Goal: Task Accomplishment & Management: Complete application form

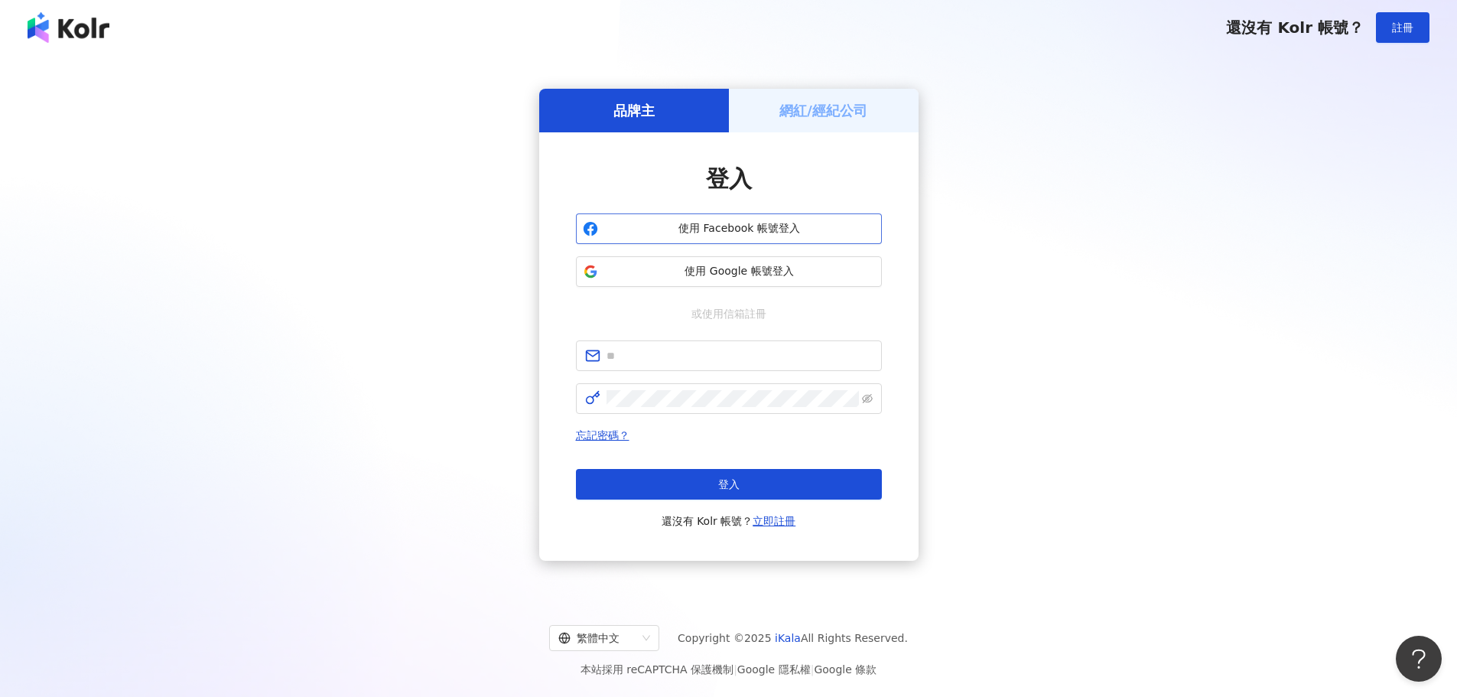
click at [754, 242] on button "使用 Facebook 帳號登入" at bounding box center [729, 228] width 306 height 31
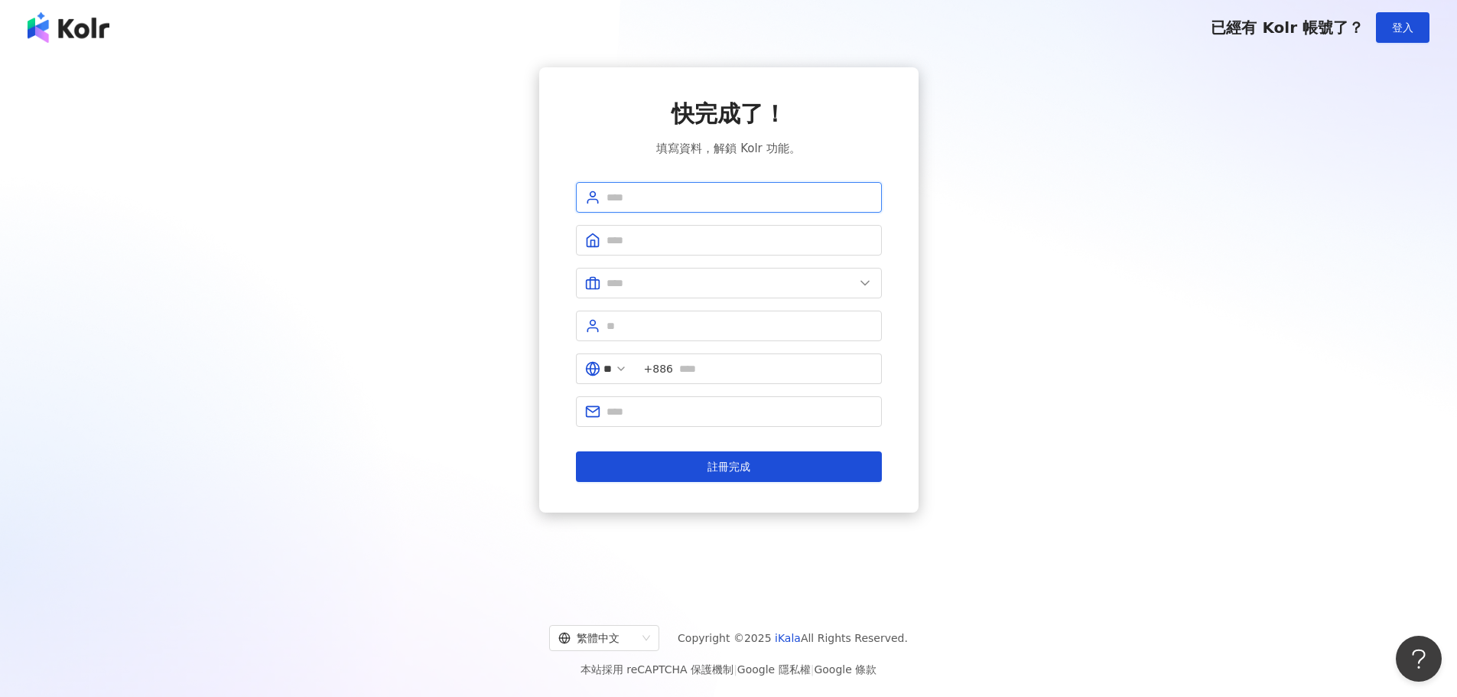
click at [686, 191] on input "text" at bounding box center [740, 197] width 266 height 17
type input "**********"
click at [642, 249] on span at bounding box center [729, 240] width 306 height 31
click at [645, 273] on span at bounding box center [729, 283] width 306 height 31
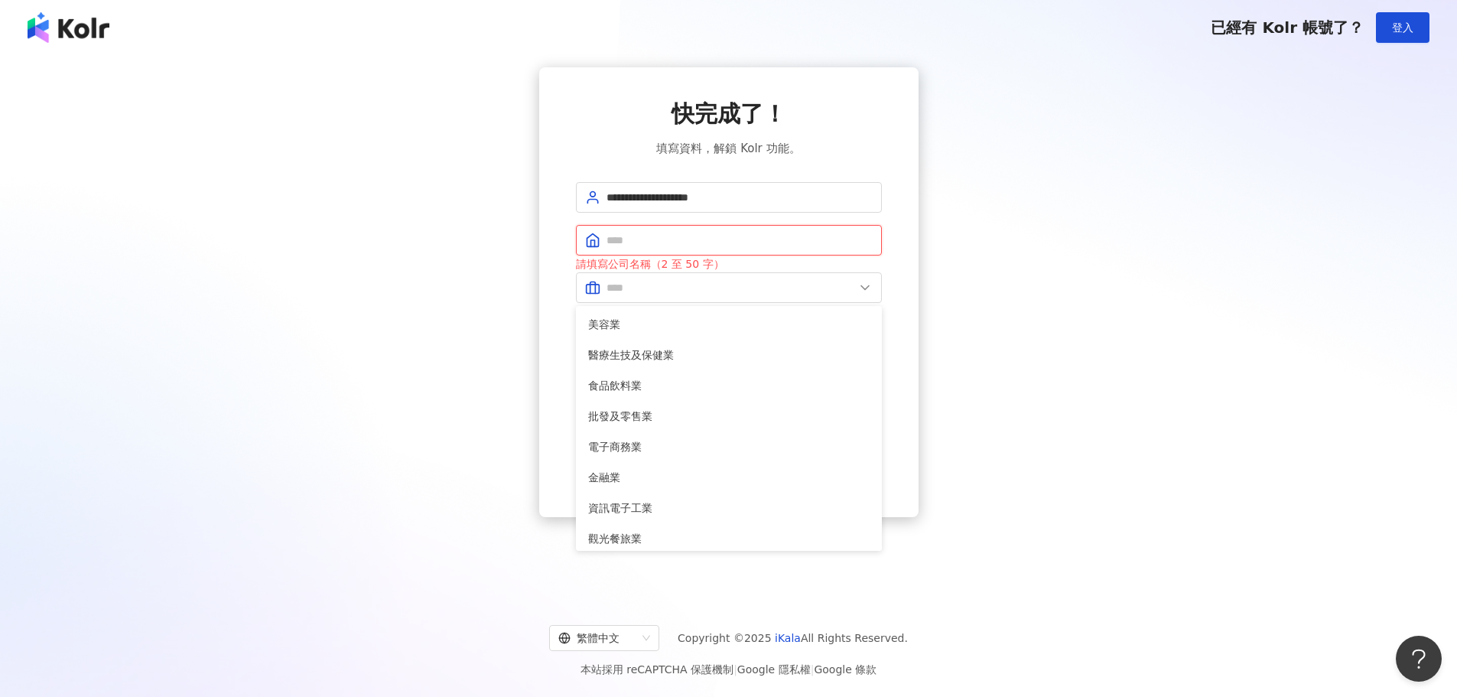
click at [664, 238] on input "text" at bounding box center [740, 240] width 266 height 17
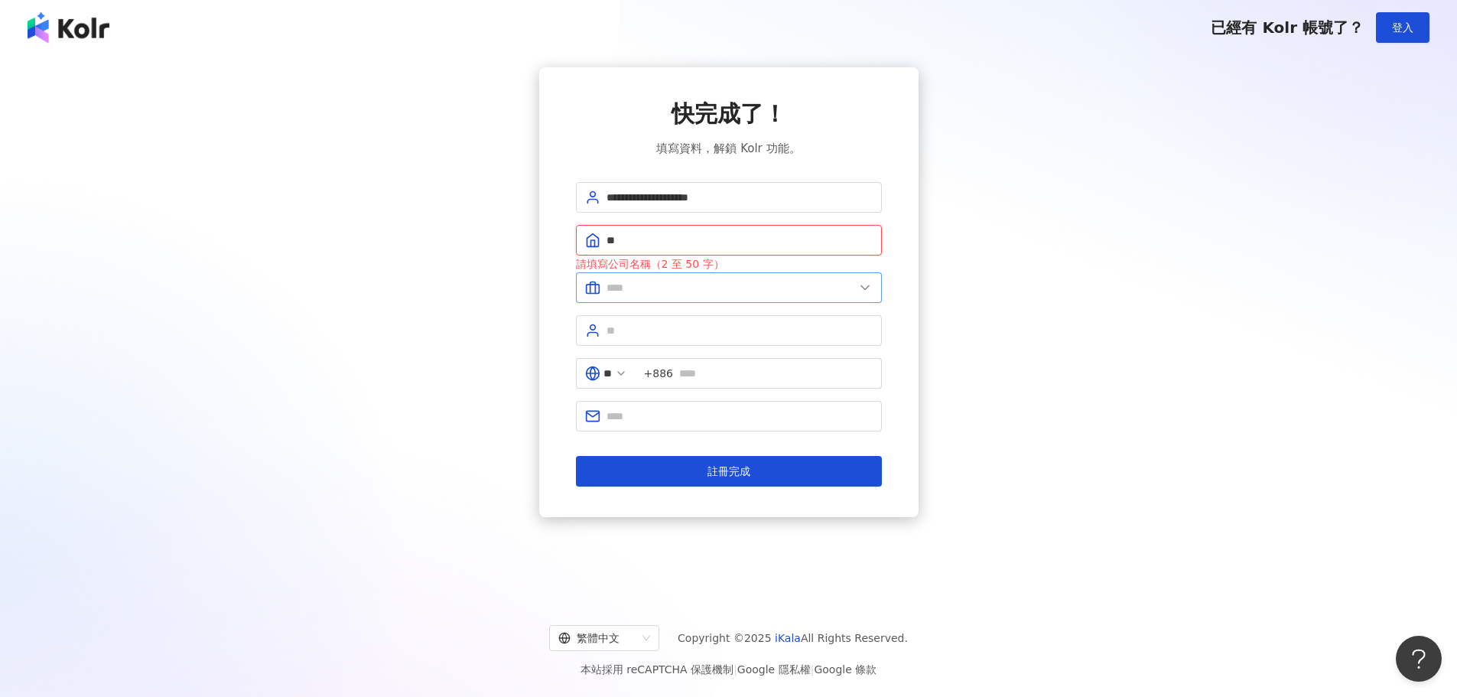
type input "**"
click at [635, 290] on input "text" at bounding box center [731, 287] width 248 height 17
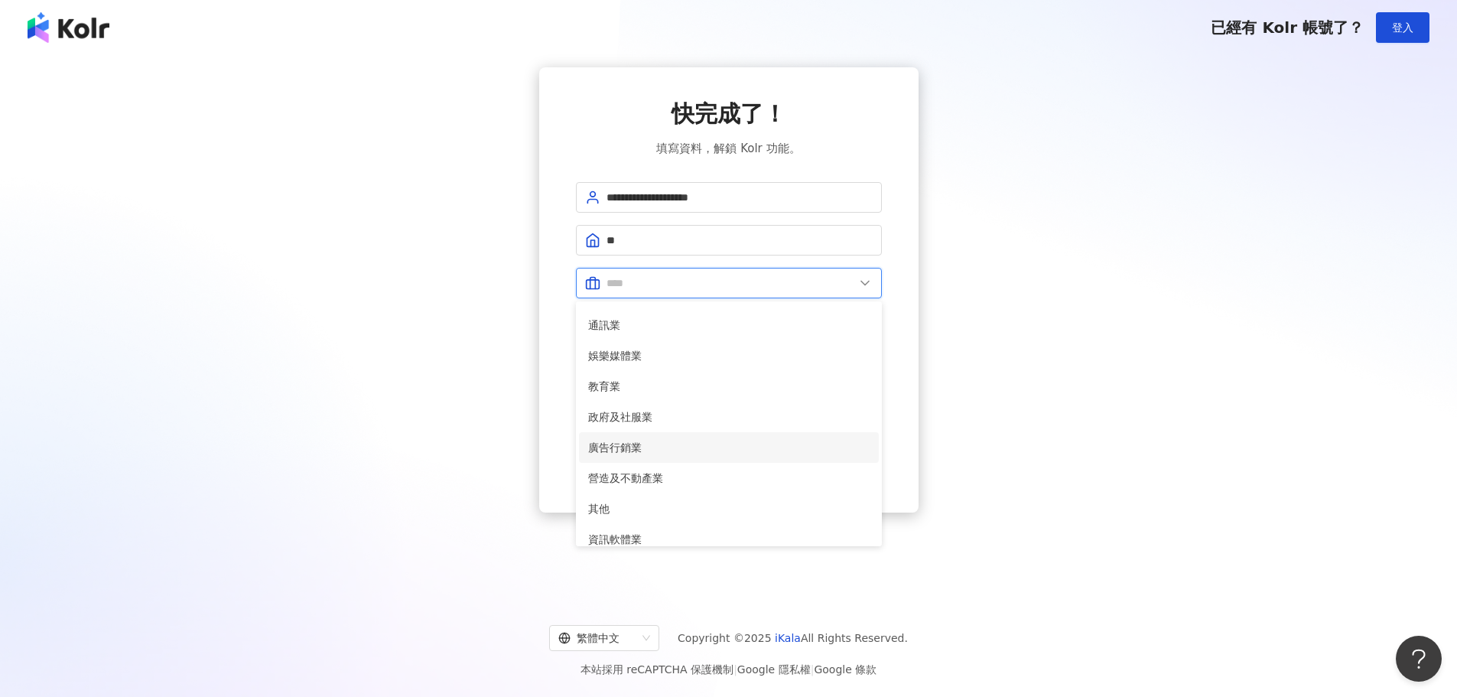
scroll to position [306, 0]
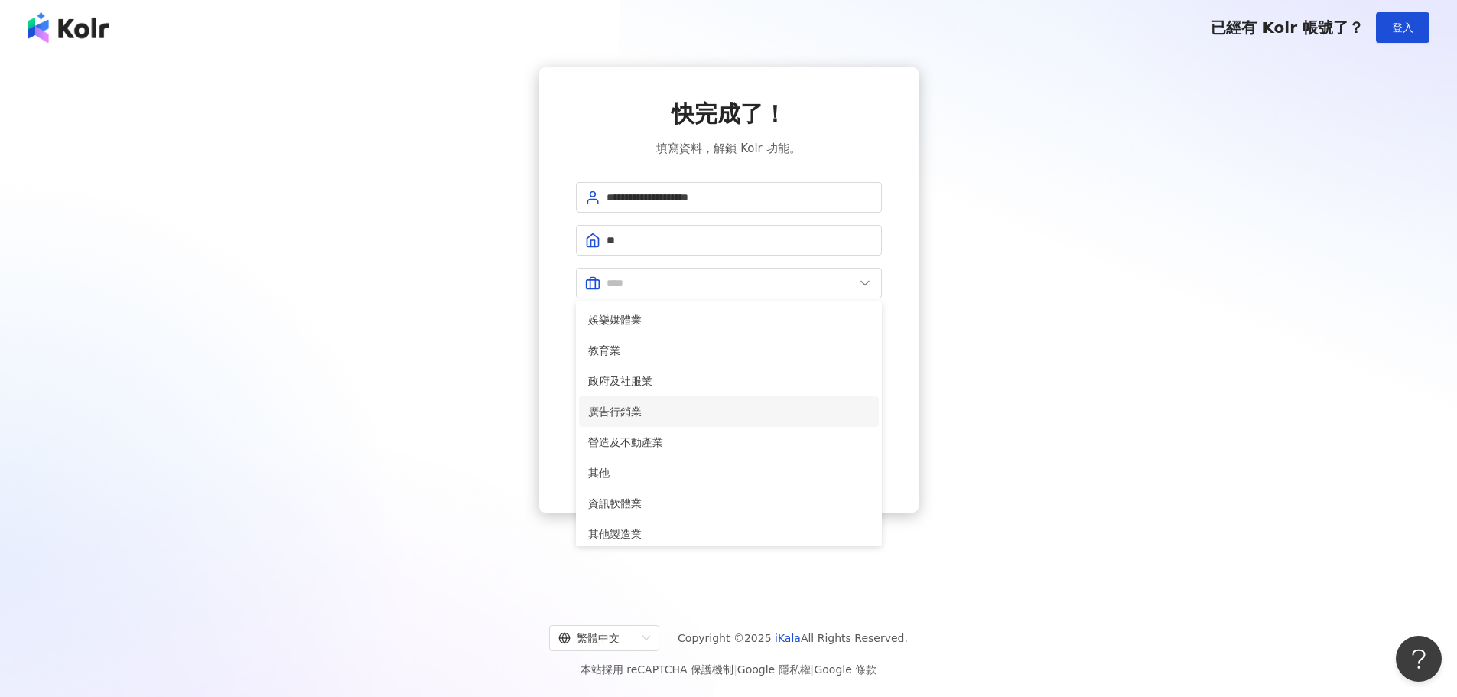
click at [649, 412] on span "廣告行銷業" at bounding box center [728, 411] width 281 height 17
type input "*****"
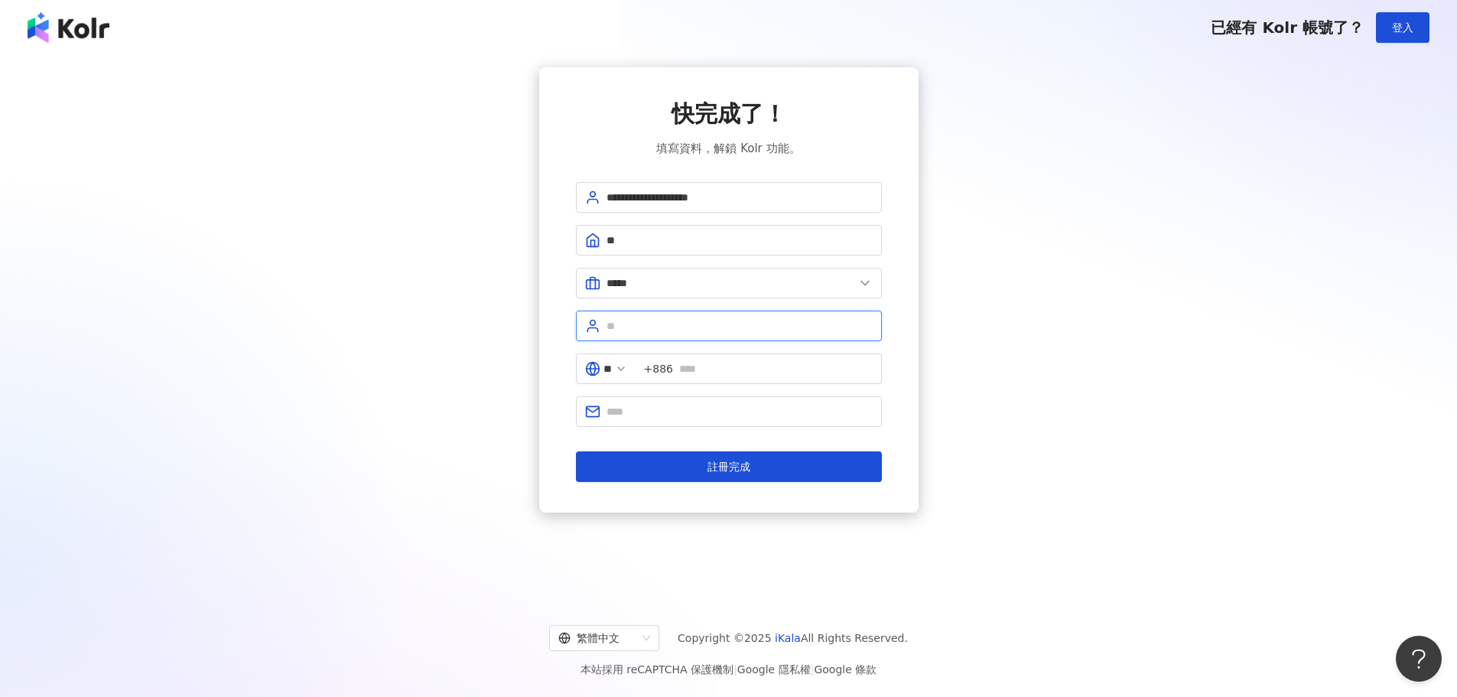
click at [644, 324] on input "text" at bounding box center [740, 325] width 266 height 17
type input "*"
type input "*****"
click at [655, 416] on input "text" at bounding box center [740, 411] width 266 height 17
type input "**********"
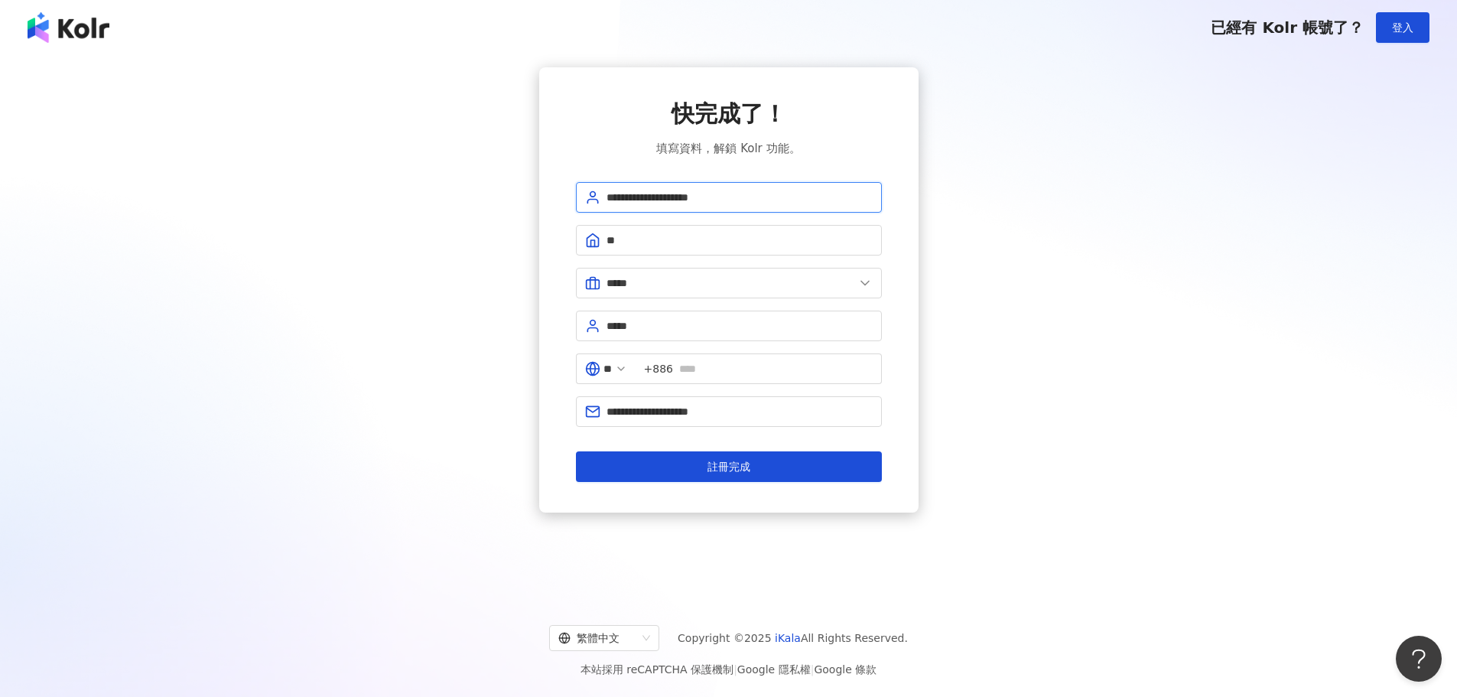
click at [650, 200] on input "**********" at bounding box center [740, 197] width 266 height 17
drag, startPoint x: 762, startPoint y: 197, endPoint x: 536, endPoint y: 197, distance: 225.6
click at [522, 197] on div "**********" at bounding box center [728, 289] width 1420 height 445
type input "*"
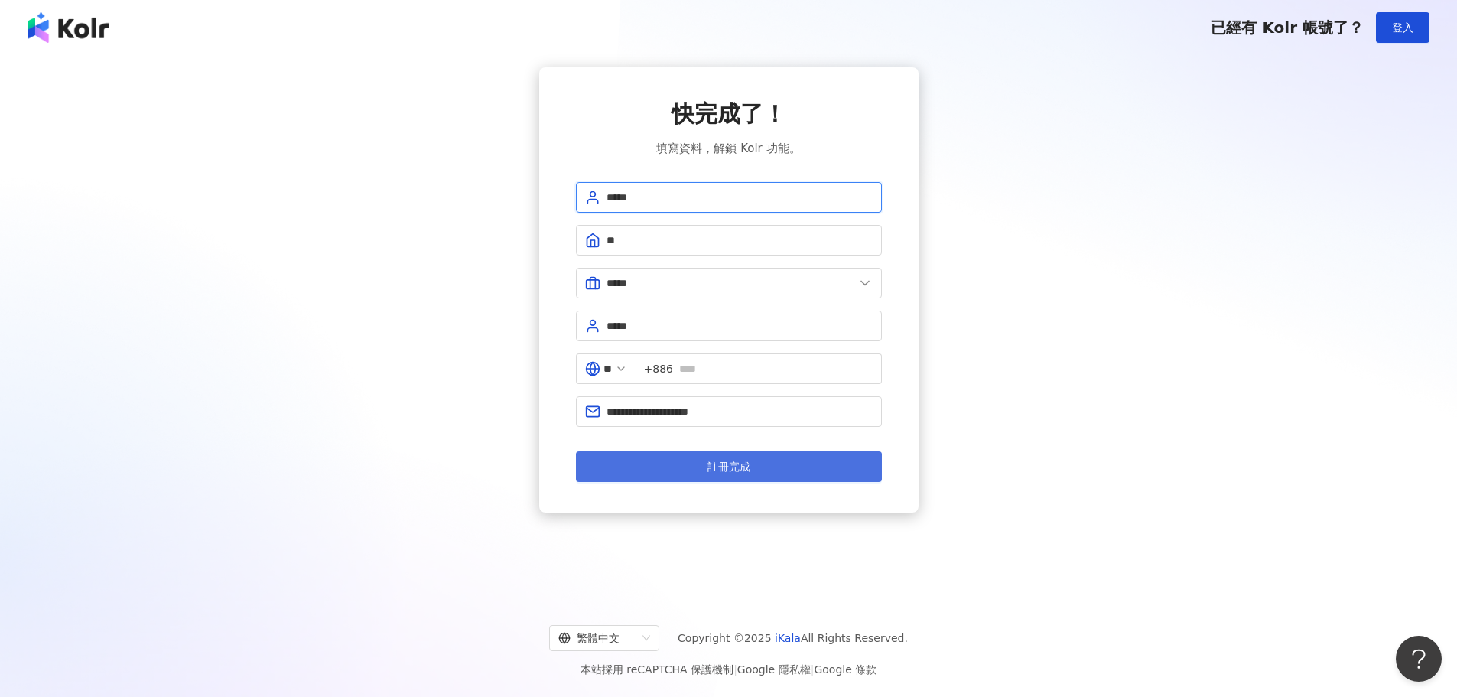
type input "*****"
click at [693, 463] on button "註冊完成" at bounding box center [729, 466] width 306 height 31
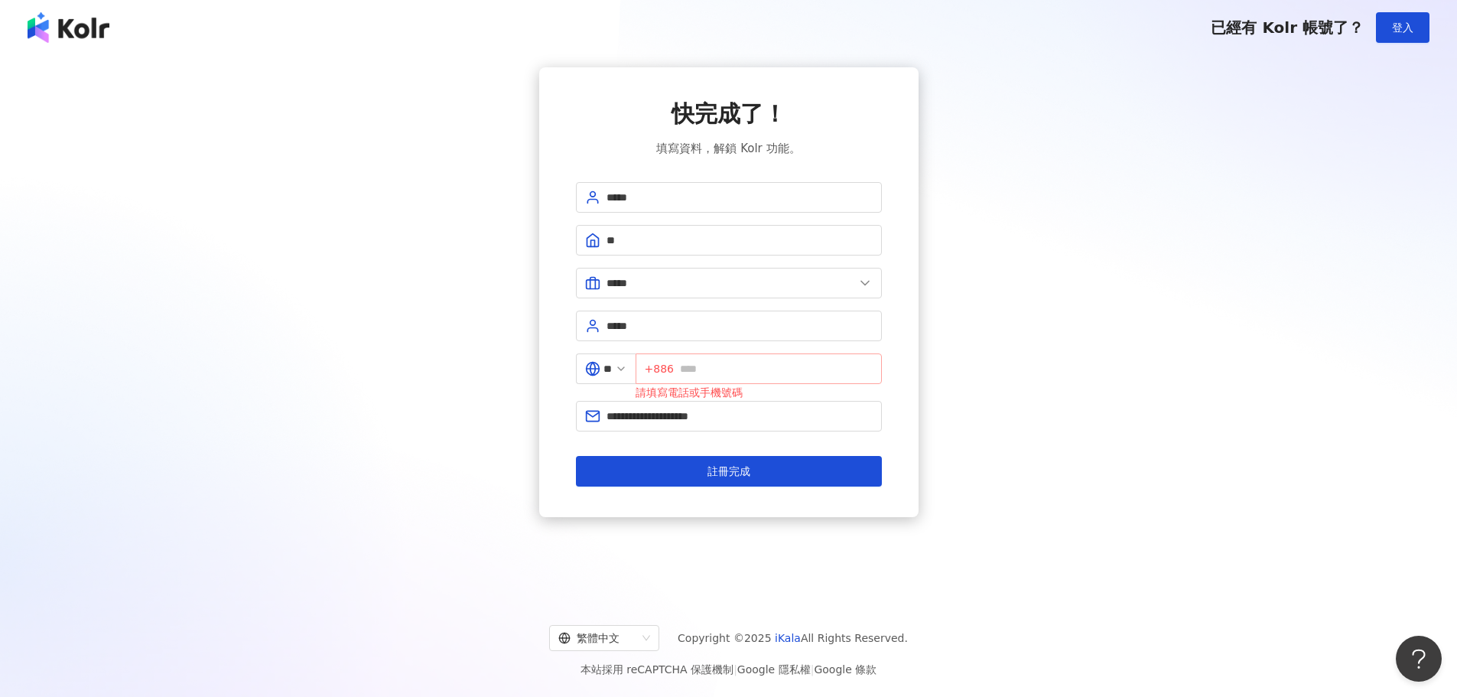
click at [694, 377] on span "+886" at bounding box center [759, 368] width 246 height 31
type input "*"
click at [576, 456] on button "註冊完成" at bounding box center [729, 471] width 306 height 31
drag, startPoint x: 742, startPoint y: 470, endPoint x: 772, endPoint y: 486, distance: 33.9
click at [742, 470] on span "註冊完成" at bounding box center [729, 471] width 43 height 12
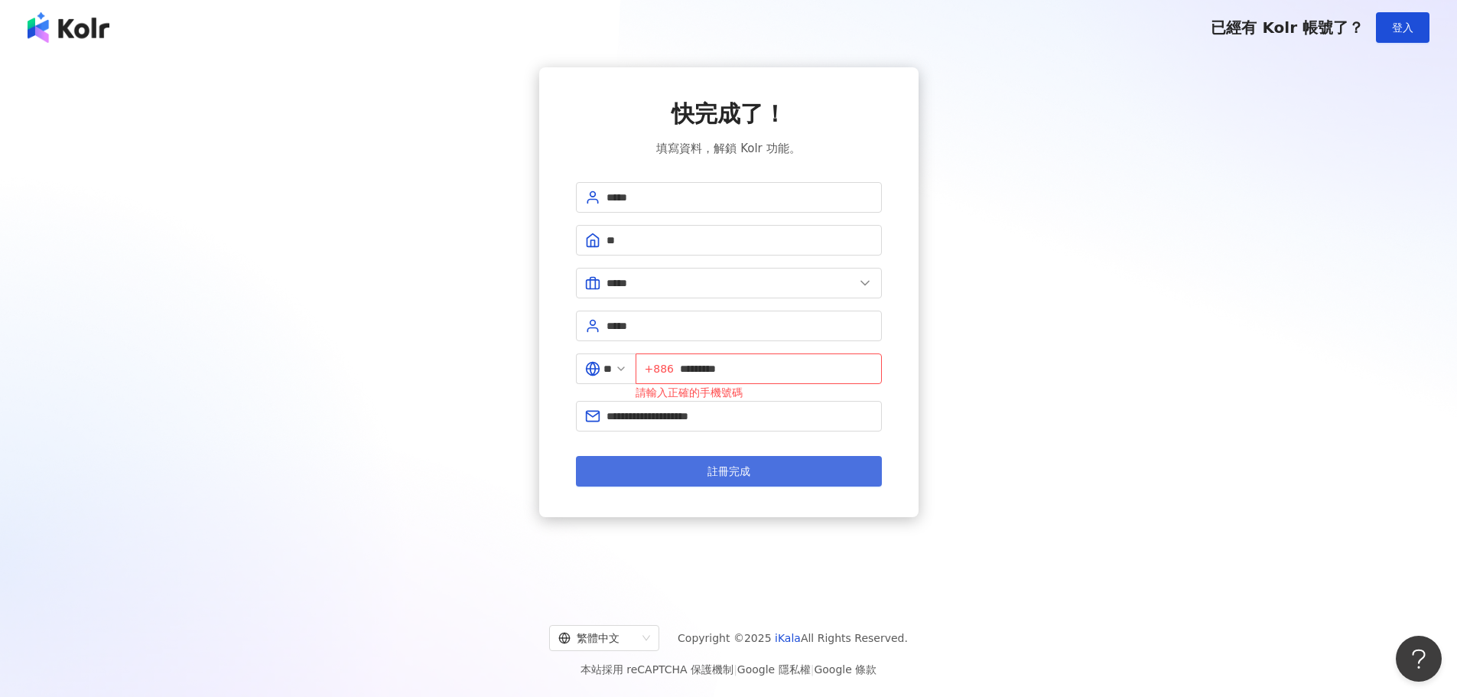
click at [710, 480] on button "註冊完成" at bounding box center [729, 471] width 306 height 31
drag, startPoint x: 752, startPoint y: 371, endPoint x: 769, endPoint y: 388, distance: 23.8
click at [753, 373] on input "*********" at bounding box center [776, 368] width 193 height 17
click at [688, 369] on input "*********" at bounding box center [776, 368] width 193 height 17
type input "**********"
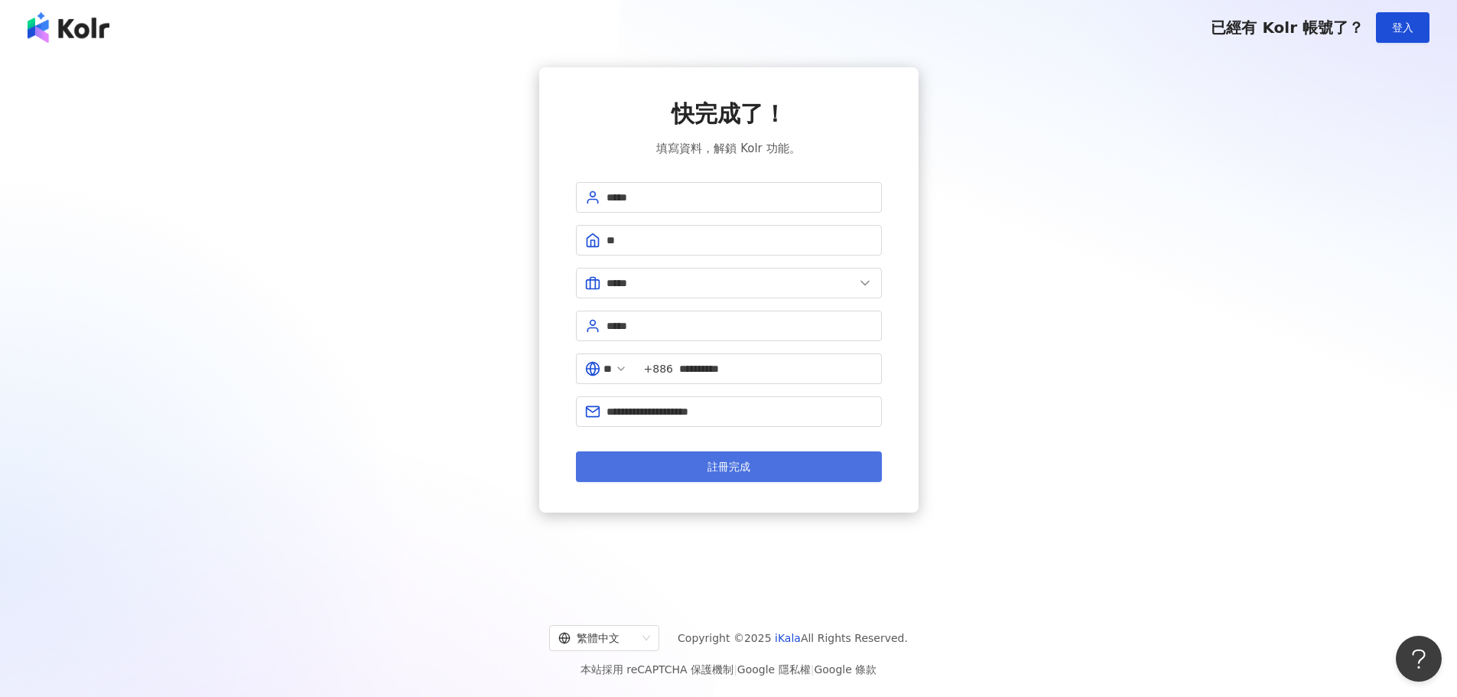
click at [805, 467] on button "註冊完成" at bounding box center [729, 466] width 306 height 31
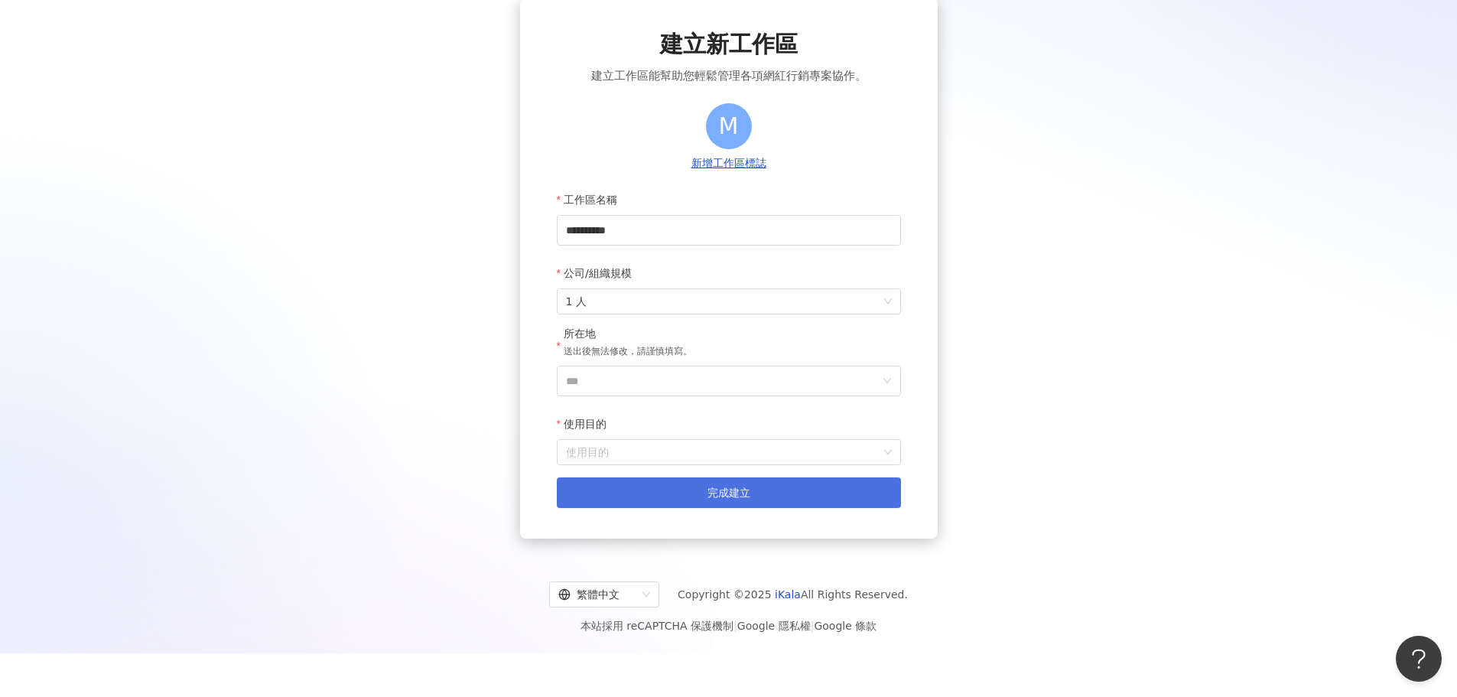
scroll to position [70, 0]
click at [669, 492] on button "完成建立" at bounding box center [729, 492] width 344 height 31
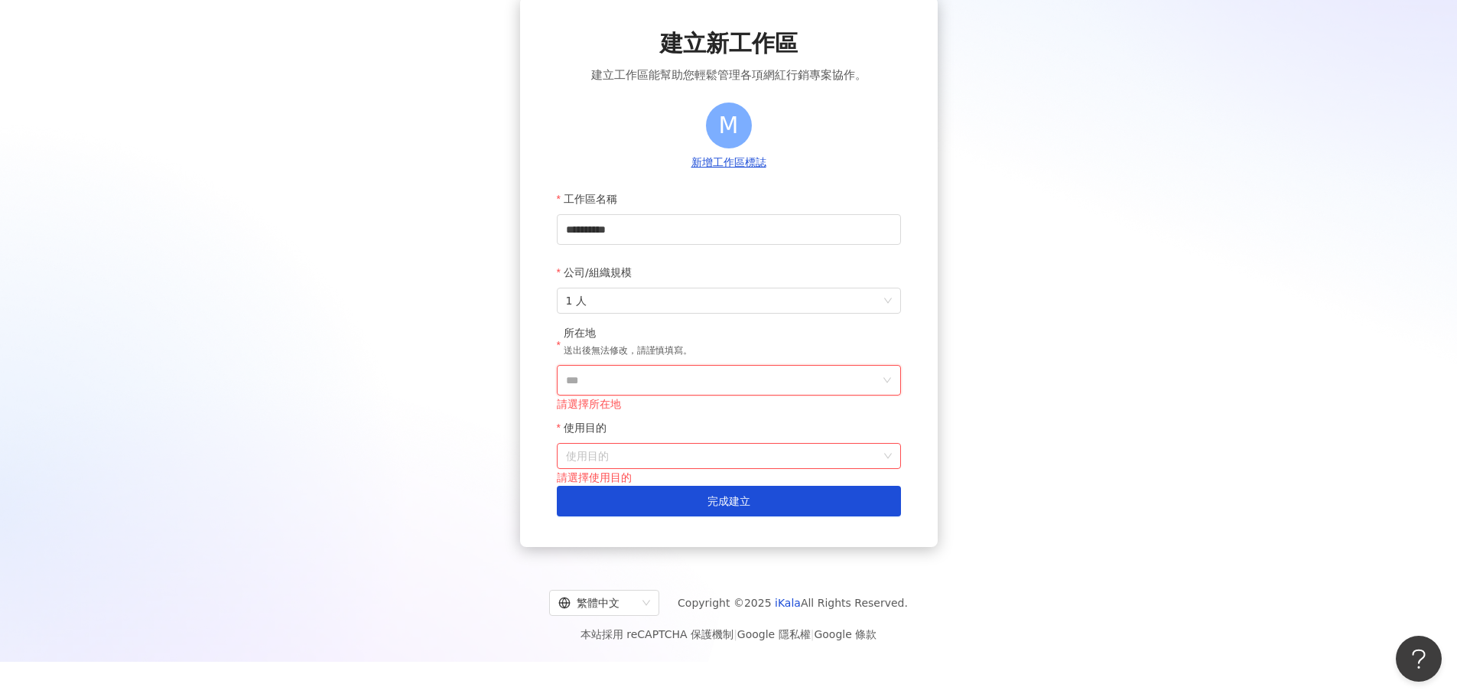
click at [616, 376] on input "***" at bounding box center [723, 380] width 314 height 29
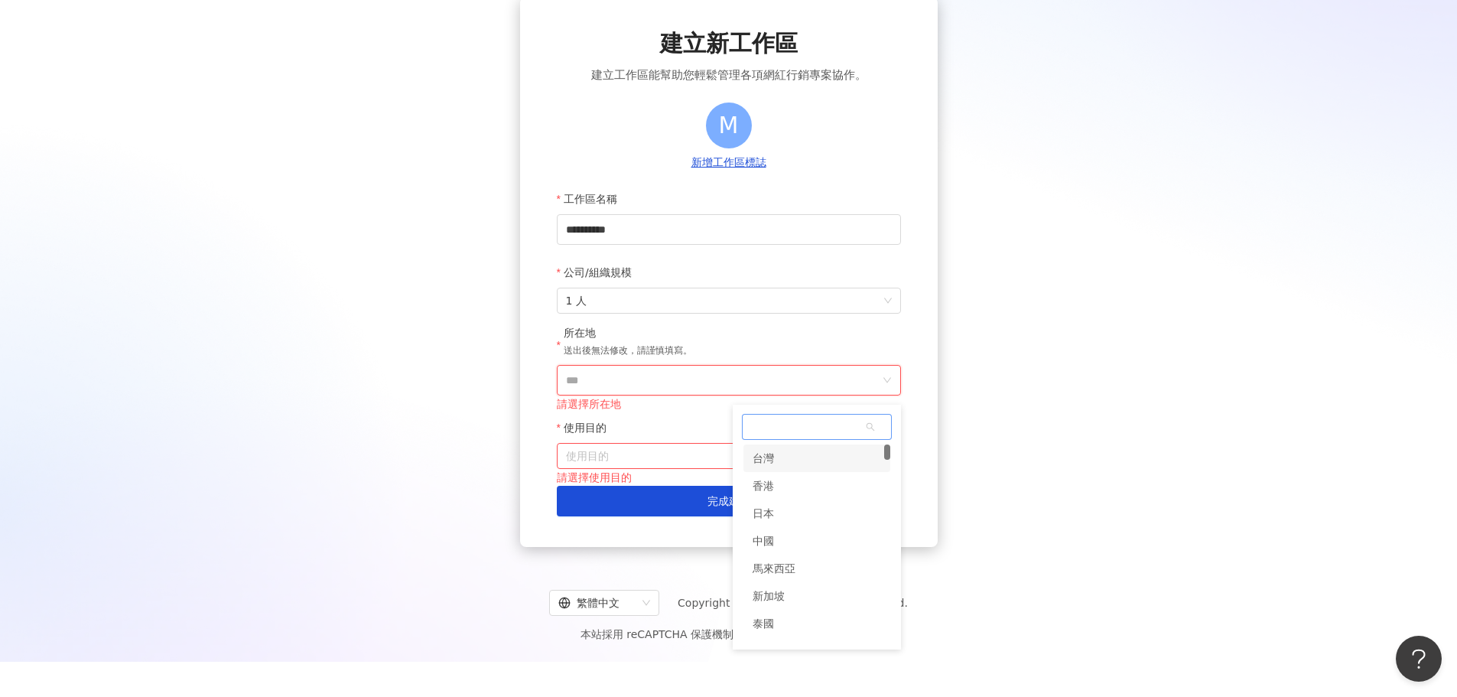
click at [770, 462] on div "台灣" at bounding box center [763, 458] width 21 height 28
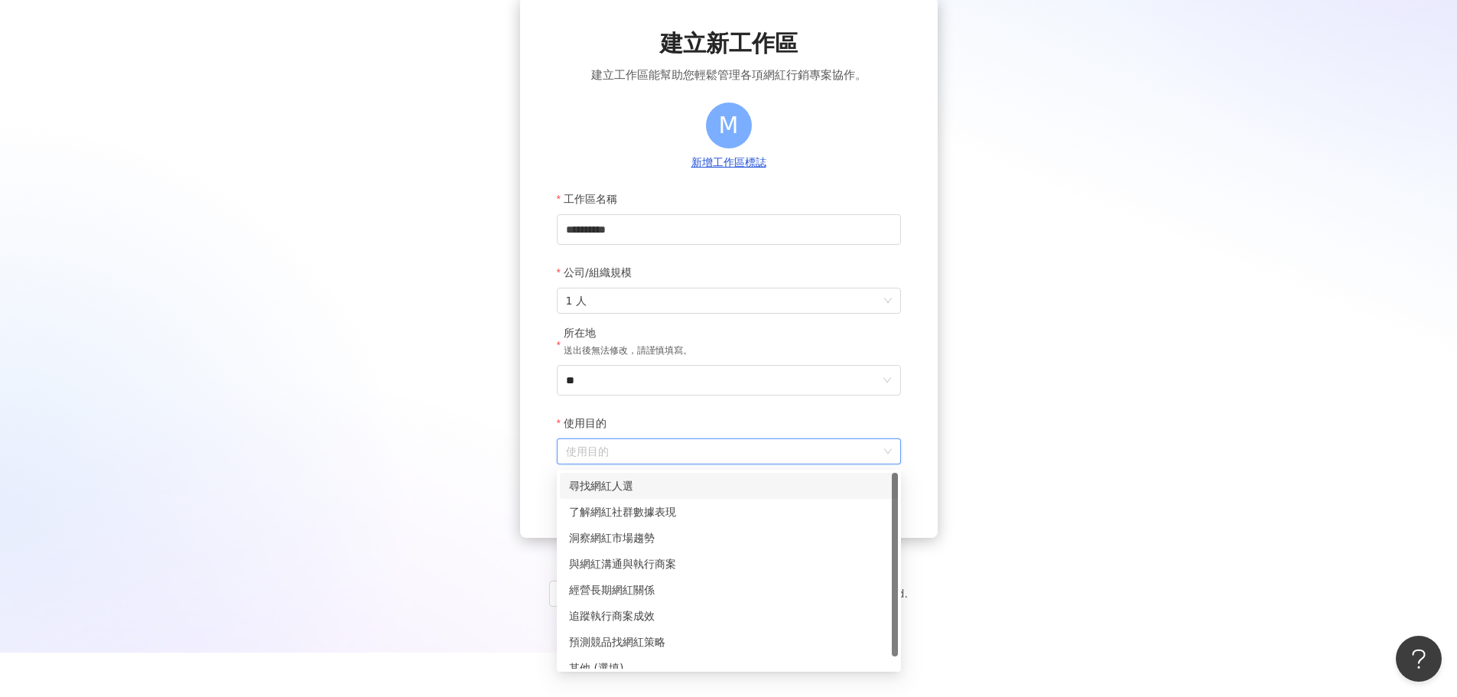
click at [630, 448] on input "使用目的" at bounding box center [729, 451] width 326 height 24
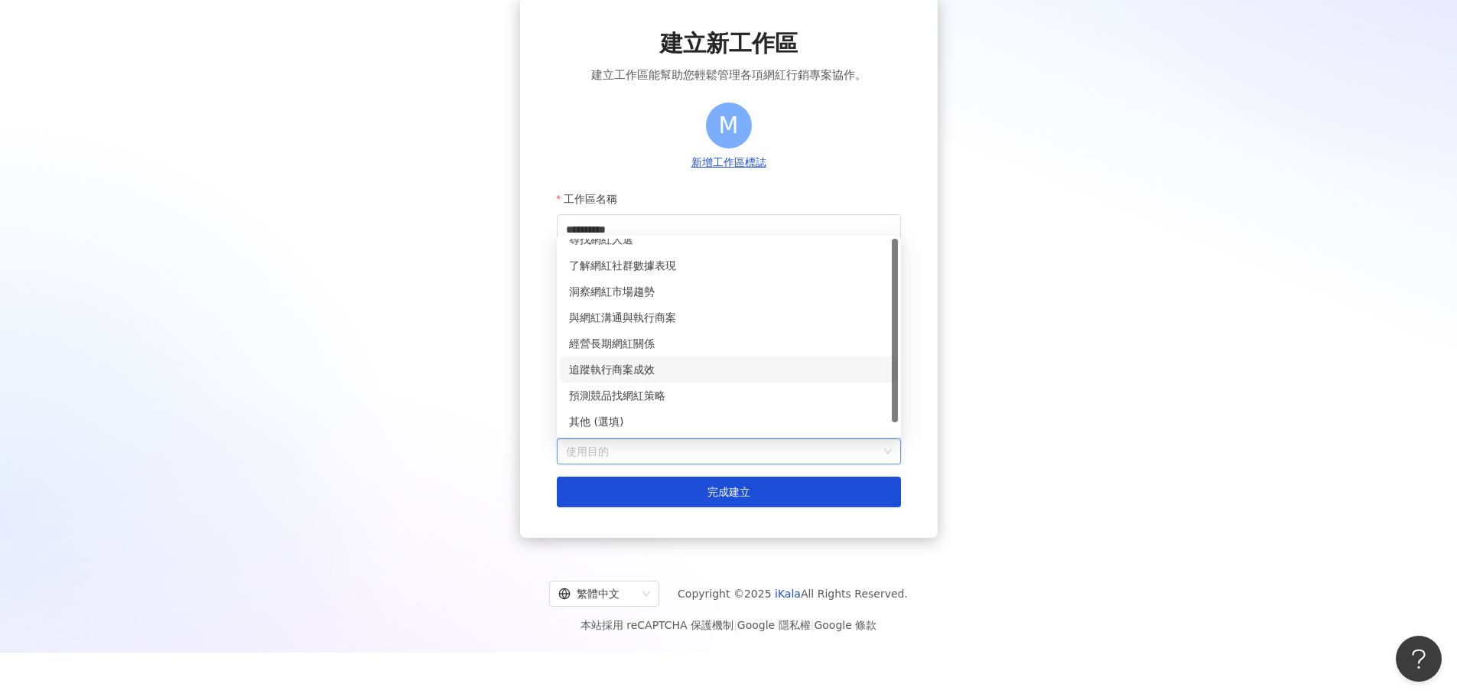
scroll to position [0, 0]
click at [638, 298] on div "洞察網紅市場趨勢" at bounding box center [729, 303] width 320 height 17
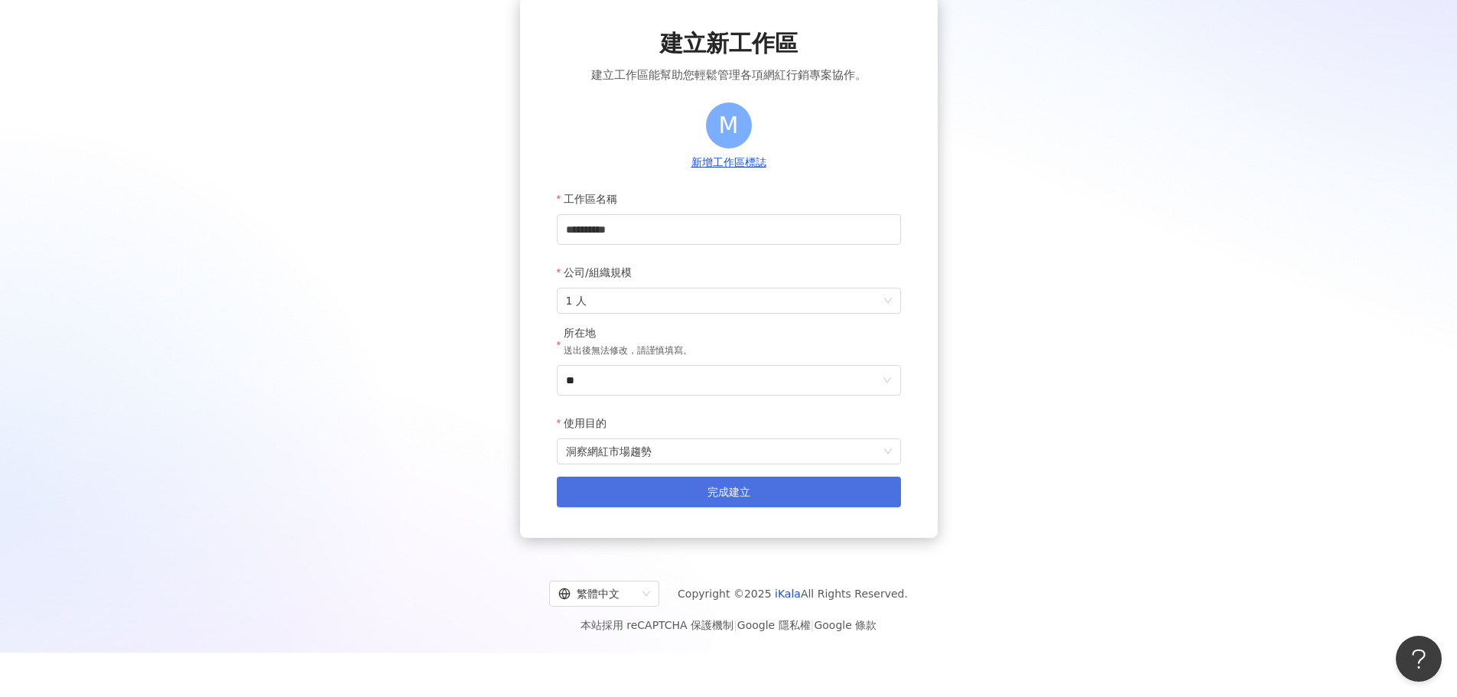
click at [726, 489] on span "完成建立" at bounding box center [729, 492] width 43 height 12
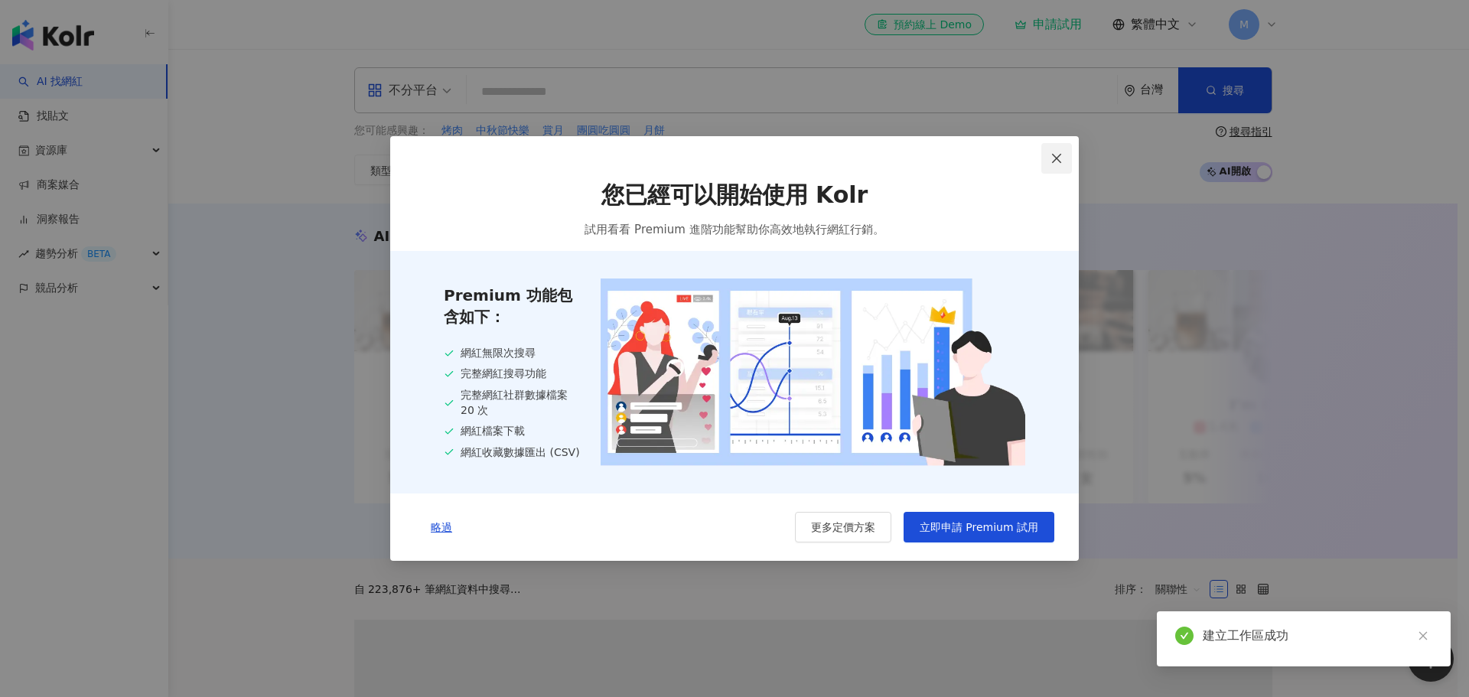
click at [1052, 159] on icon "close" at bounding box center [1056, 158] width 12 height 12
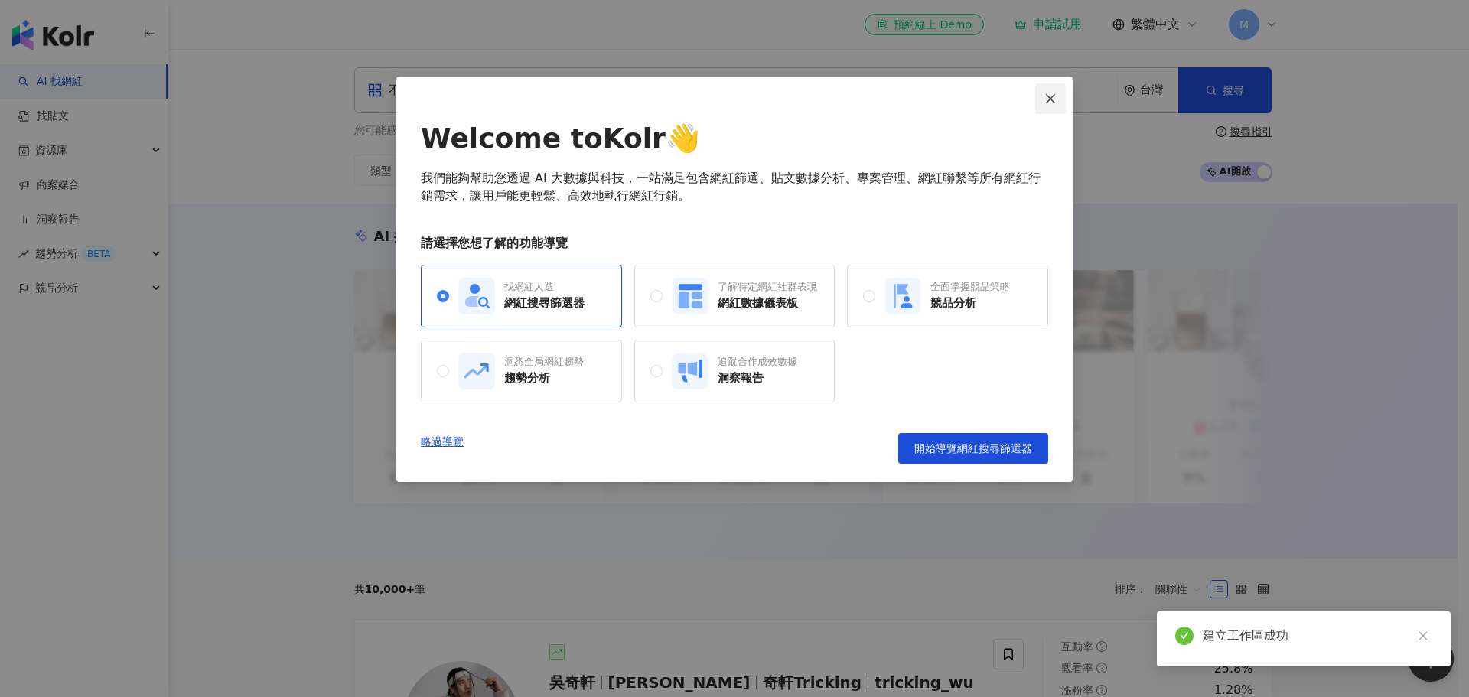
click at [1044, 102] on icon "close" at bounding box center [1050, 99] width 12 height 12
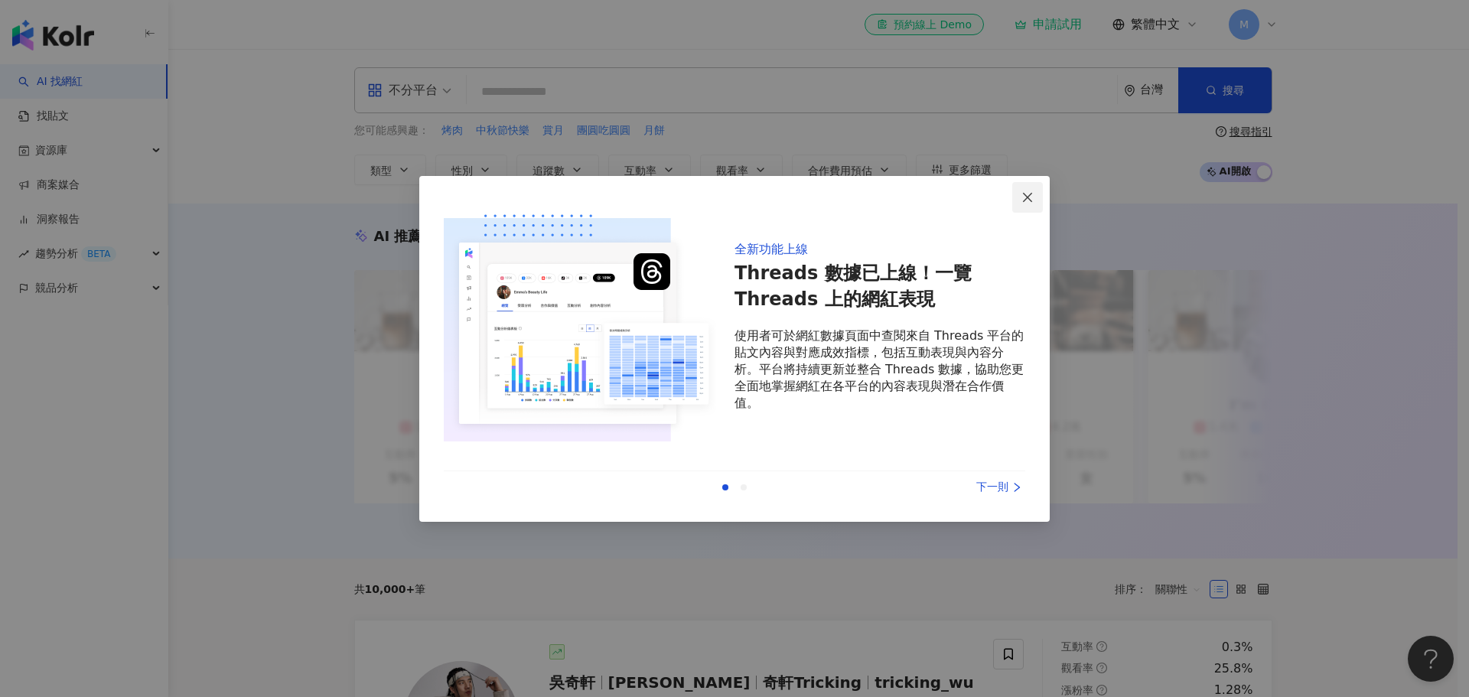
click at [1020, 199] on span "Close" at bounding box center [1027, 197] width 31 height 12
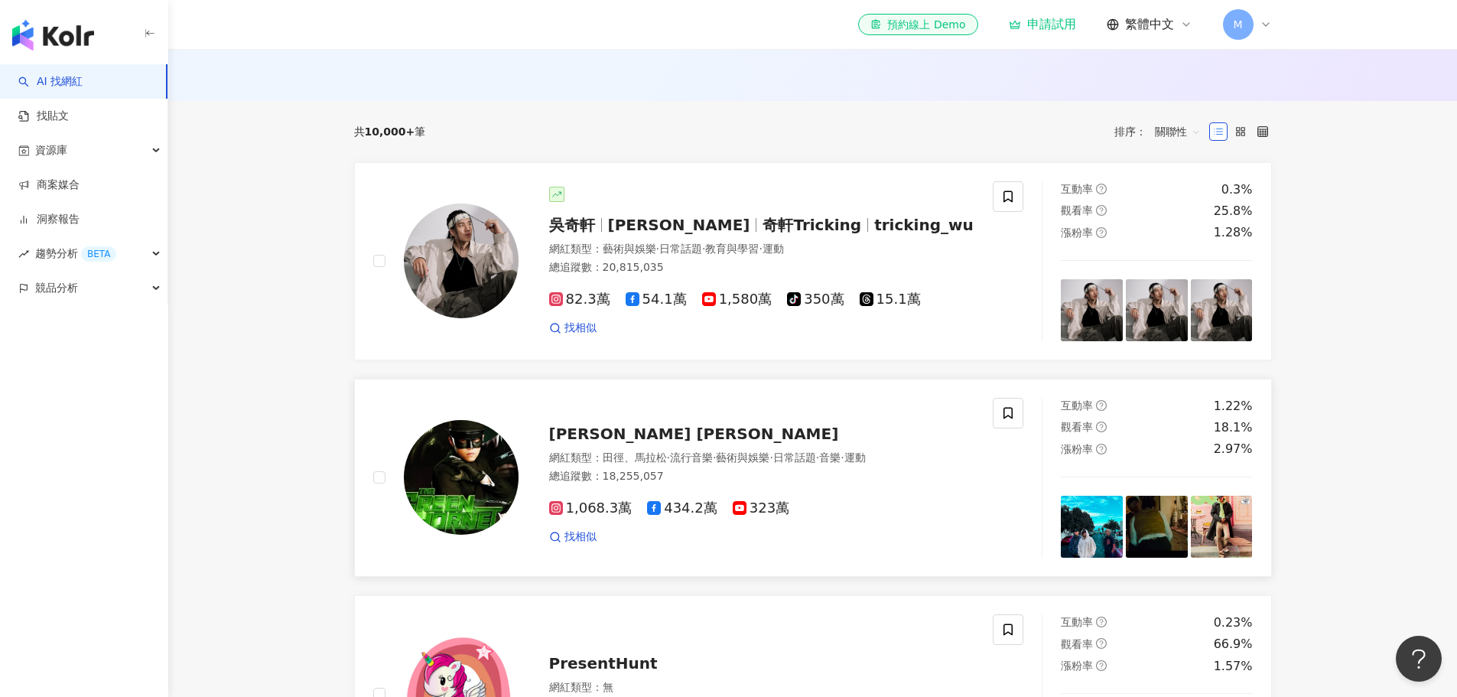
scroll to position [535, 0]
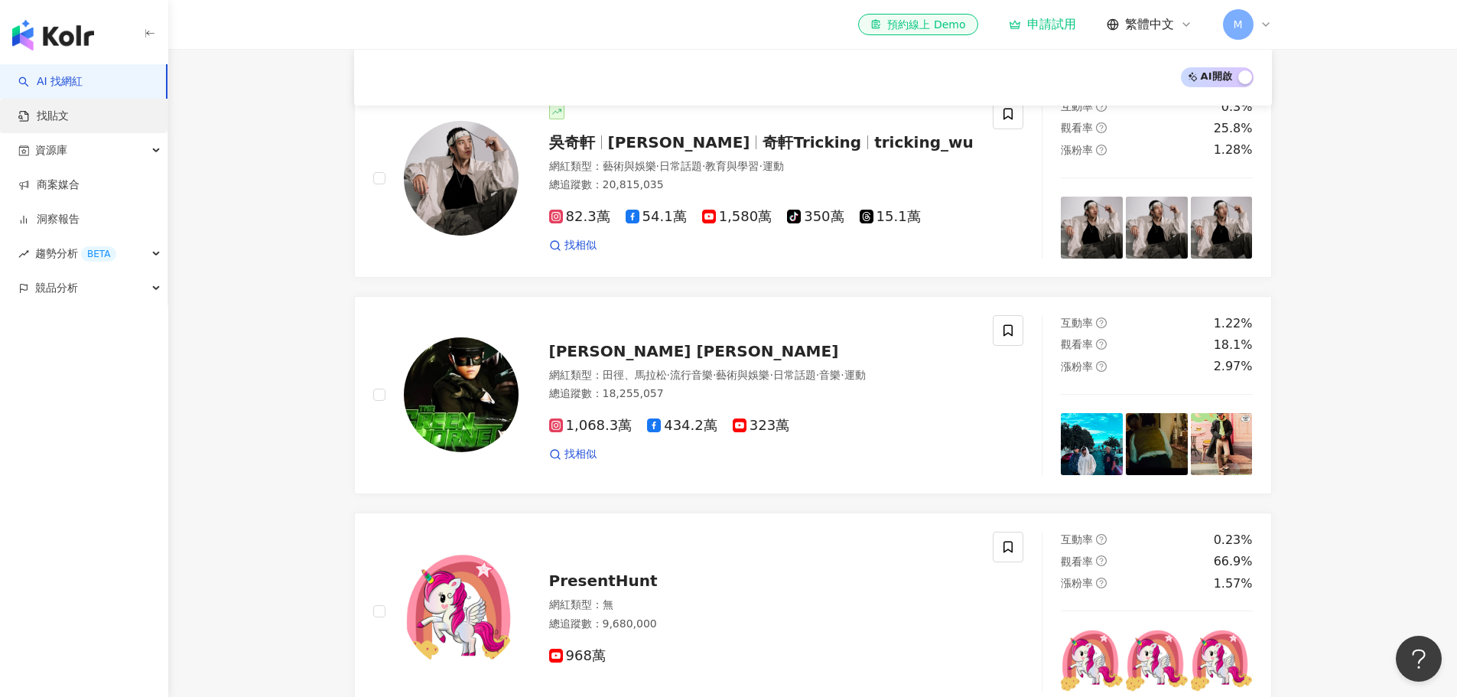
click at [69, 119] on link "找貼文" at bounding box center [43, 116] width 50 height 15
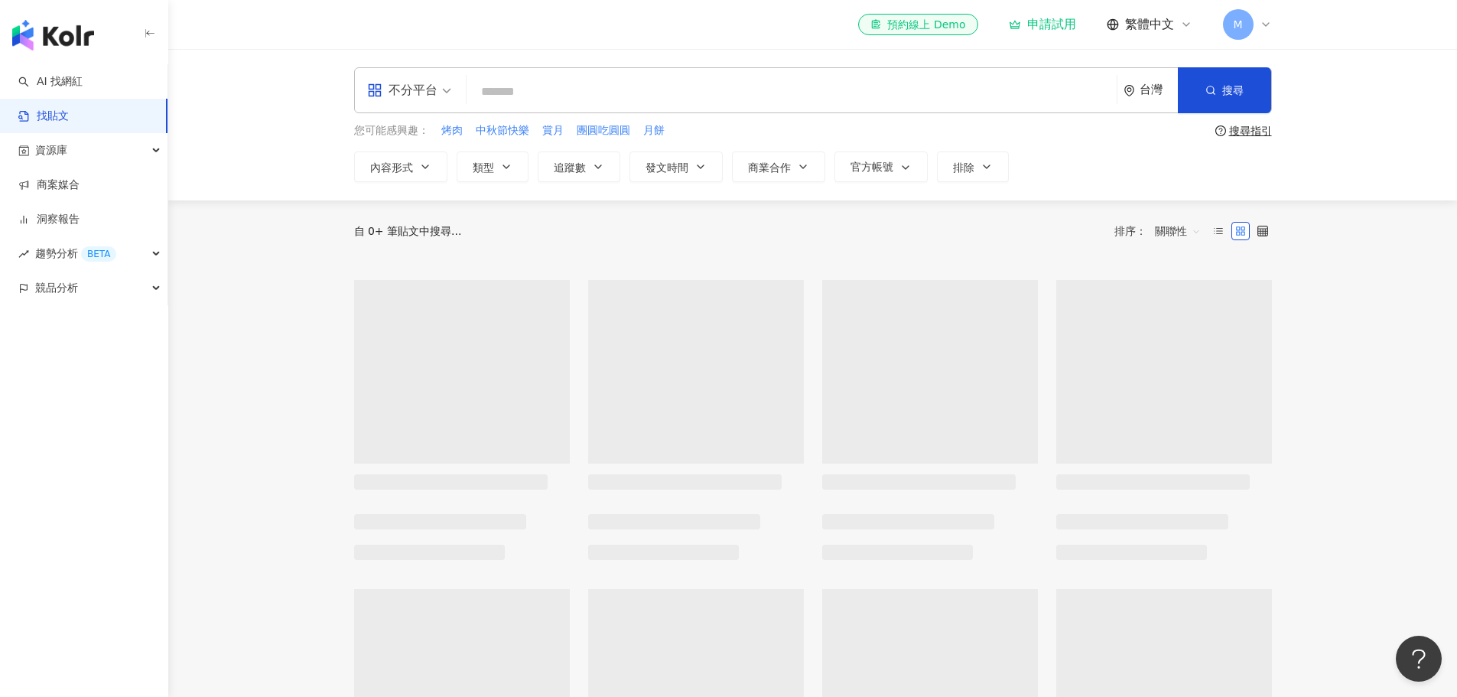
click at [577, 93] on input "search" at bounding box center [792, 91] width 638 height 33
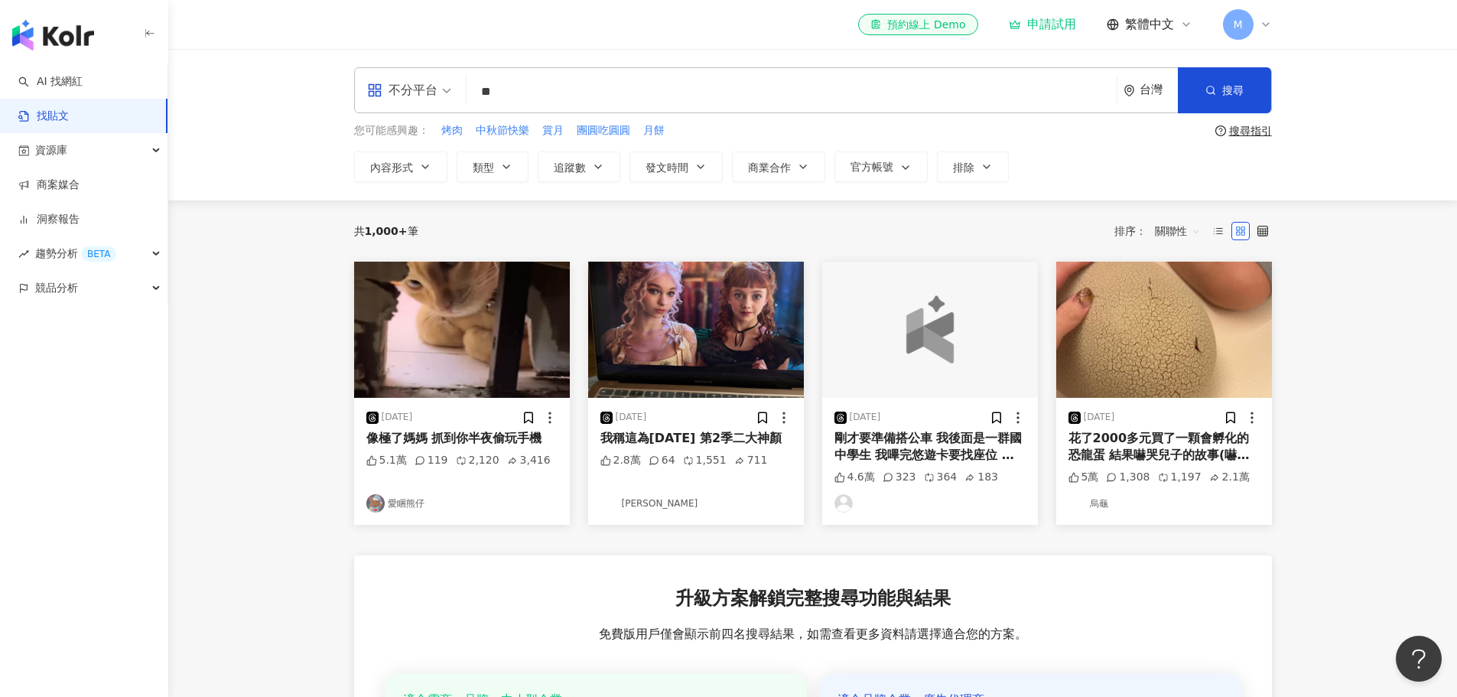
type input "*"
type input "**"
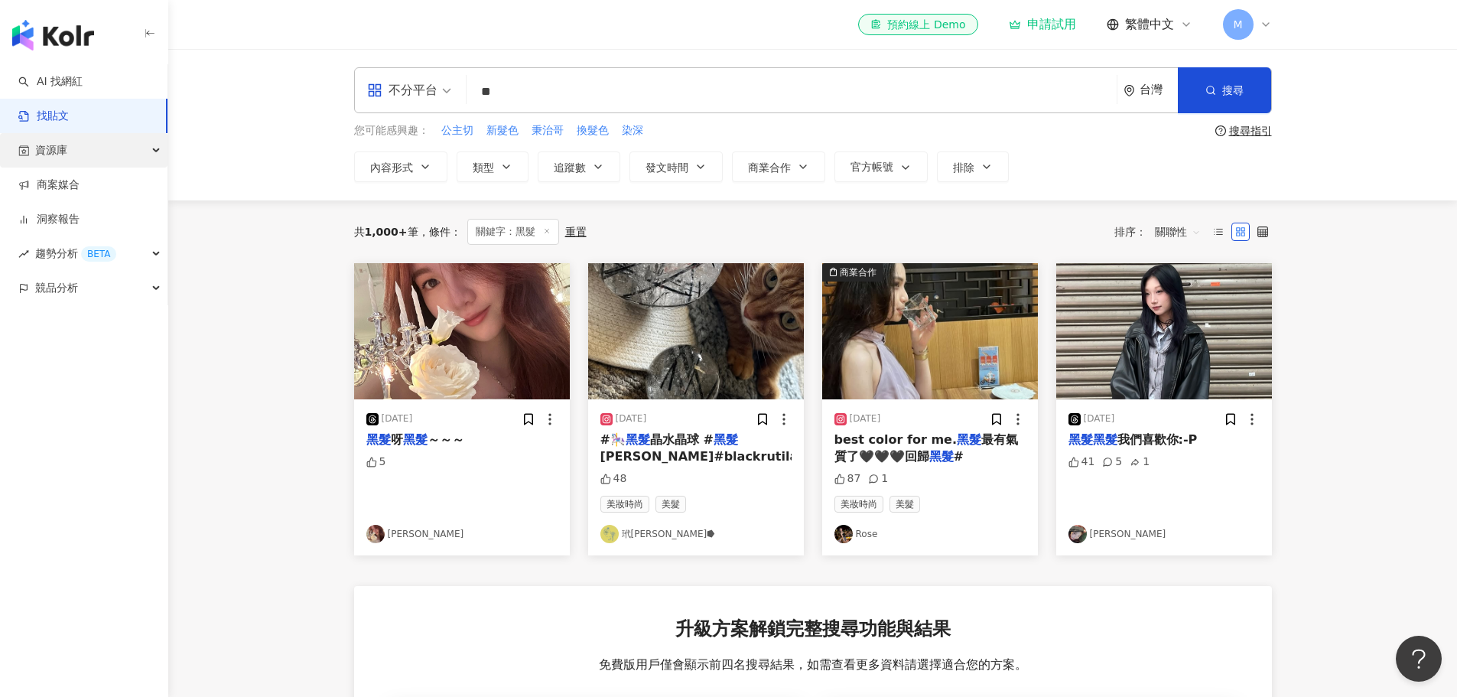
click at [112, 151] on div "資源庫" at bounding box center [84, 150] width 168 height 34
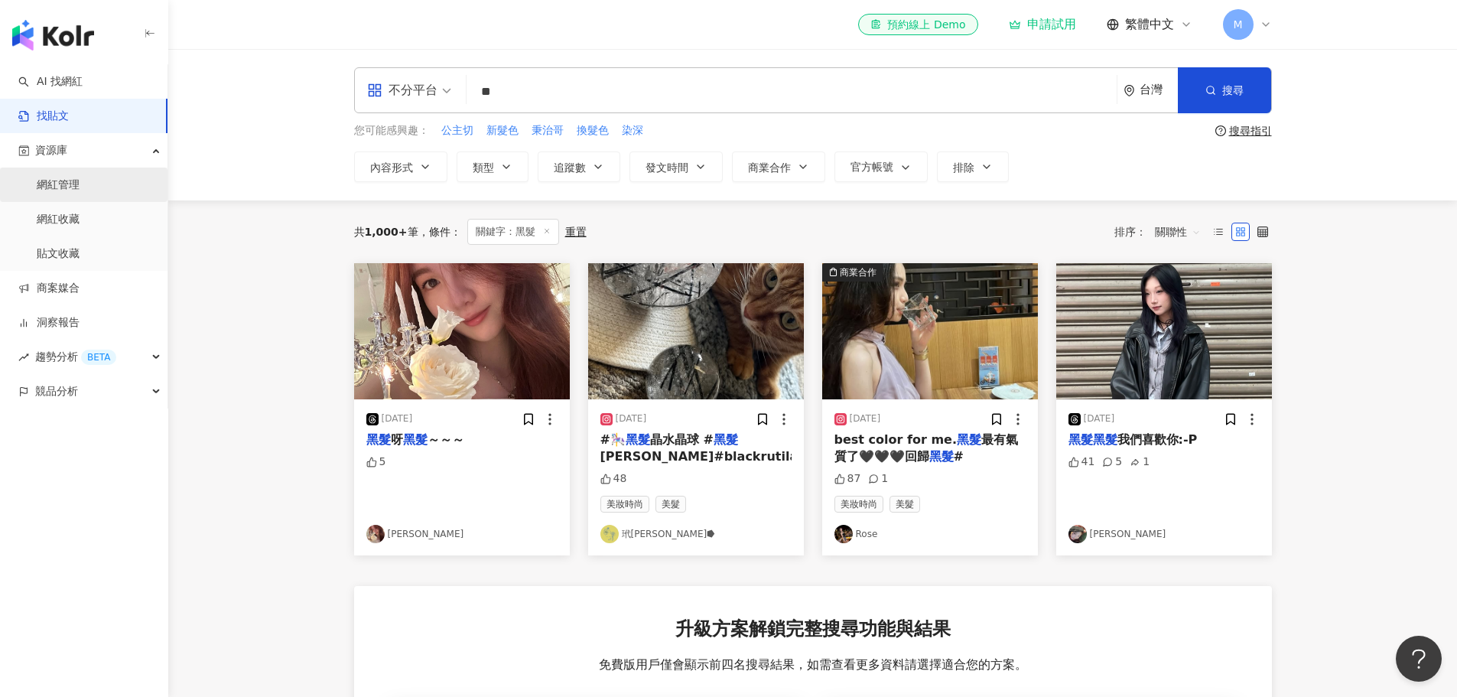
click at [80, 183] on link "網紅管理" at bounding box center [58, 184] width 43 height 15
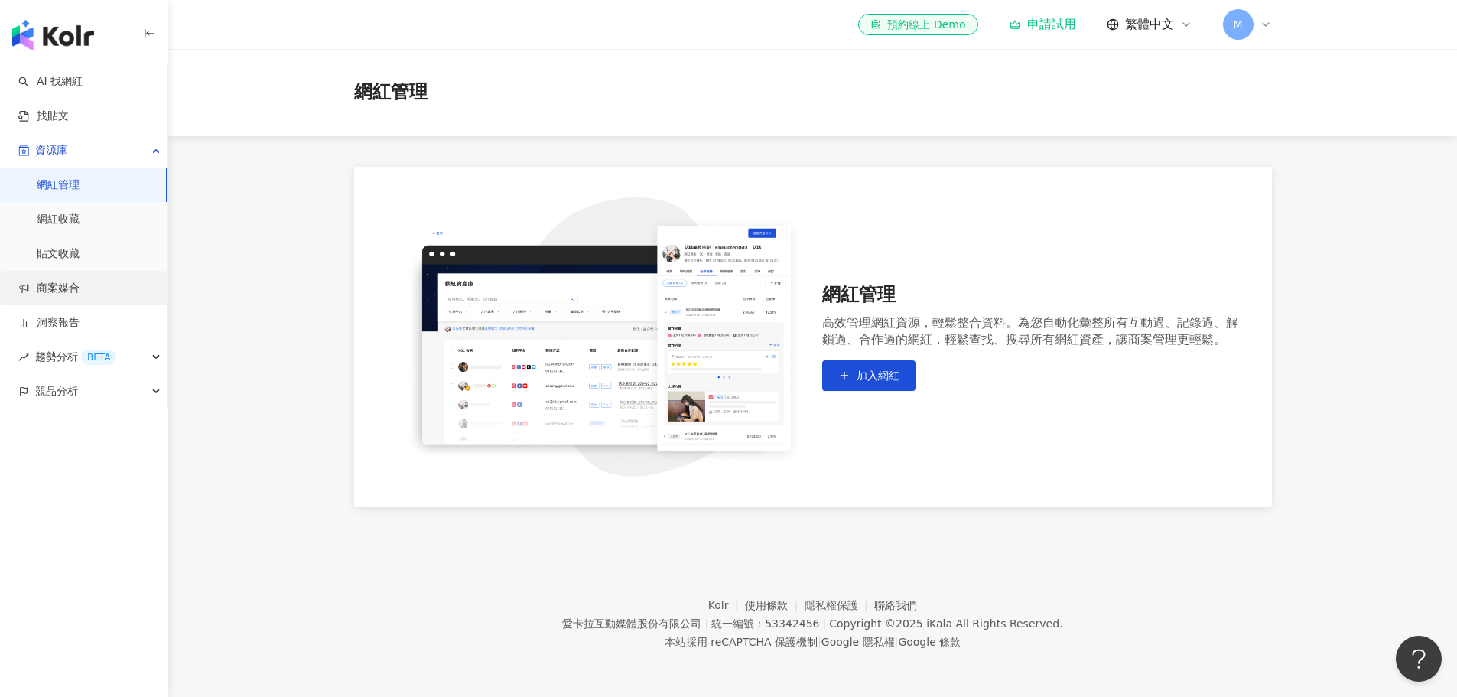
click at [74, 288] on link "商案媒合" at bounding box center [48, 288] width 61 height 15
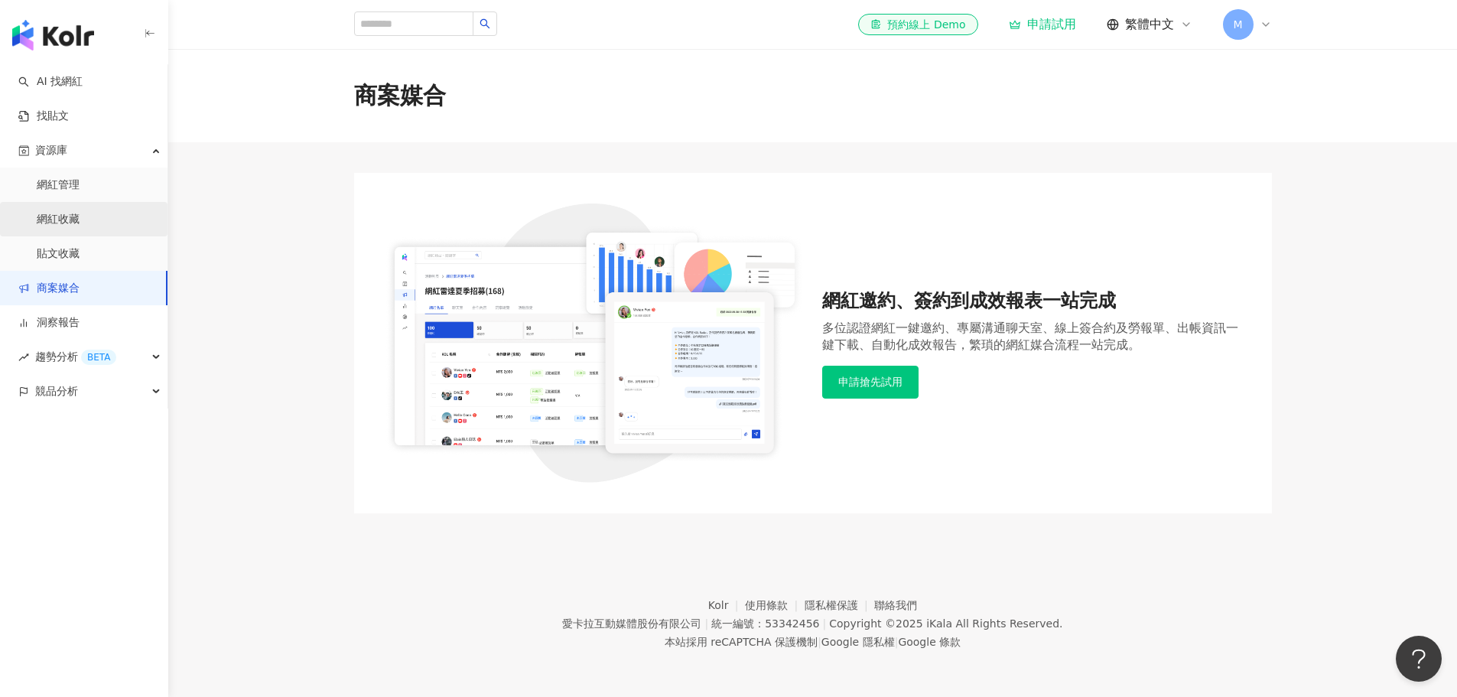
click at [80, 227] on link "網紅收藏" at bounding box center [58, 219] width 43 height 15
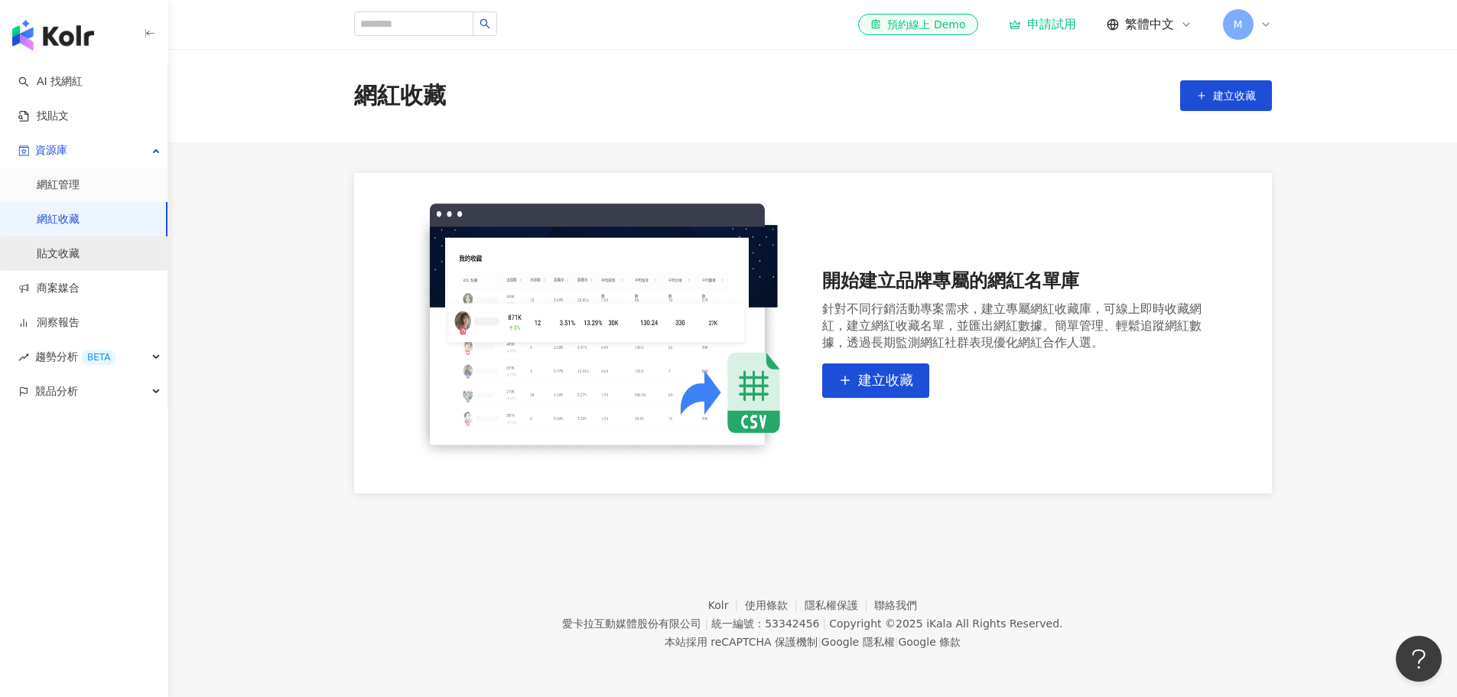
click at [80, 261] on link "貼文收藏" at bounding box center [58, 253] width 43 height 15
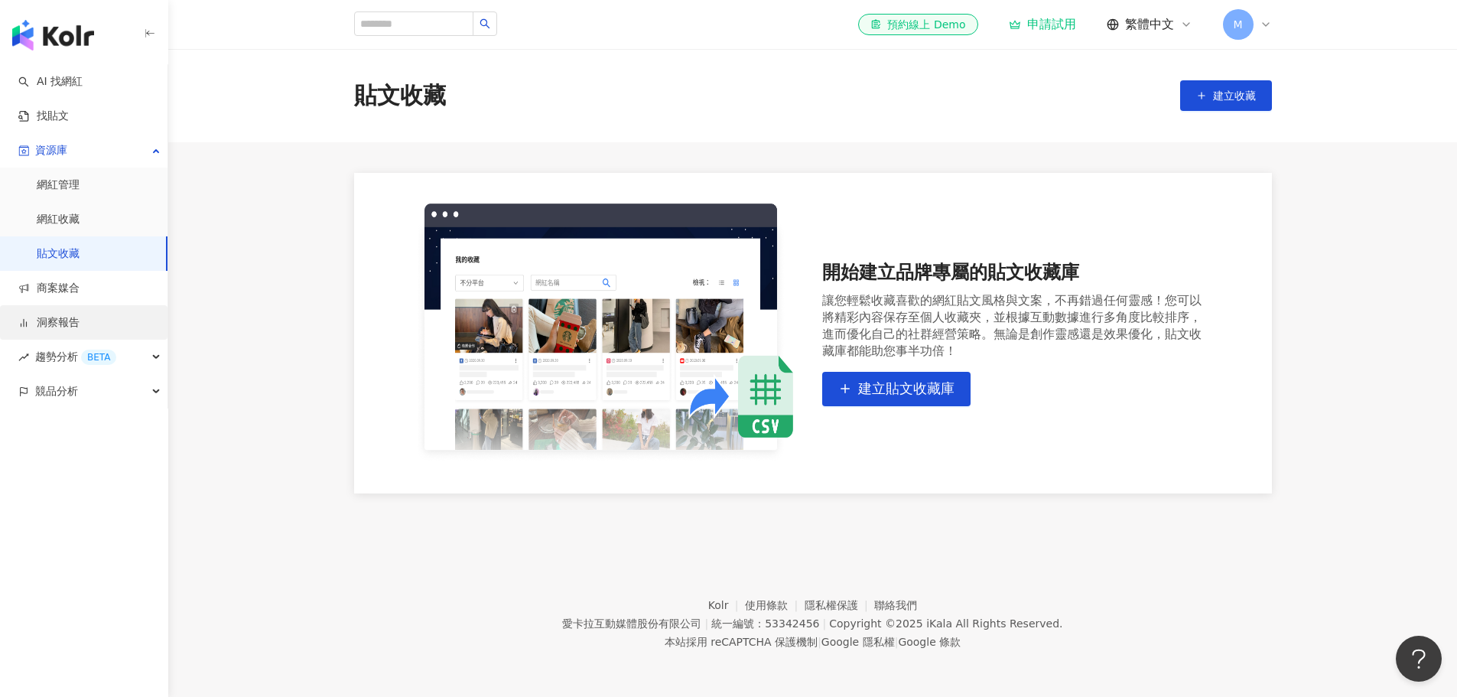
click at [80, 322] on link "洞察報告" at bounding box center [48, 322] width 61 height 15
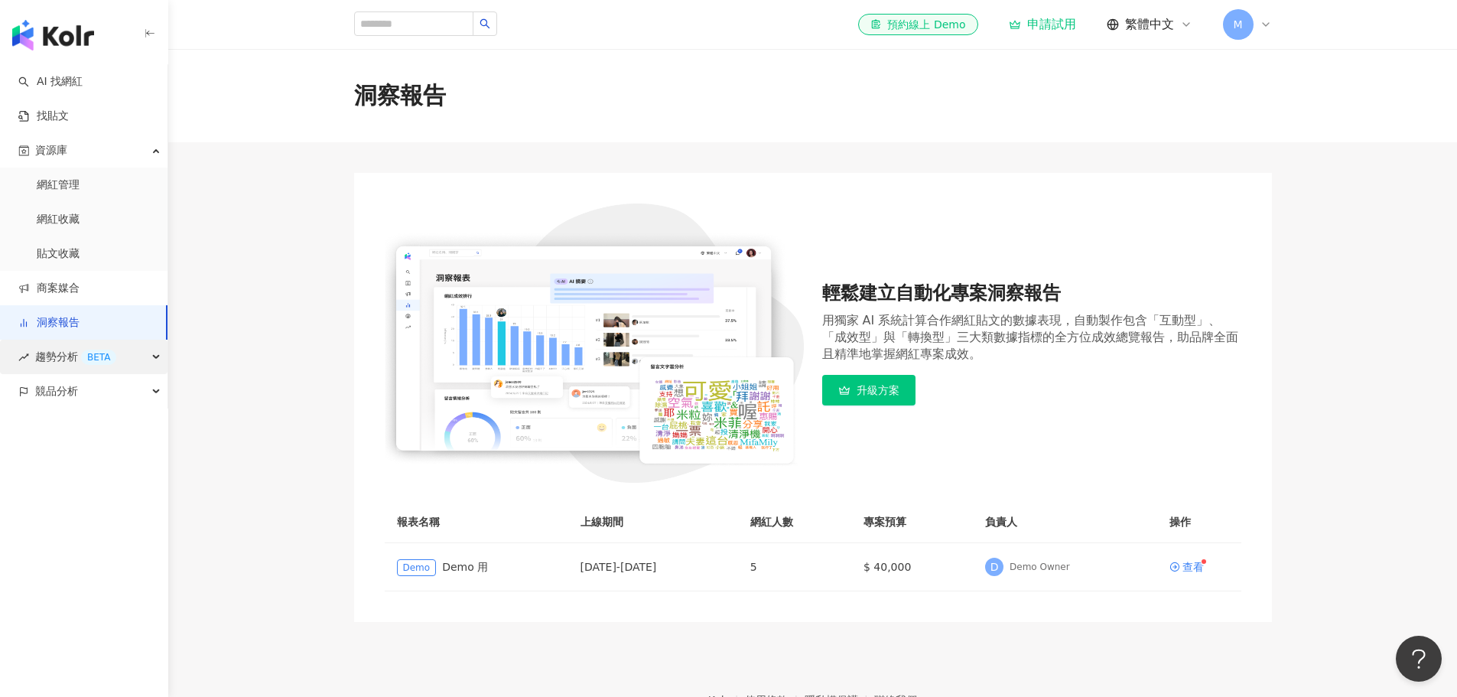
click at [154, 361] on div "趨勢分析 BETA" at bounding box center [84, 357] width 168 height 34
click at [106, 392] on link "Hashtag 排行" at bounding box center [72, 391] width 70 height 15
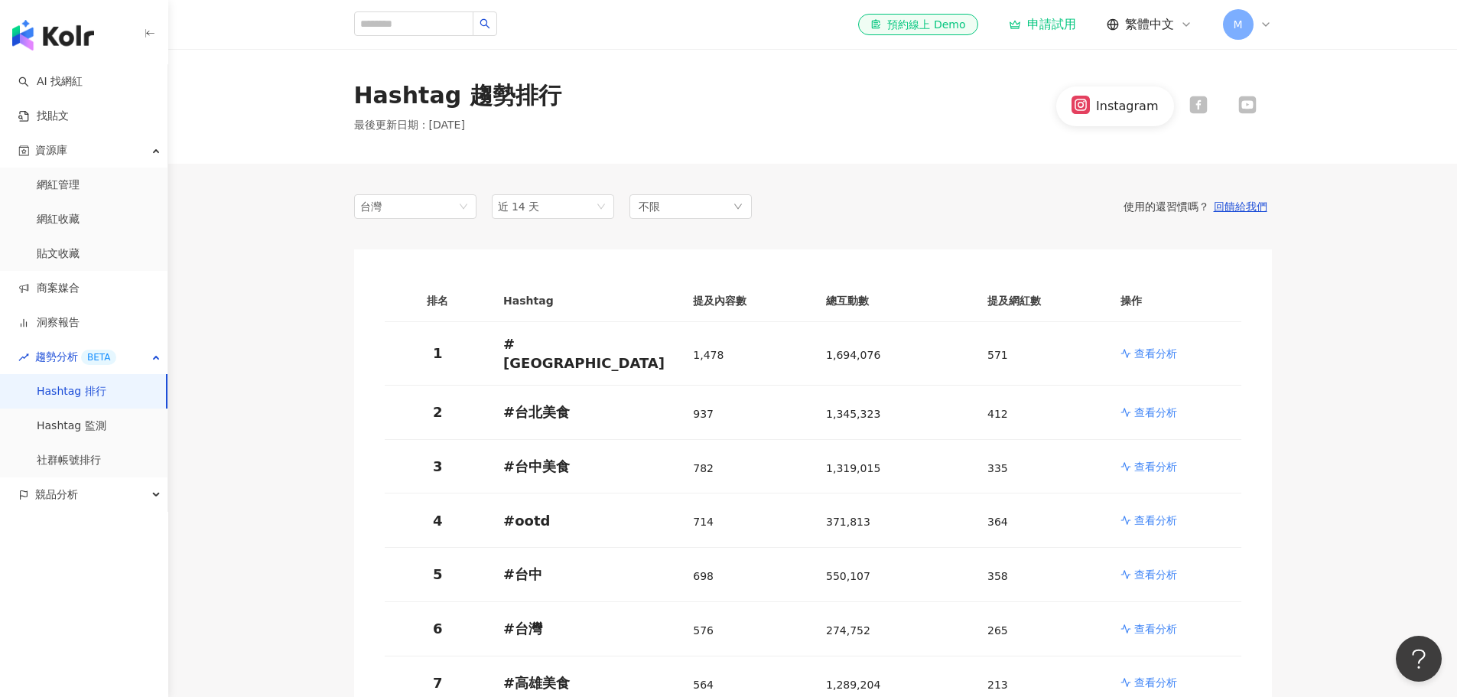
click at [407, 208] on div "台灣" at bounding box center [385, 206] width 50 height 23
click at [665, 207] on div "不限" at bounding box center [691, 206] width 122 height 24
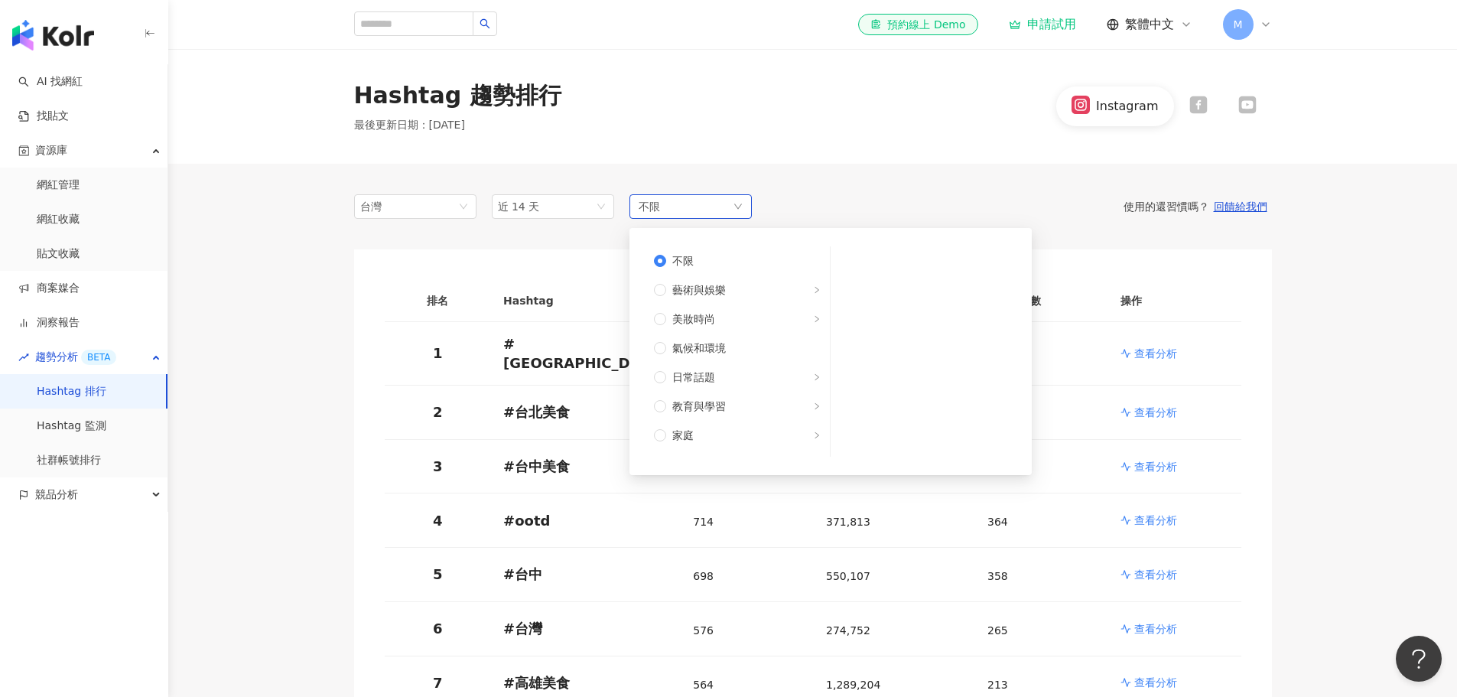
click at [665, 207] on div "不限 不限 藝術與娛樂 美妝時尚 氣候和環境 日常話題 教育與學習 家庭 財經 美食 命理占卜 遊戲 法政社會 生活風格 影視娛樂 醫療與健康 寵物 攝影 感…" at bounding box center [691, 206] width 122 height 24
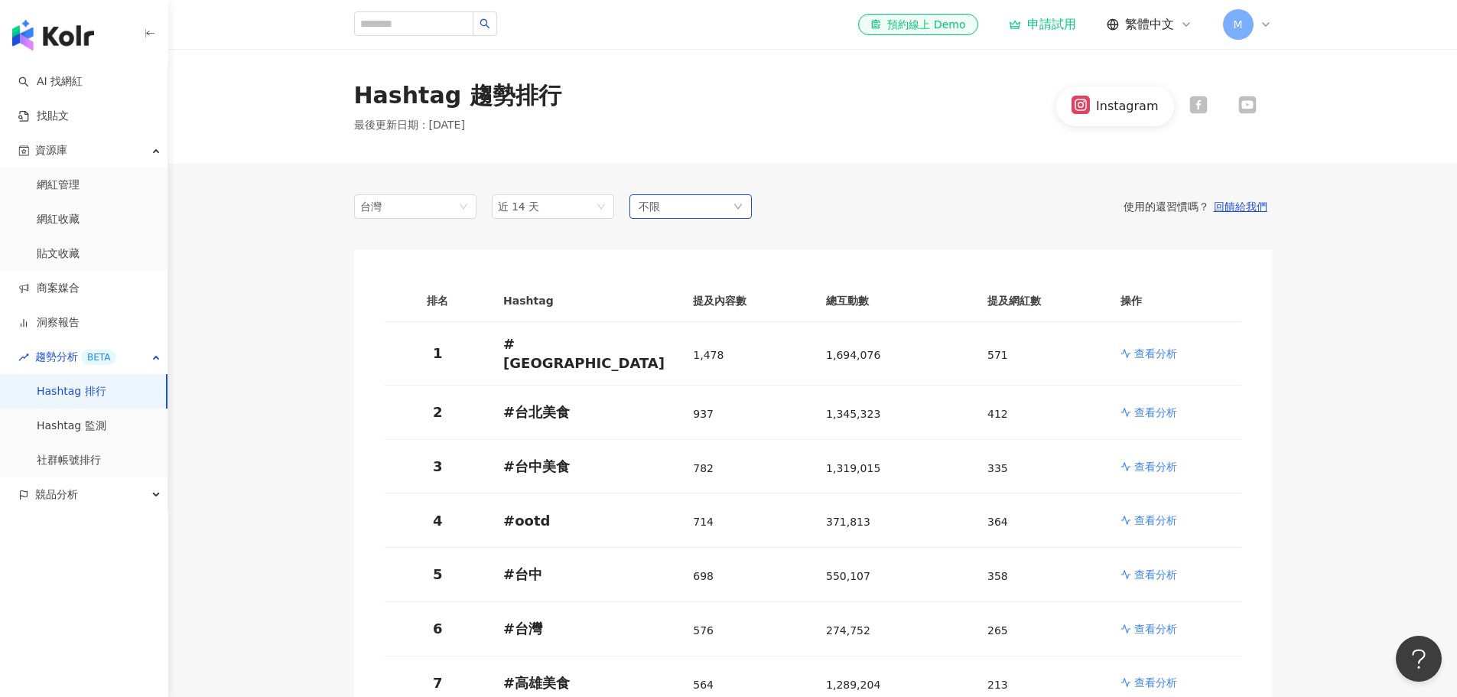
click at [665, 207] on div "不限" at bounding box center [691, 206] width 122 height 24
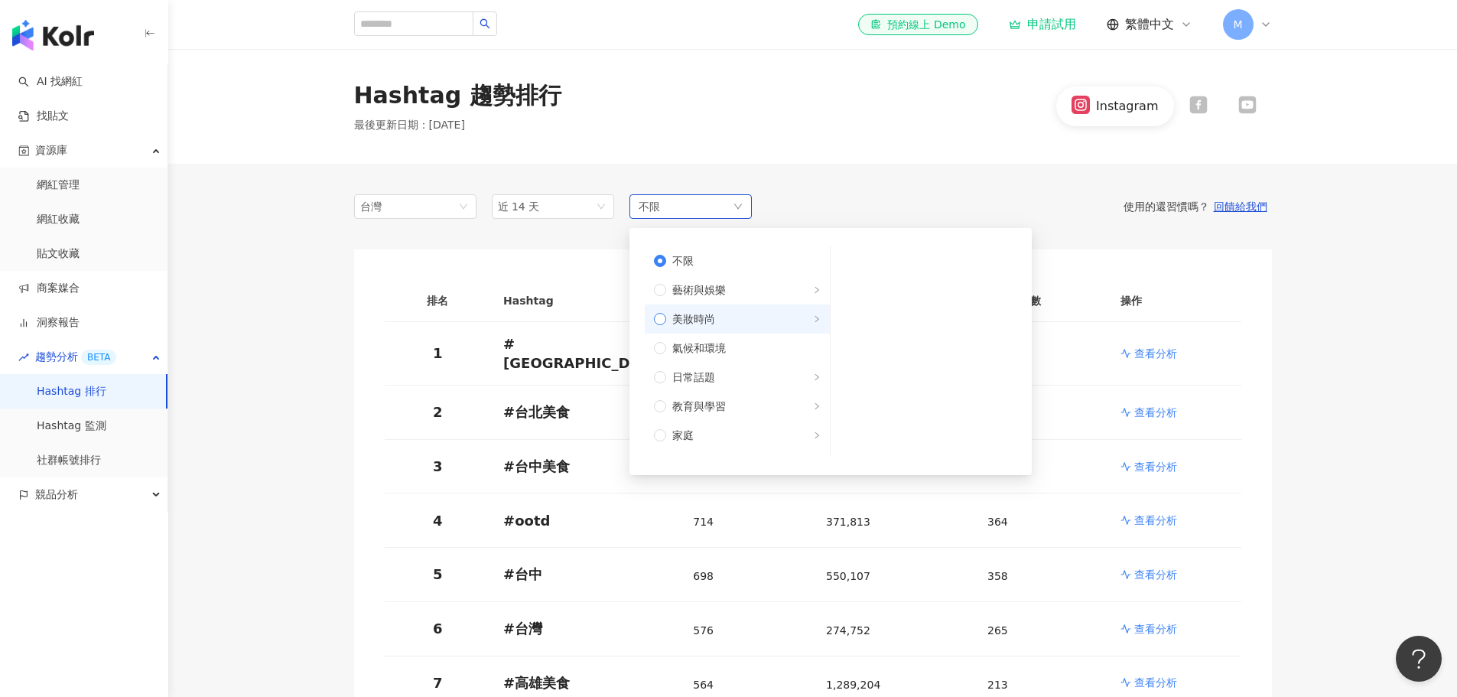
click at [695, 314] on span "美妝時尚" at bounding box center [693, 319] width 43 height 17
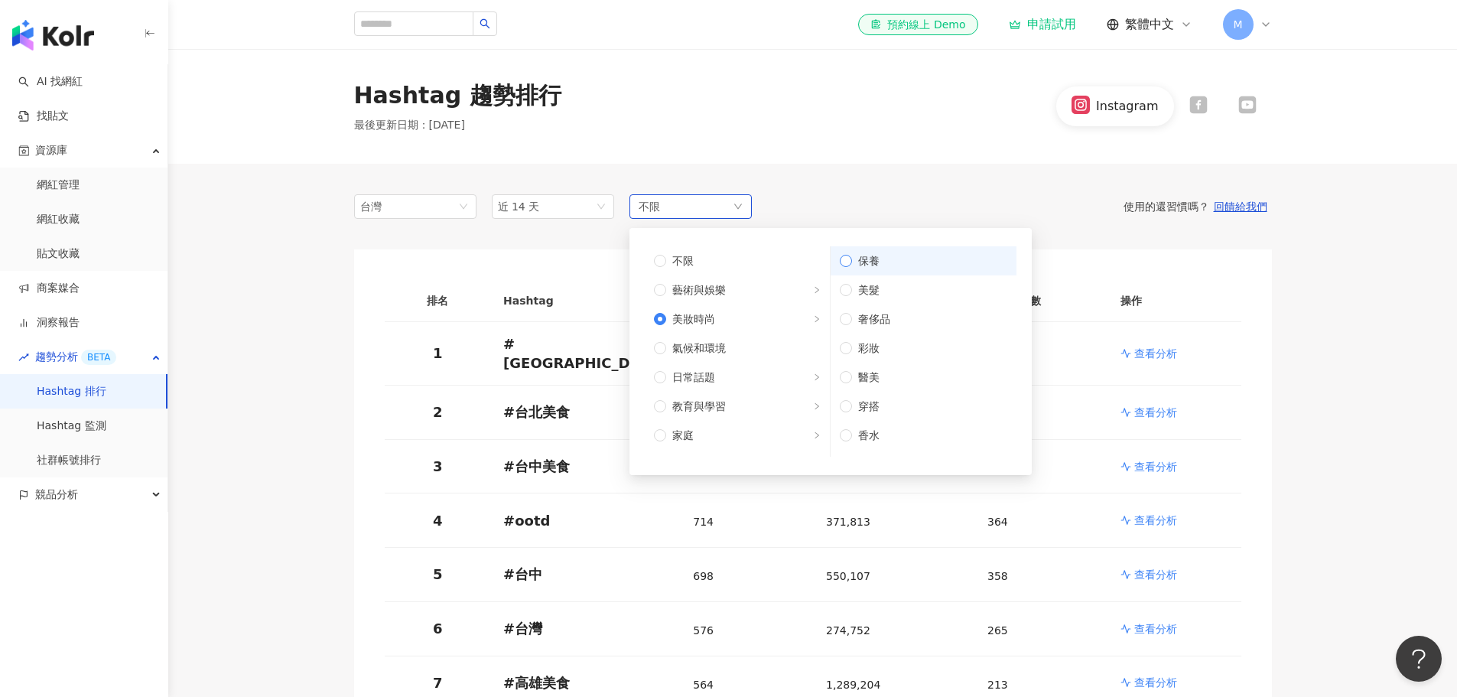
click at [880, 264] on span "保養" at bounding box center [929, 260] width 155 height 17
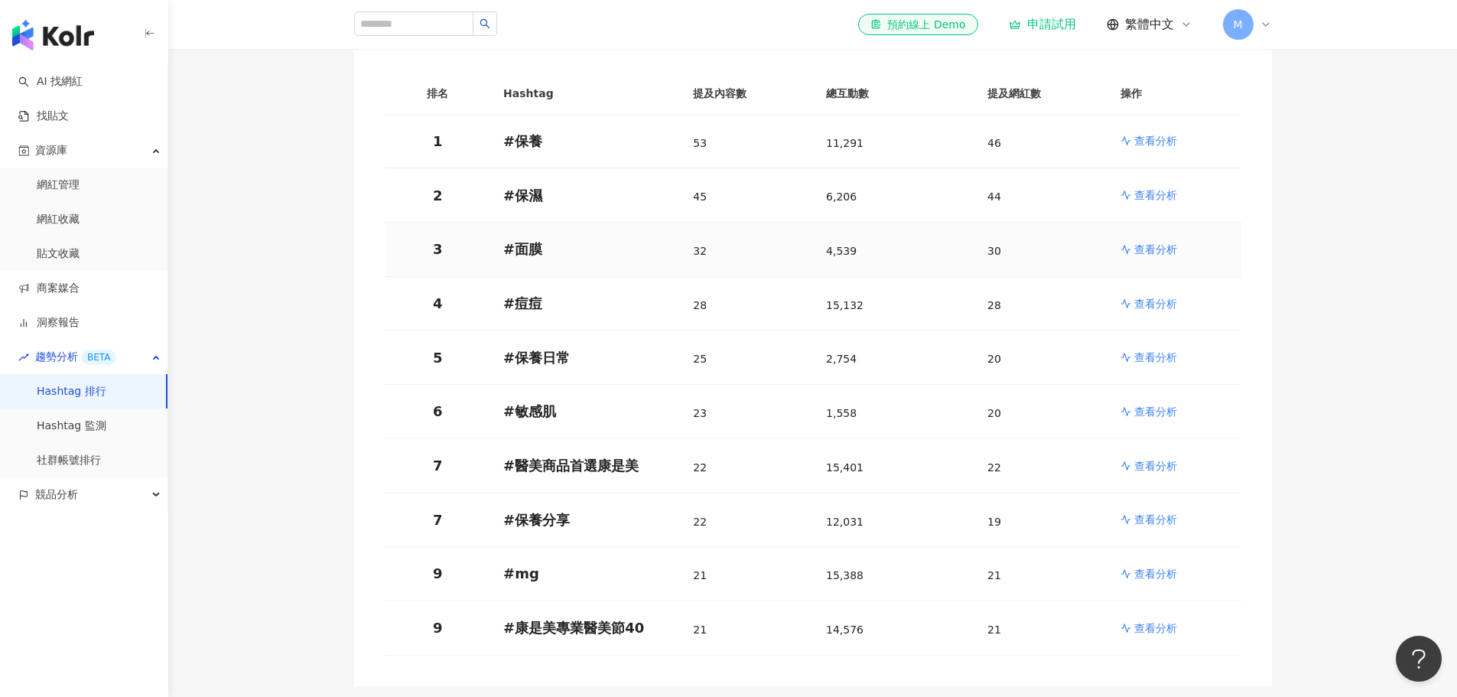
scroll to position [229, 0]
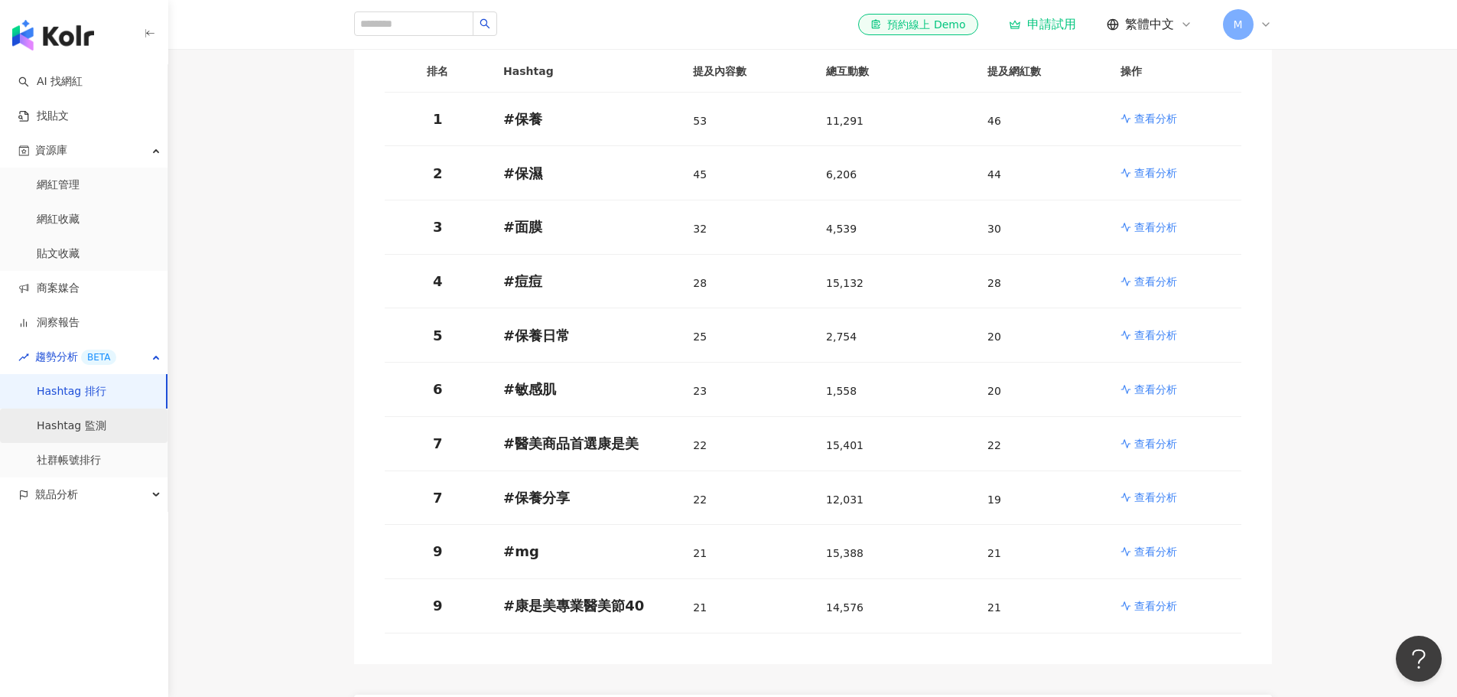
click at [97, 423] on link "Hashtag 監測" at bounding box center [72, 425] width 70 height 15
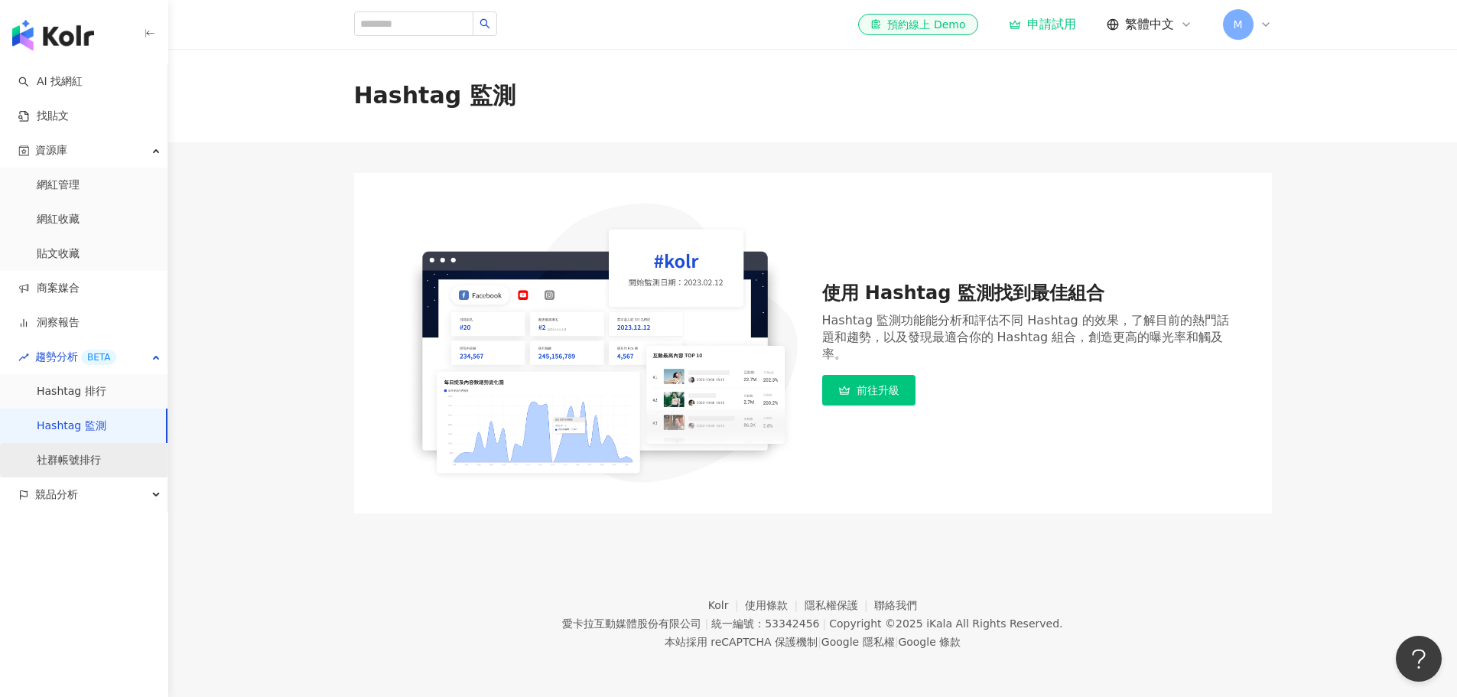
click at [101, 461] on link "社群帳號排行" at bounding box center [69, 460] width 64 height 15
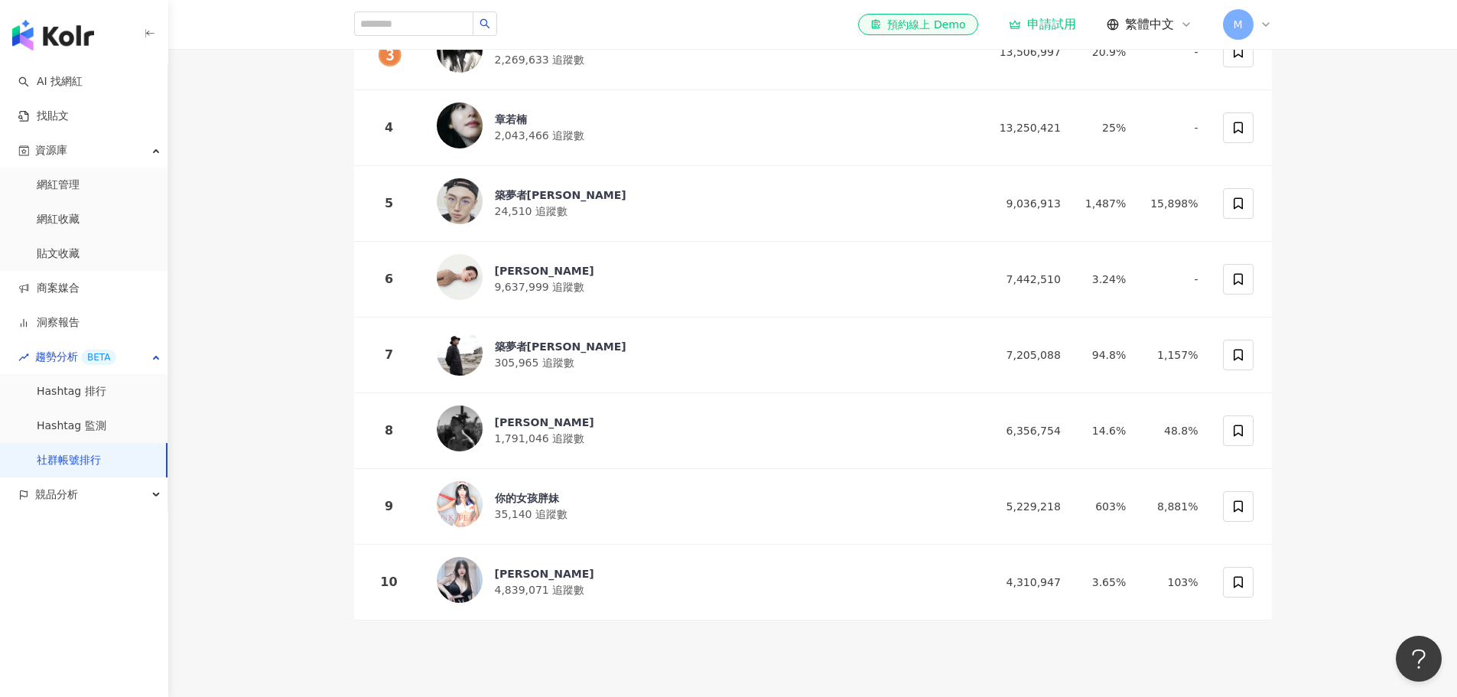
scroll to position [459, 0]
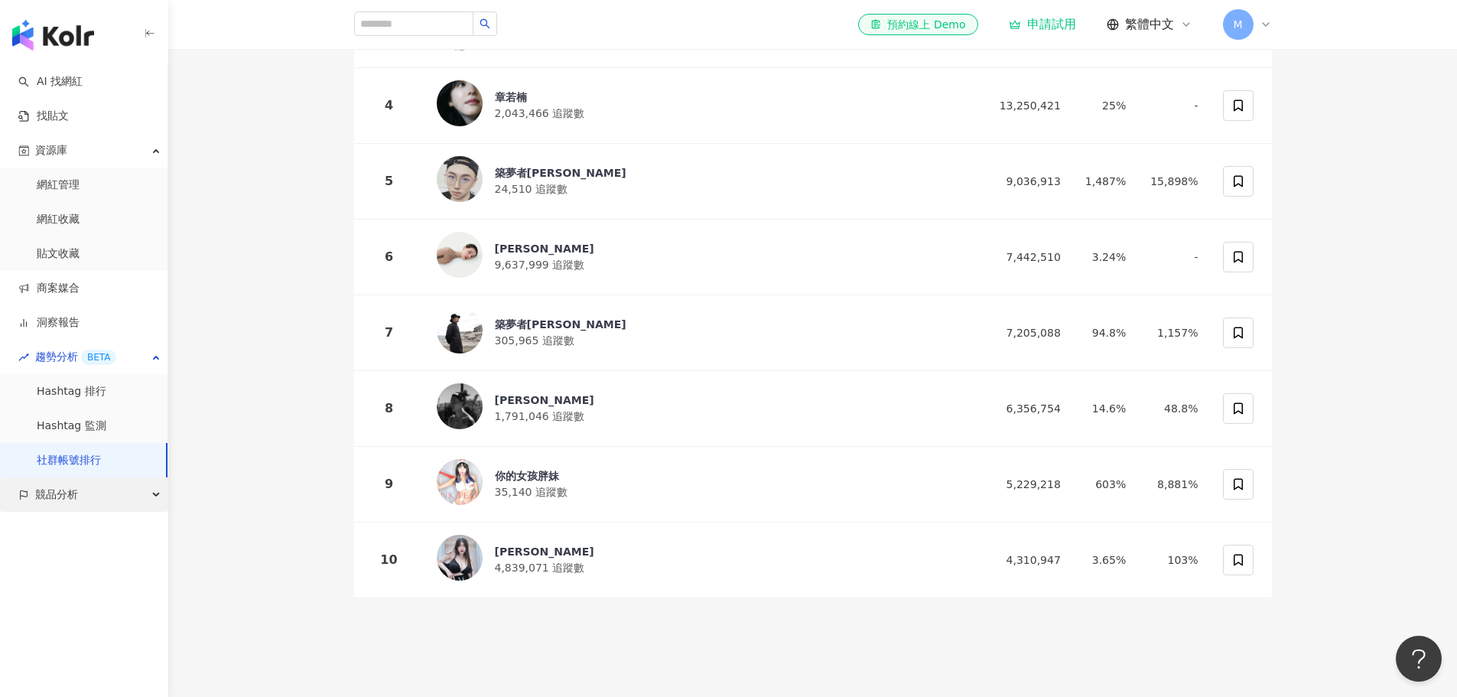
click at [113, 493] on div "競品分析" at bounding box center [84, 494] width 168 height 34
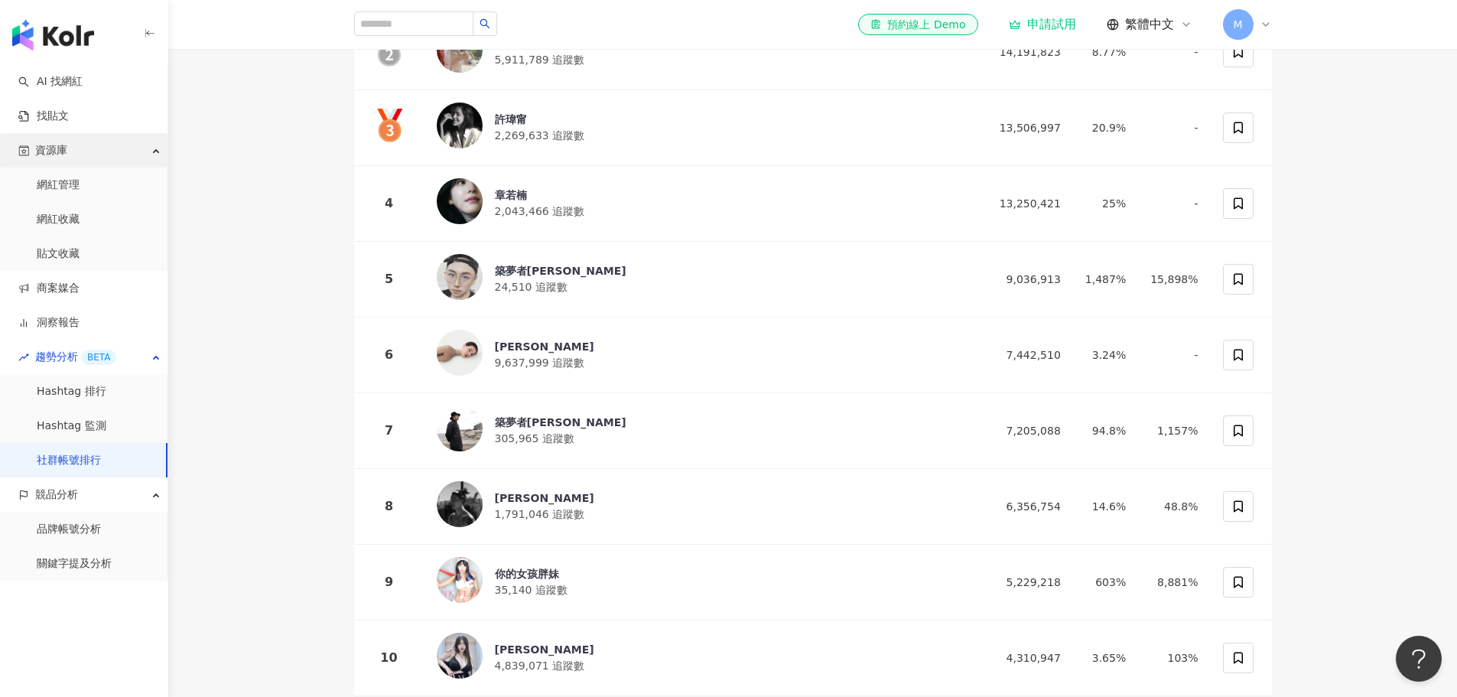
scroll to position [153, 0]
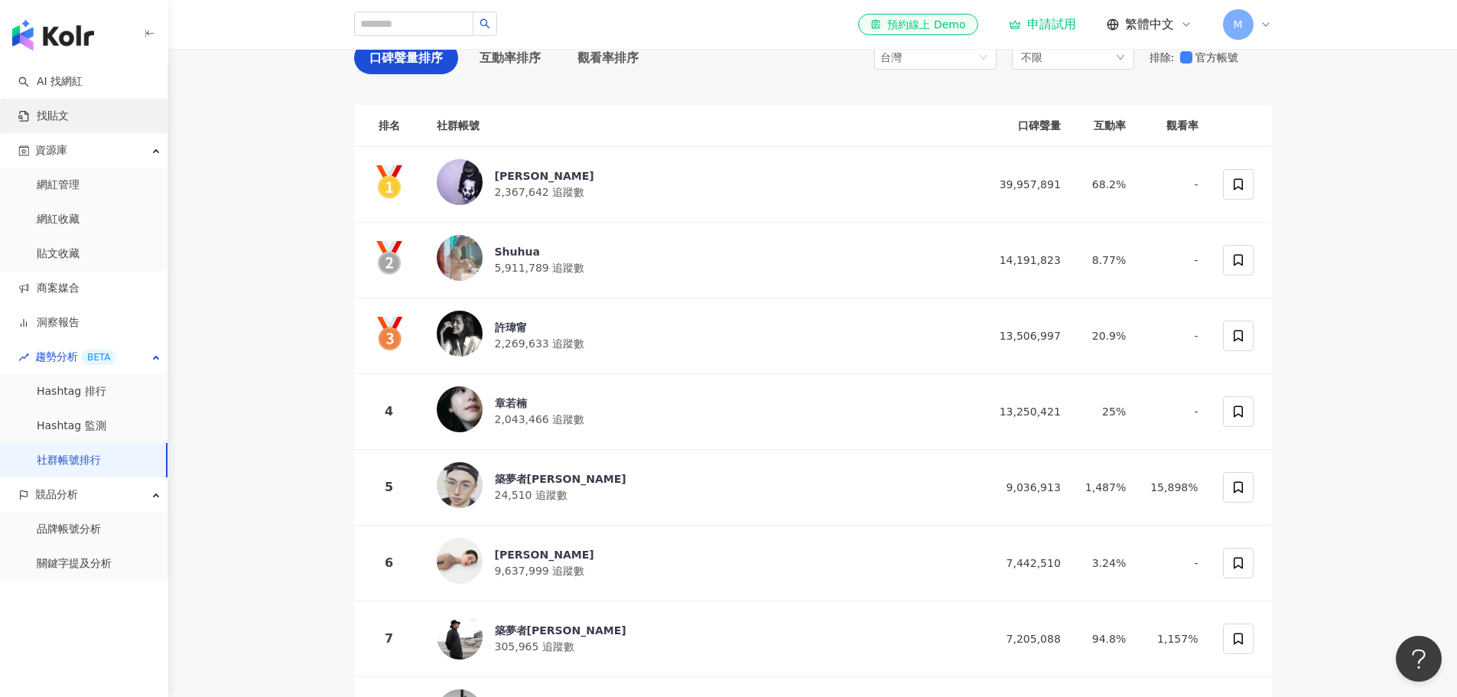
click at [69, 109] on link "找貼文" at bounding box center [43, 116] width 50 height 15
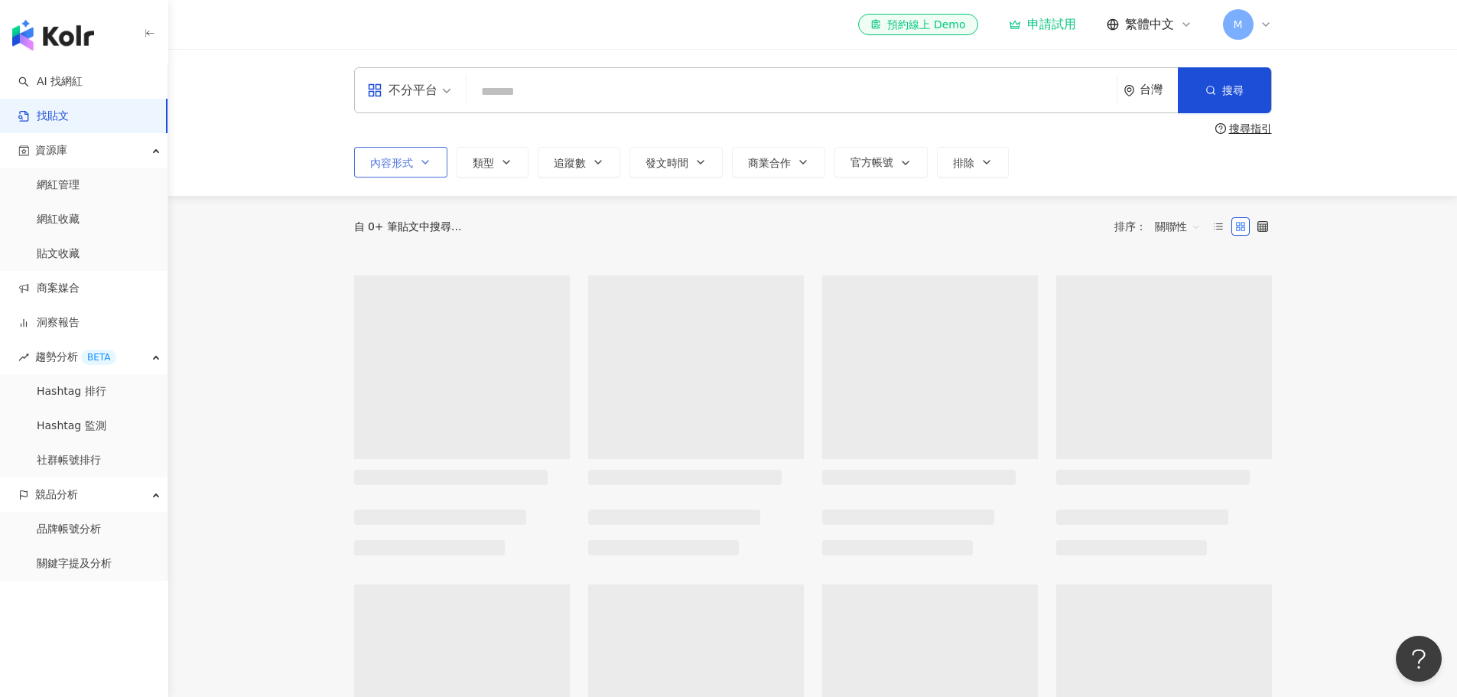
click at [407, 162] on span "內容形式" at bounding box center [391, 163] width 43 height 12
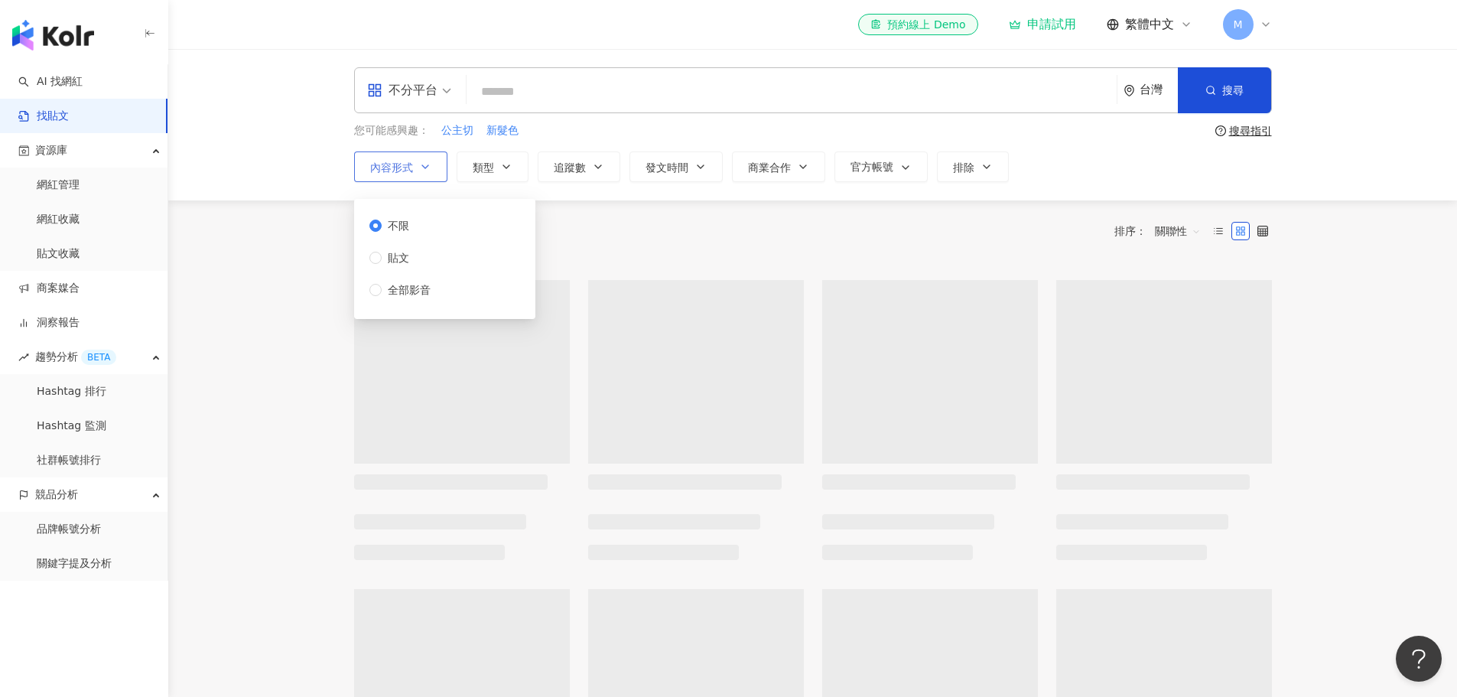
click at [407, 162] on span "內容形式" at bounding box center [391, 167] width 43 height 12
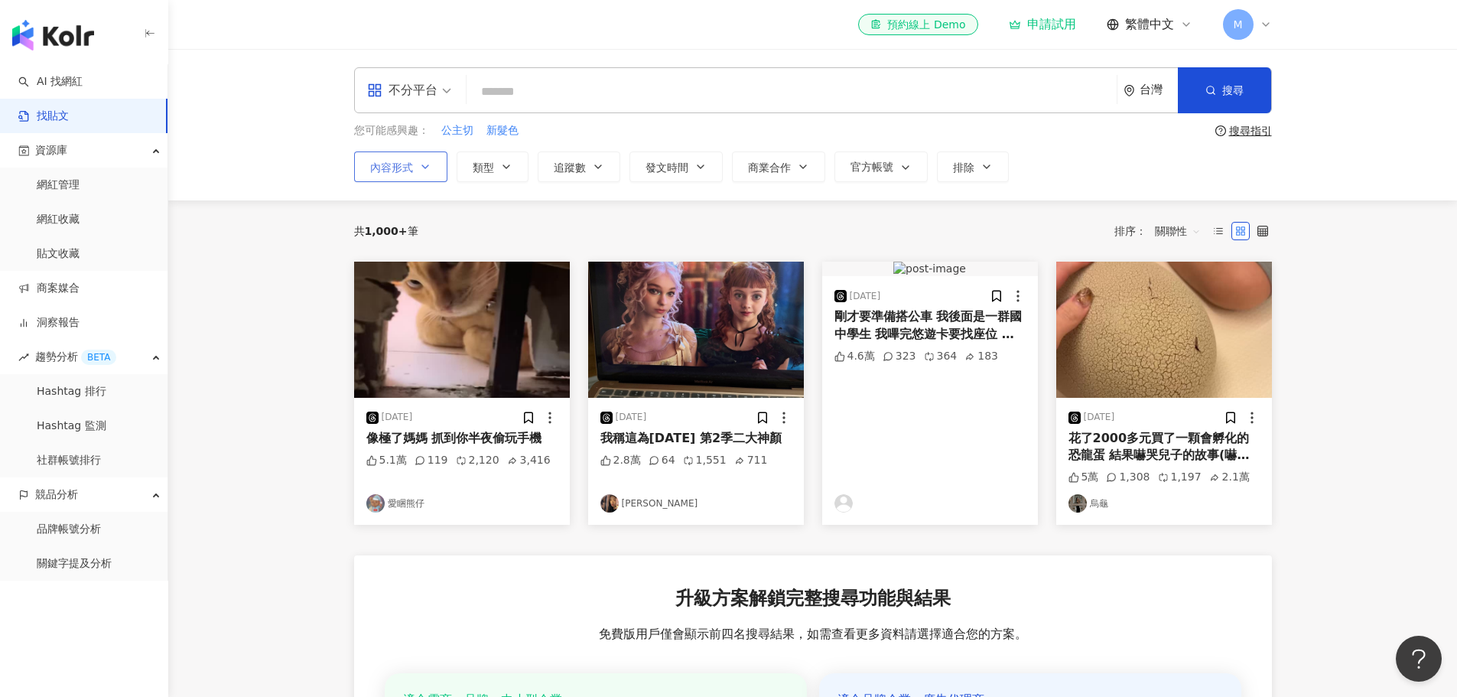
click at [407, 162] on span "內容形式" at bounding box center [391, 167] width 43 height 12
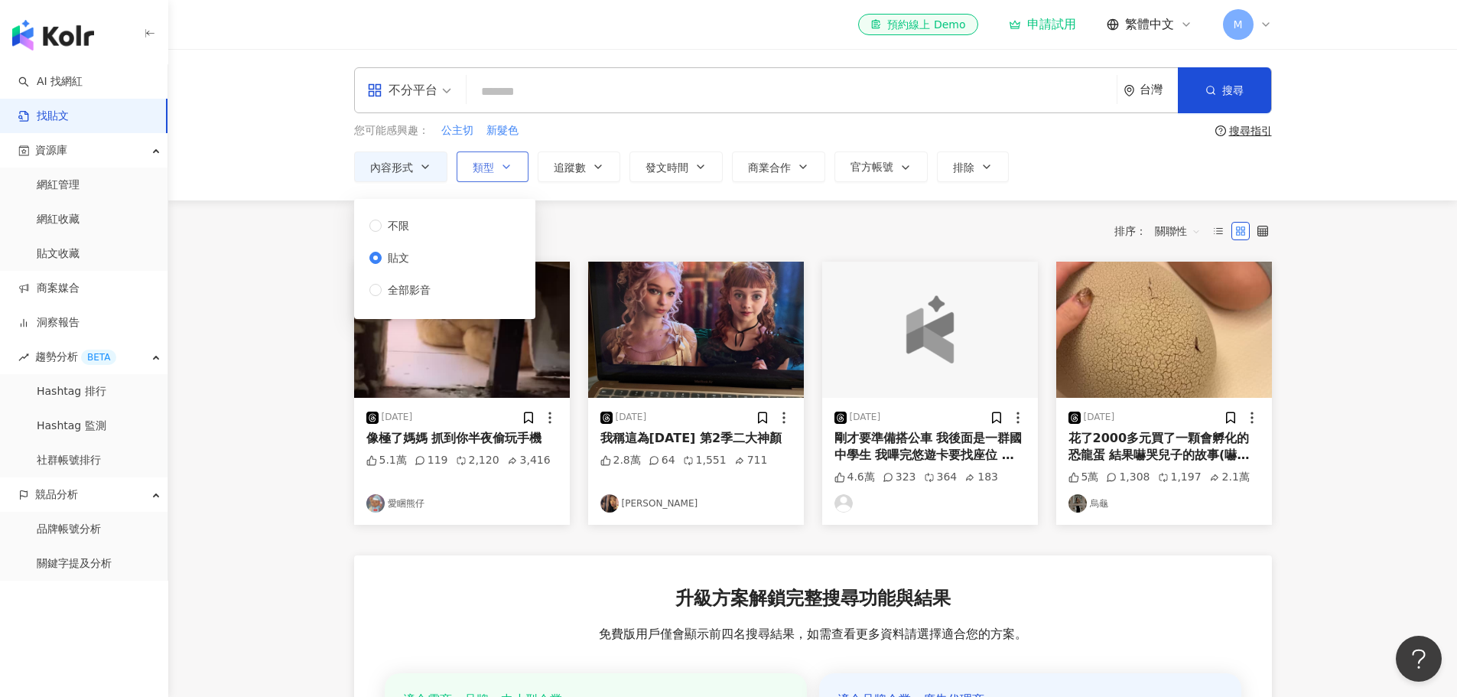
click at [483, 165] on span "類型" at bounding box center [483, 167] width 21 height 12
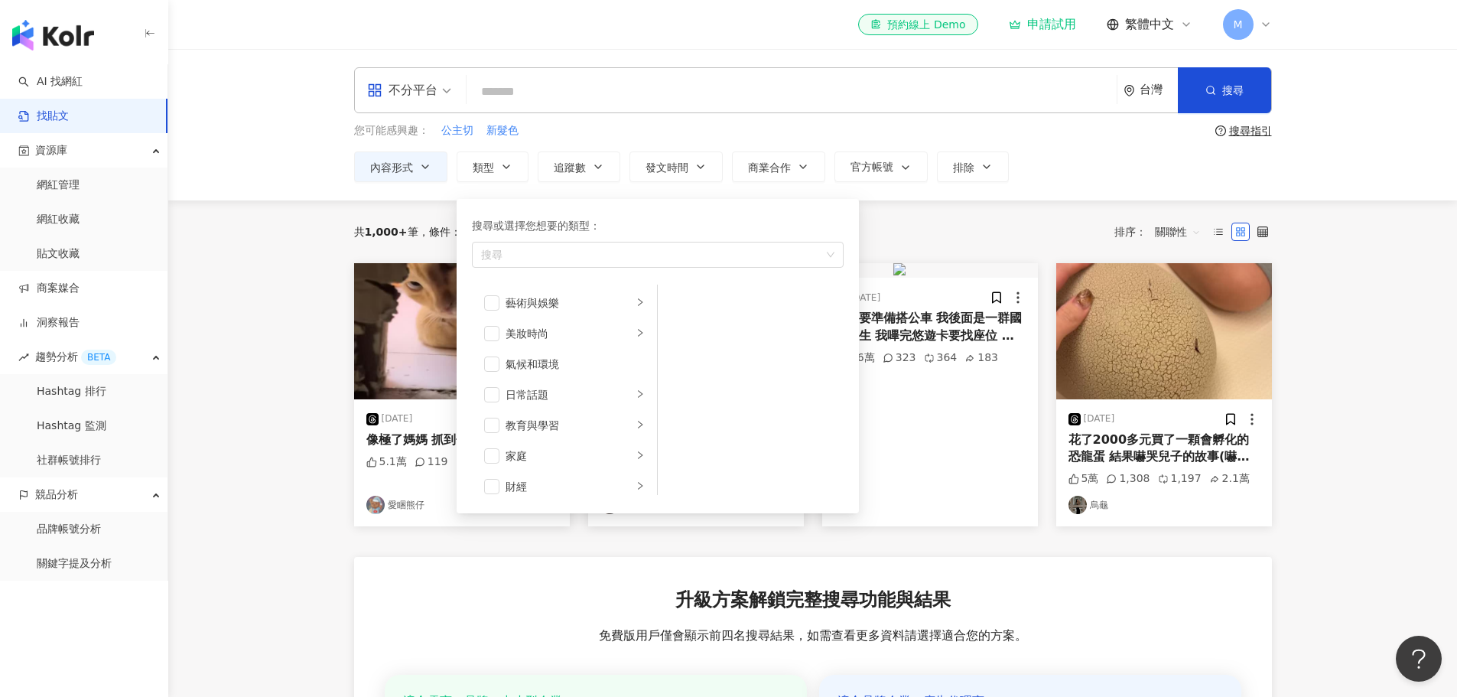
click at [253, 349] on main "不分平台 台灣 搜尋 您可能感興趣： 公主切 新髮色 搜尋指引 內容形式 類型 搜尋或選擇您想要的類型： 搜尋 藝術與娛樂 美妝時尚 氣候和環境 日常話題 教…" at bounding box center [812, 512] width 1289 height 926
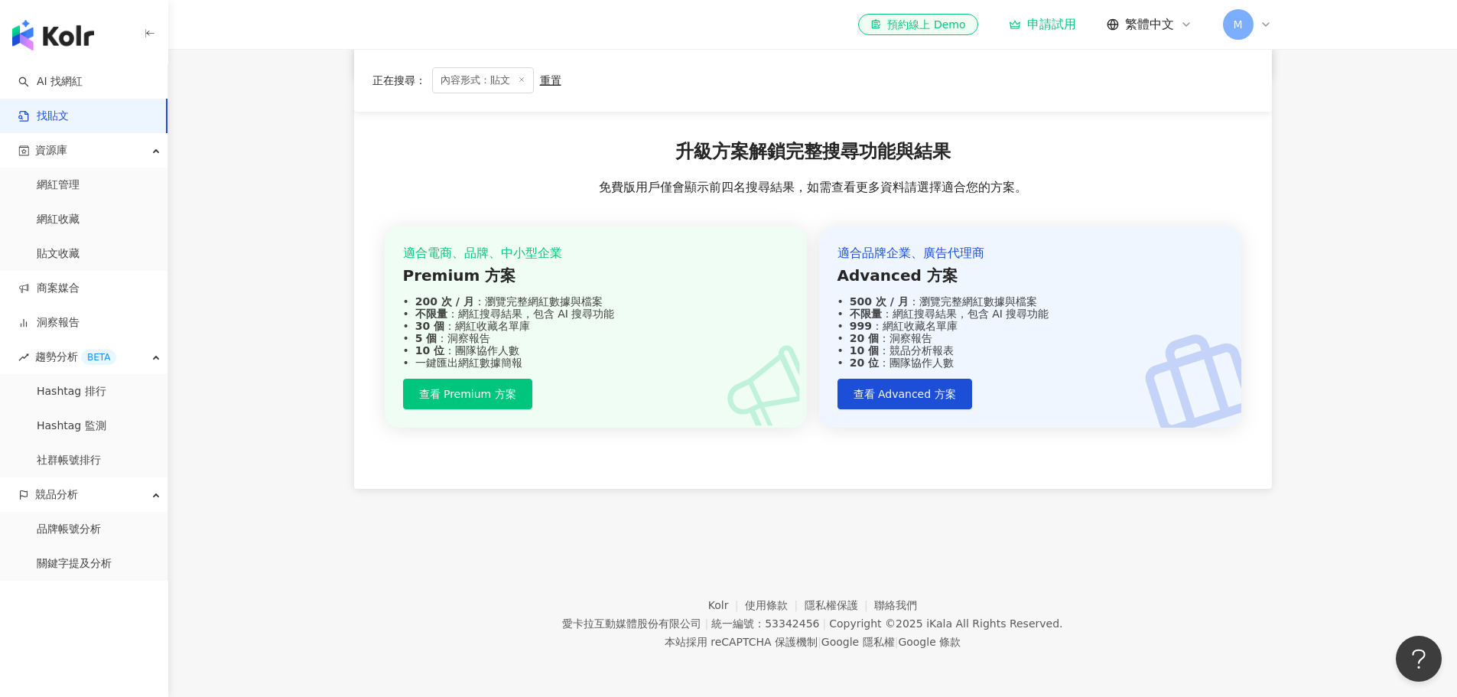
scroll to position [66, 0]
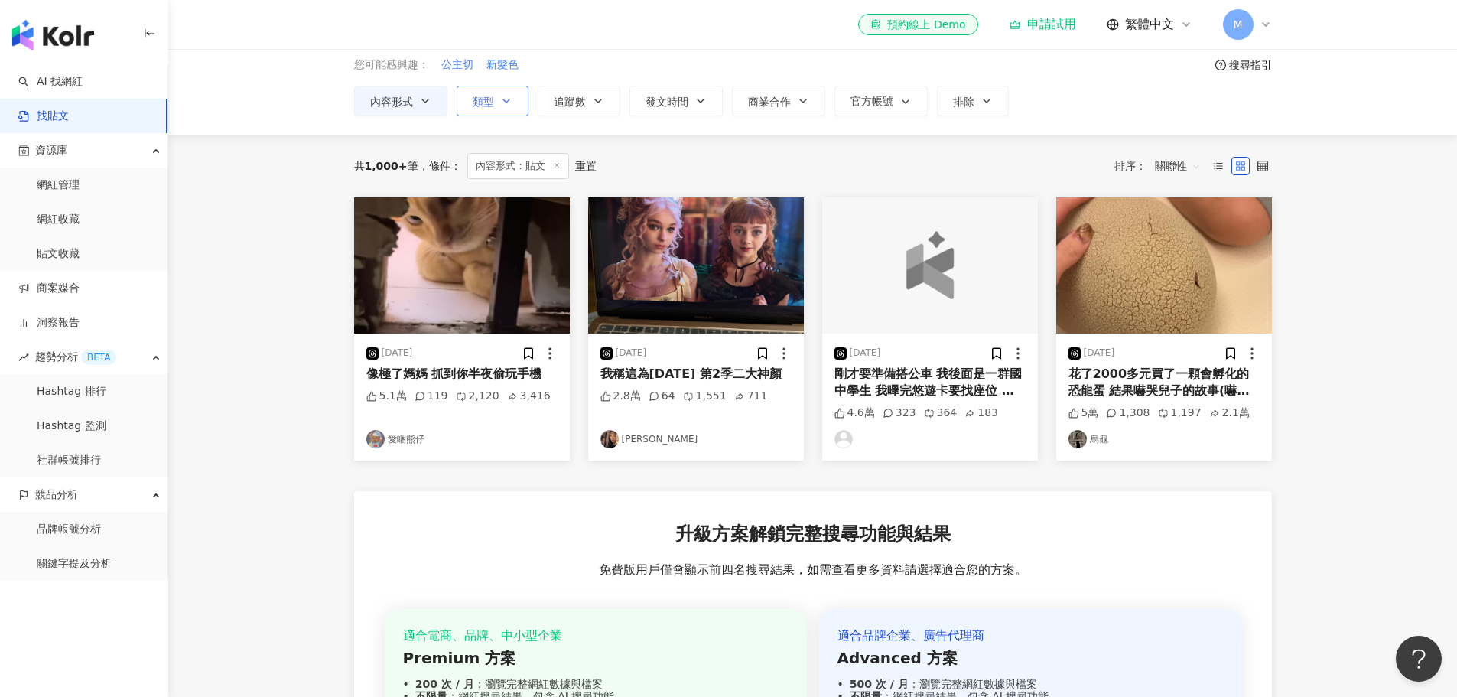
click at [499, 112] on button "類型" at bounding box center [493, 101] width 72 height 31
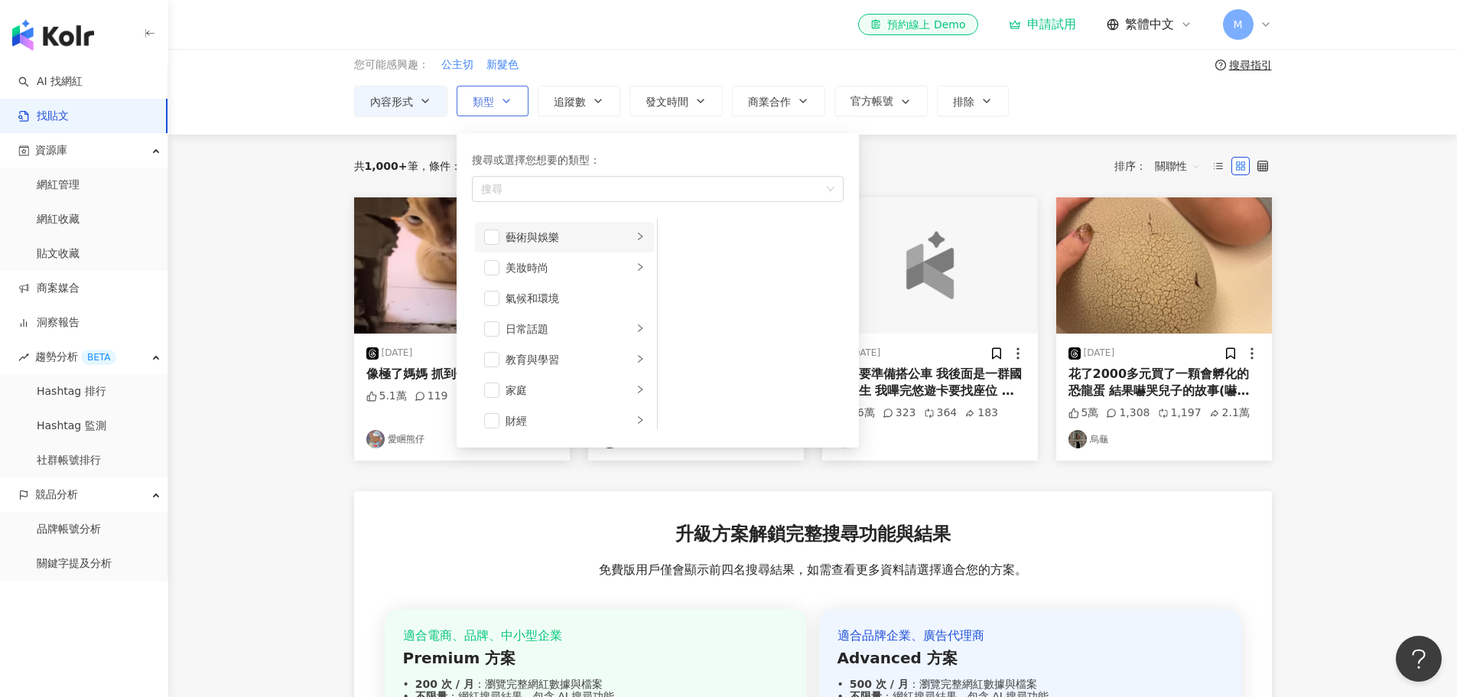
click at [529, 241] on div "藝術與娛樂" at bounding box center [569, 237] width 127 height 17
click at [490, 241] on span "button" at bounding box center [491, 236] width 15 height 15
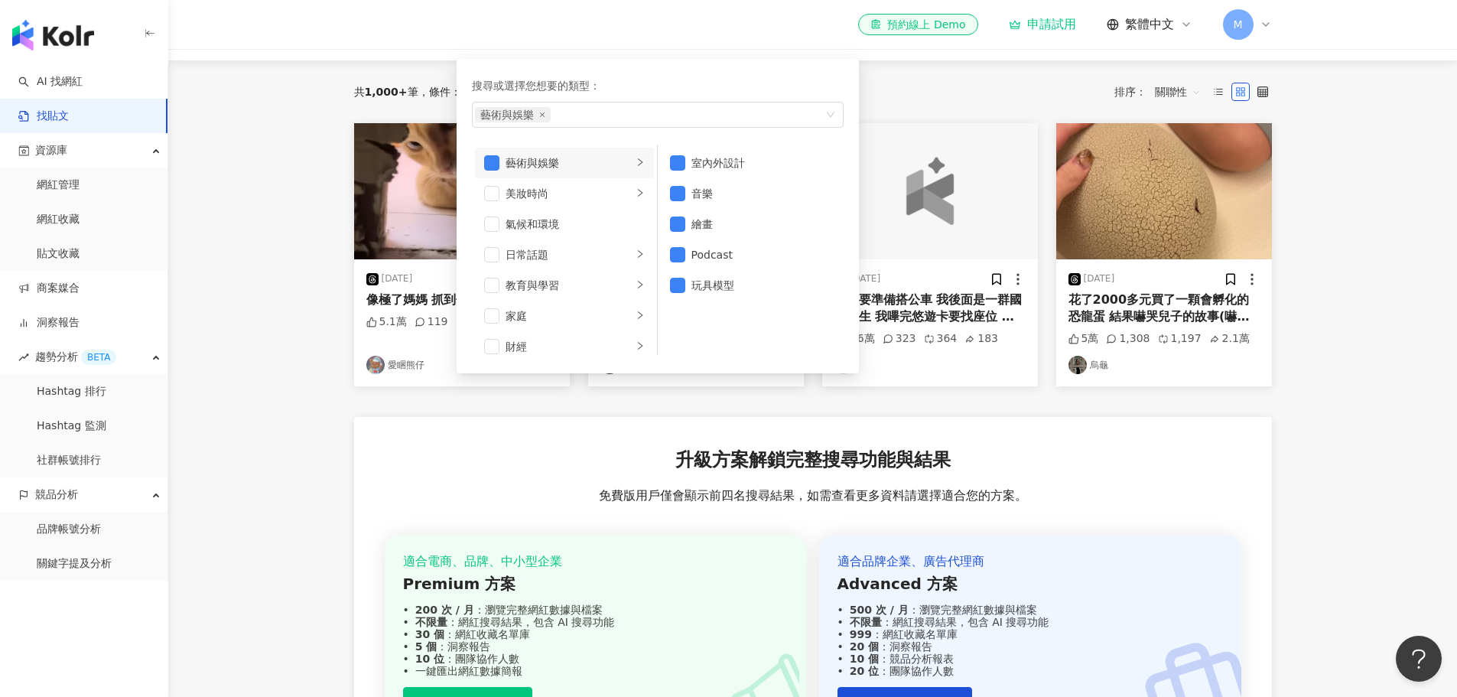
scroll to position [219, 0]
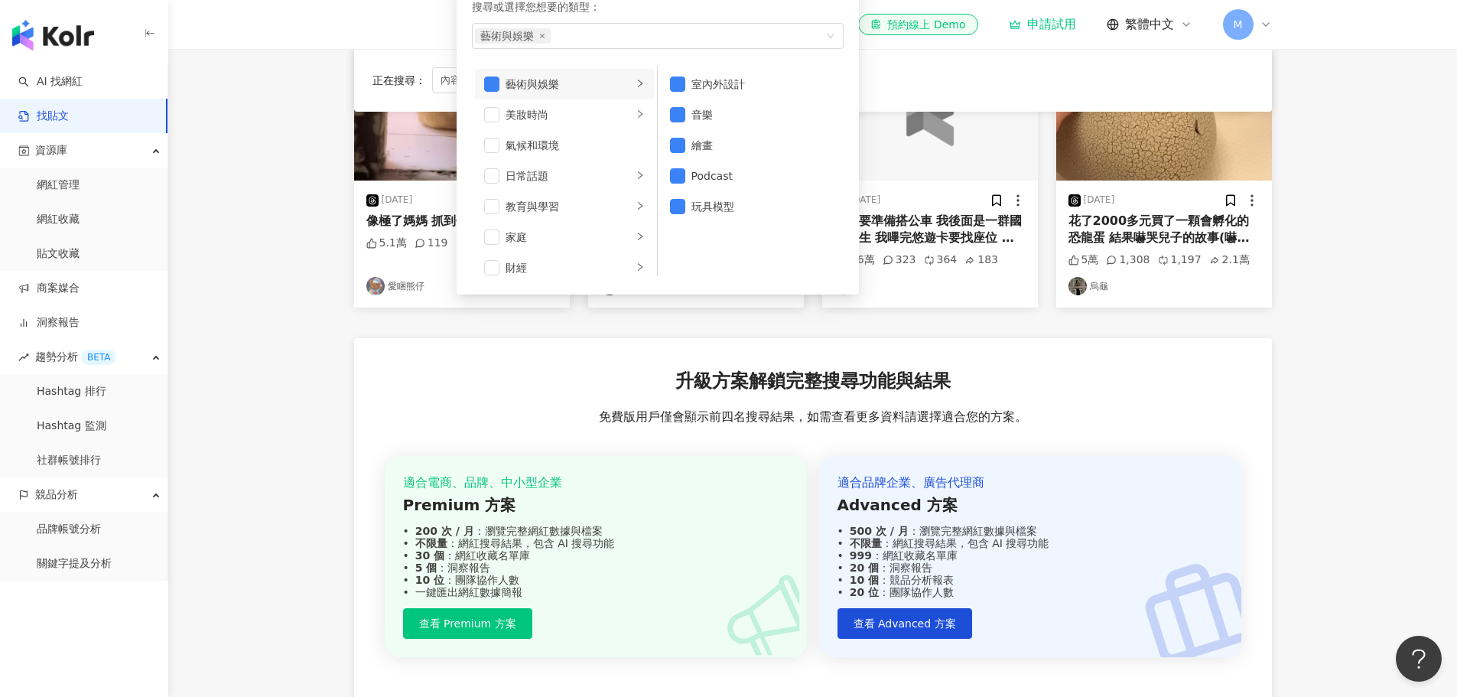
click at [325, 343] on div "正在搜尋 ： 內容形式：貼文 重置 排序： 關聯性 2025/9/4 像極了媽媽 抓到你半夜偷玩手機 5.1萬 119 2,120 3,416 愛睏熊仔 20…" at bounding box center [813, 369] width 979 height 775
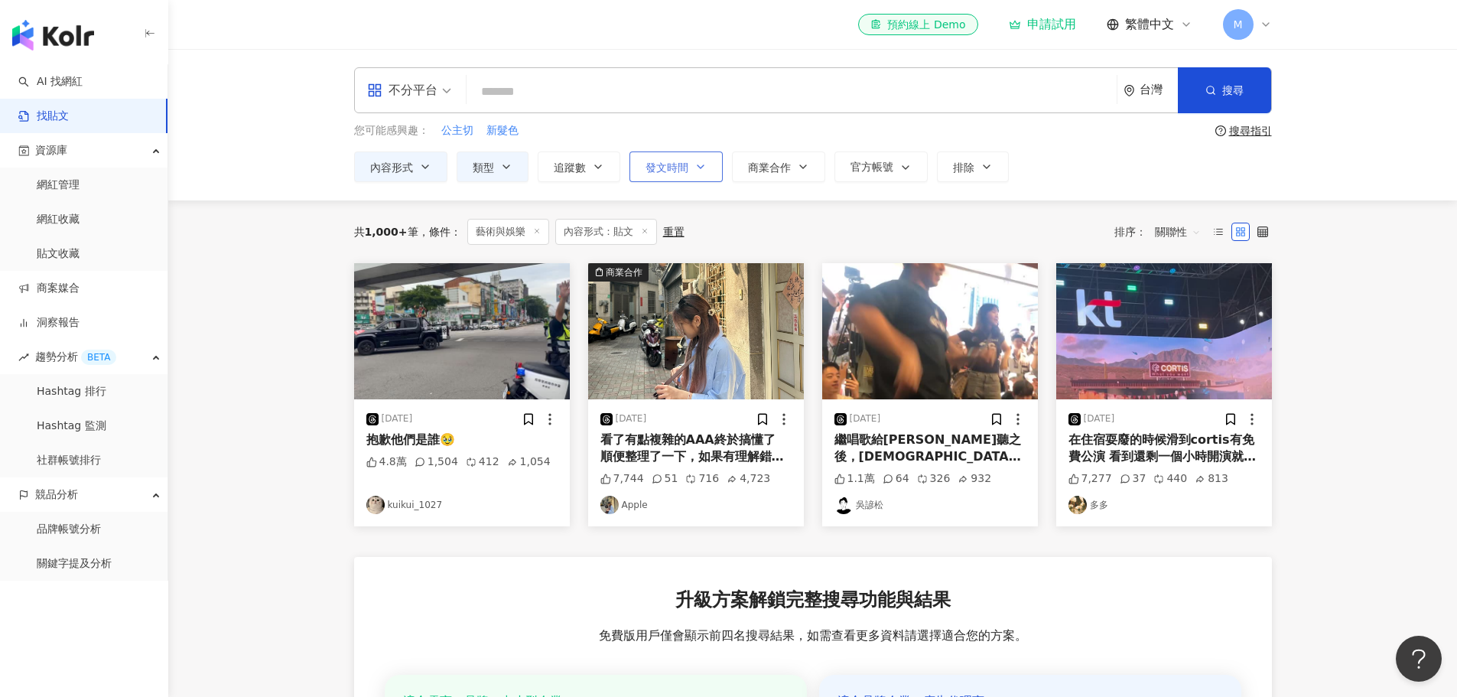
click at [665, 169] on span "發文時間" at bounding box center [667, 167] width 43 height 12
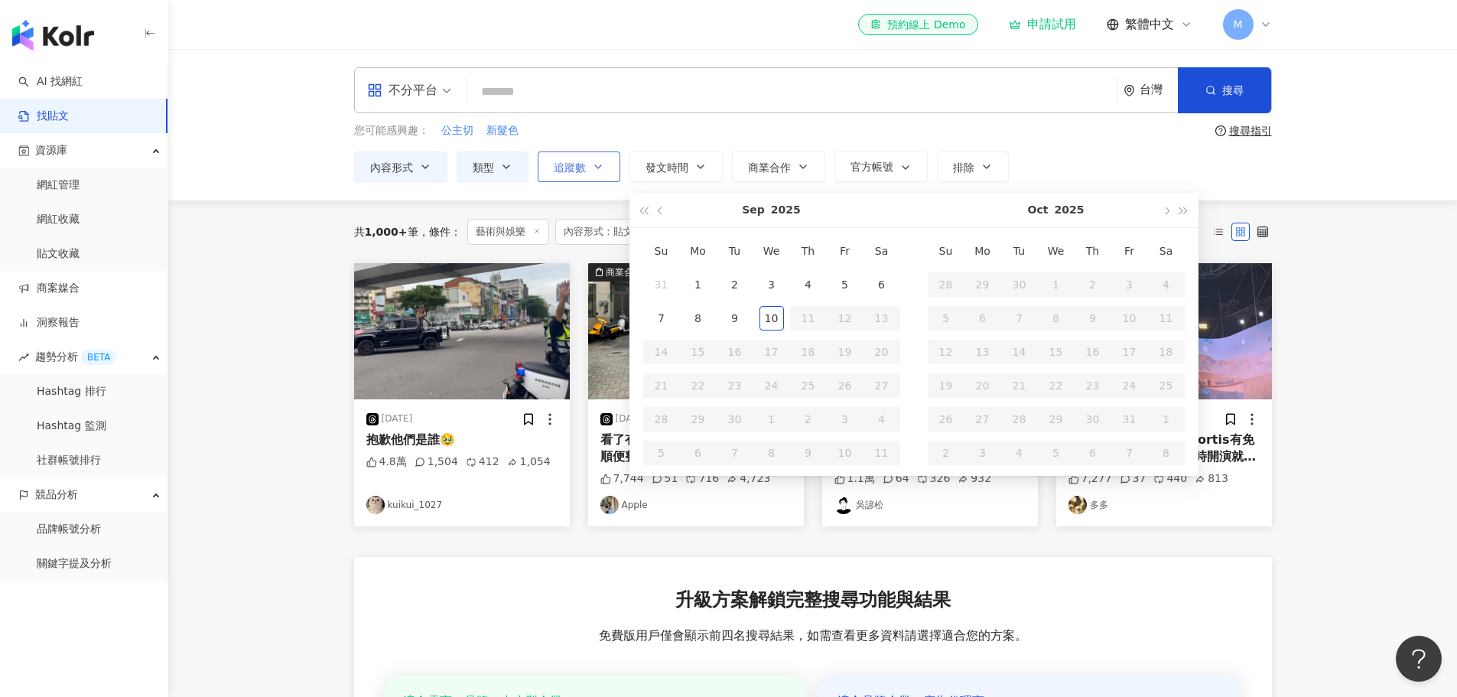
click at [547, 169] on button "追蹤數" at bounding box center [579, 166] width 83 height 31
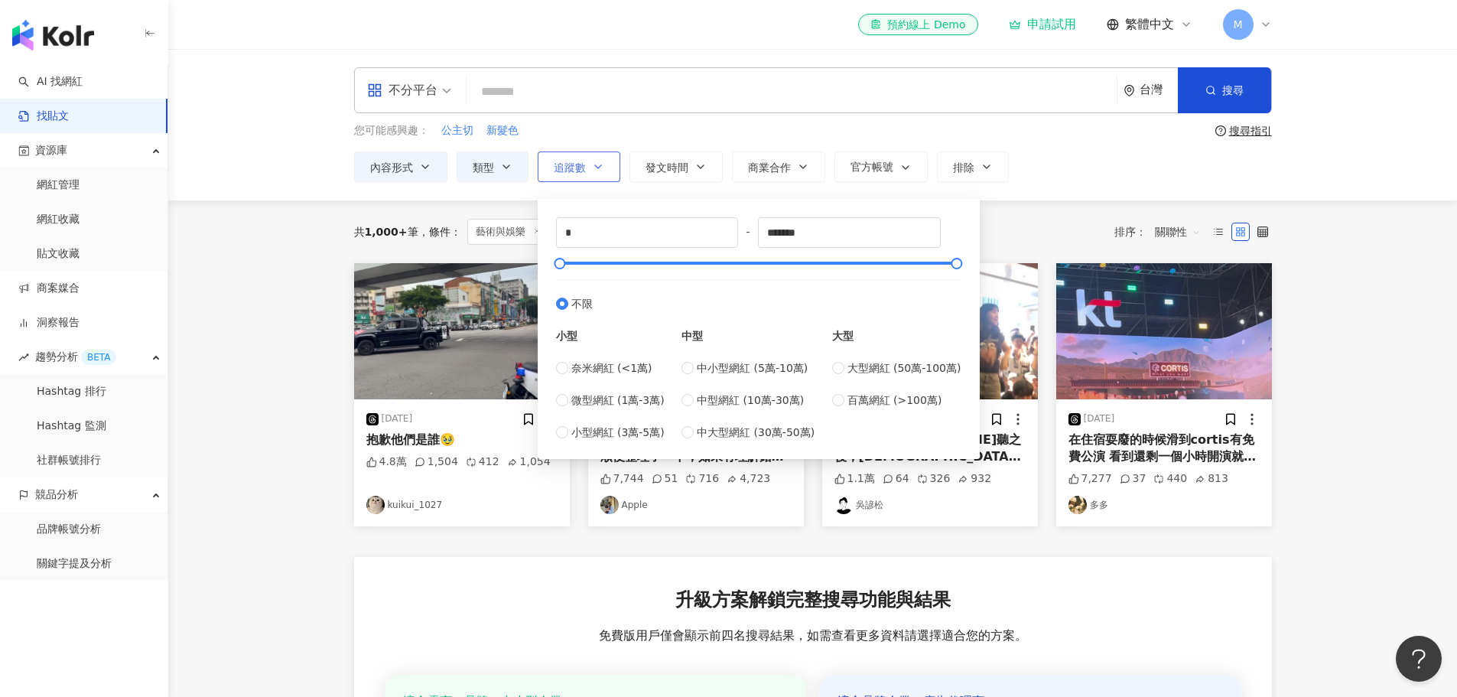
click at [570, 171] on span "追蹤數" at bounding box center [570, 167] width 32 height 12
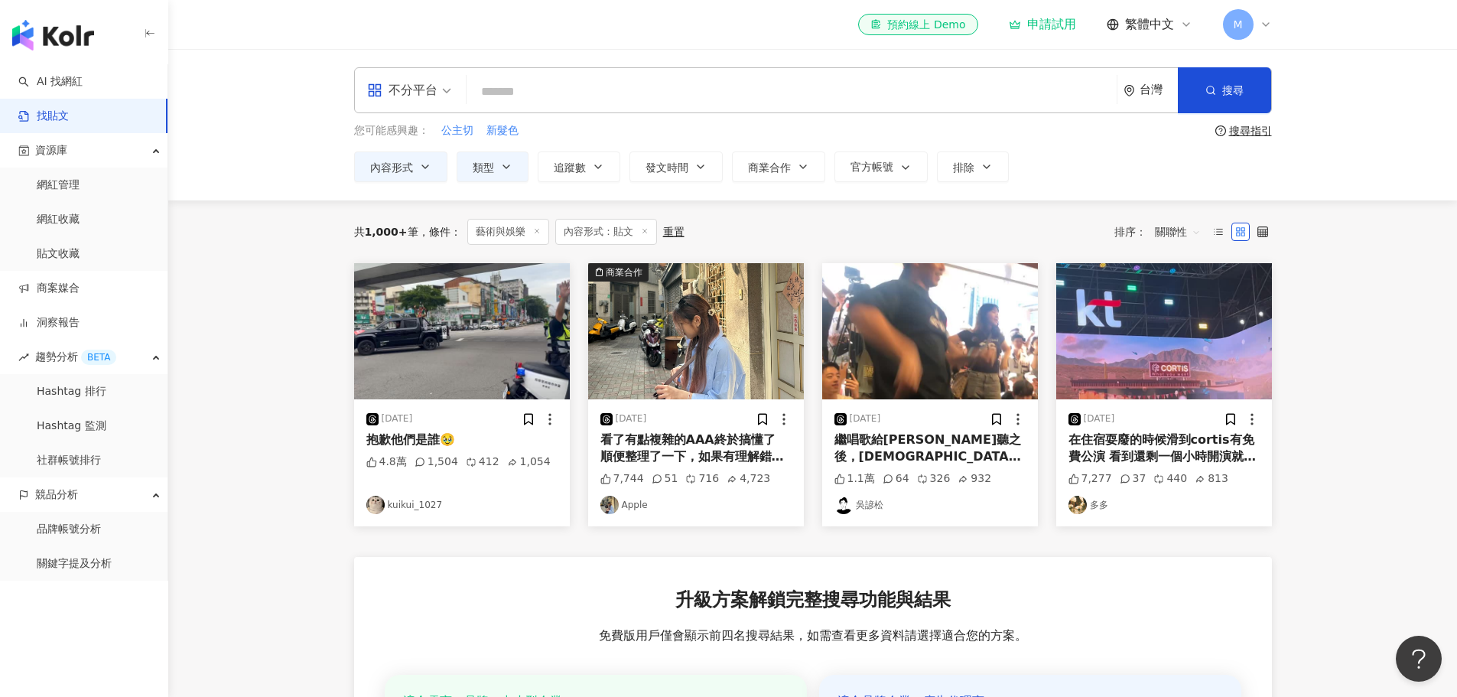
click at [536, 102] on input "search" at bounding box center [792, 91] width 638 height 33
click at [410, 98] on div "不分平台" at bounding box center [402, 90] width 70 height 24
click at [411, 186] on div "Facebook" at bounding box center [414, 189] width 86 height 19
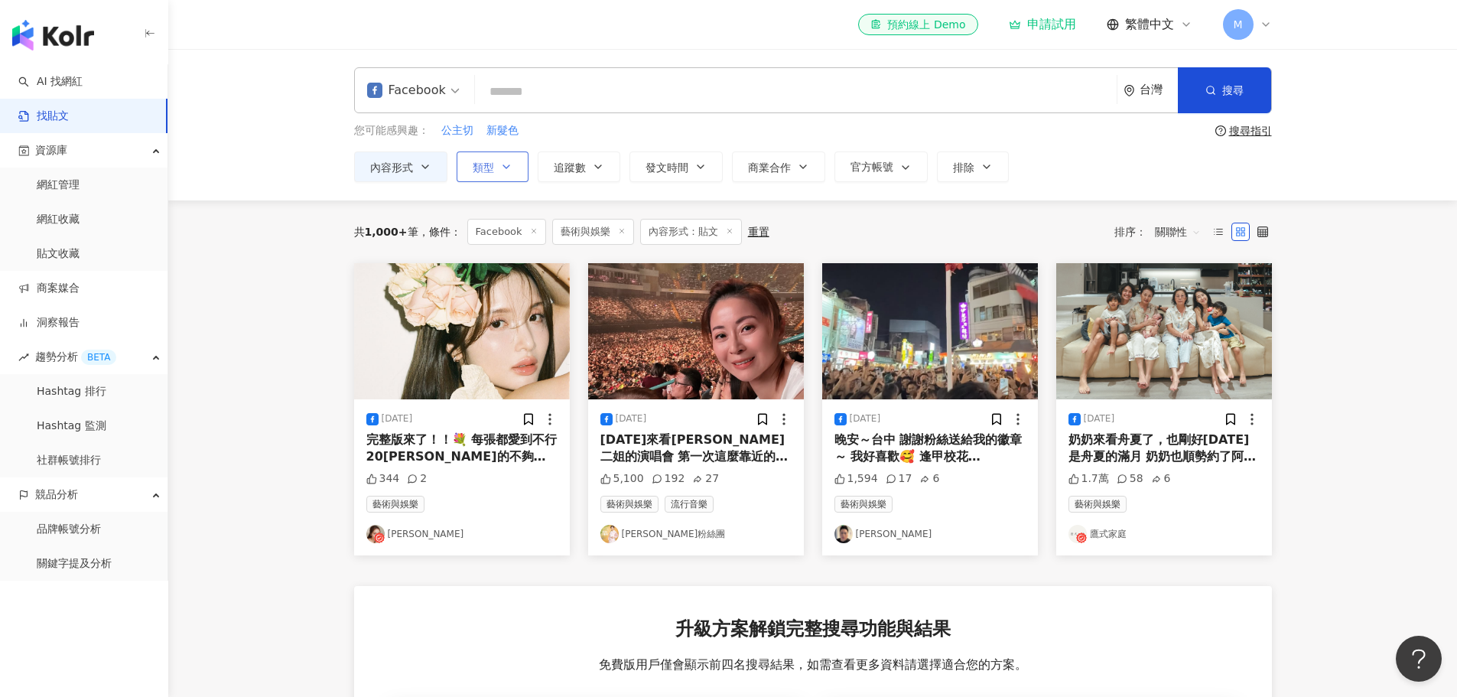
click at [484, 172] on span "類型" at bounding box center [483, 167] width 21 height 12
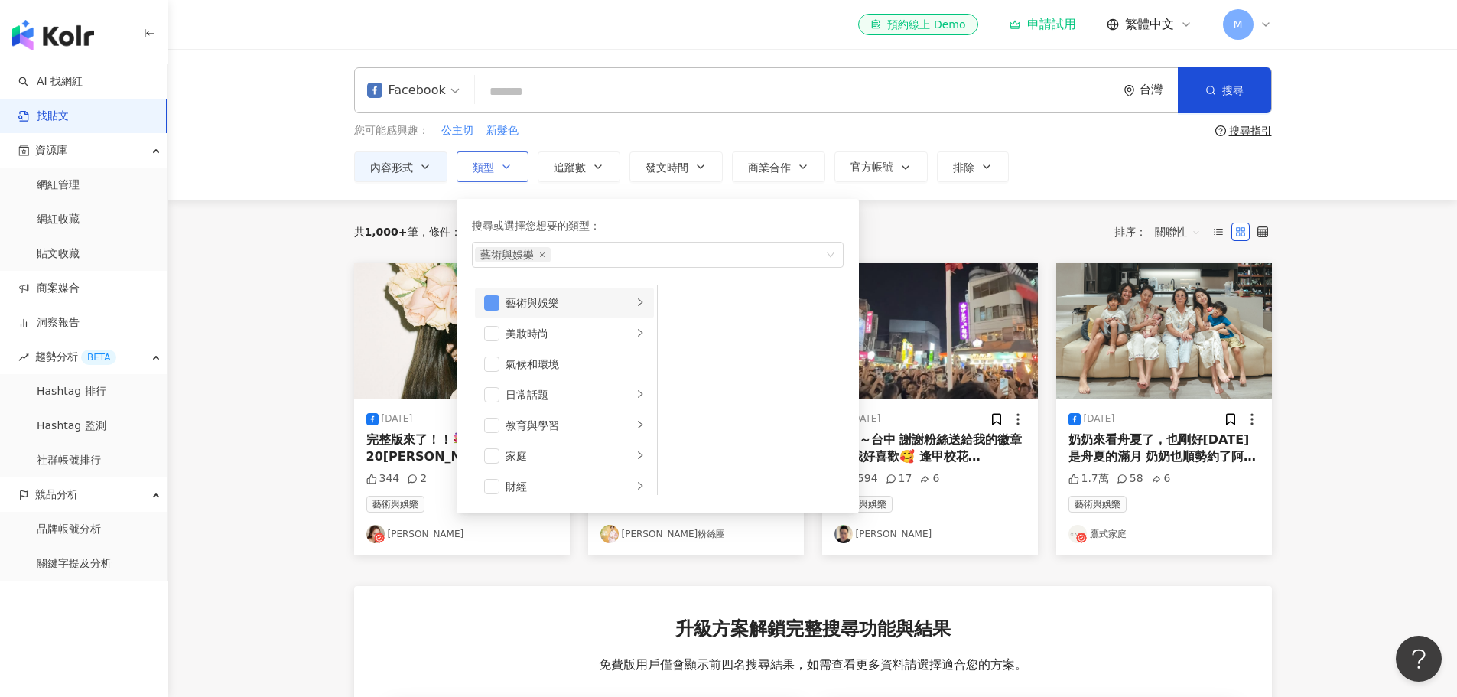
click at [499, 300] on span "button" at bounding box center [491, 302] width 15 height 15
click at [360, 300] on img "button" at bounding box center [462, 331] width 216 height 136
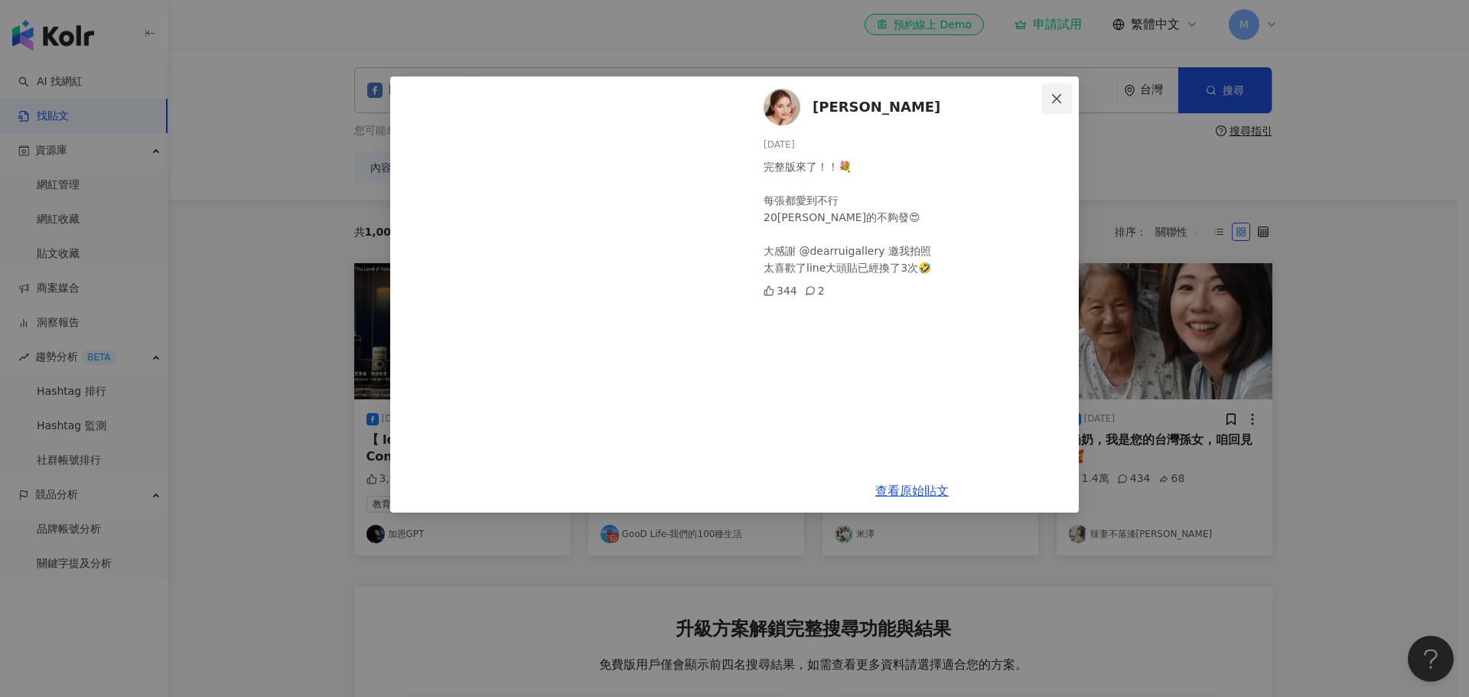
click at [1053, 105] on button "Close" at bounding box center [1056, 98] width 31 height 31
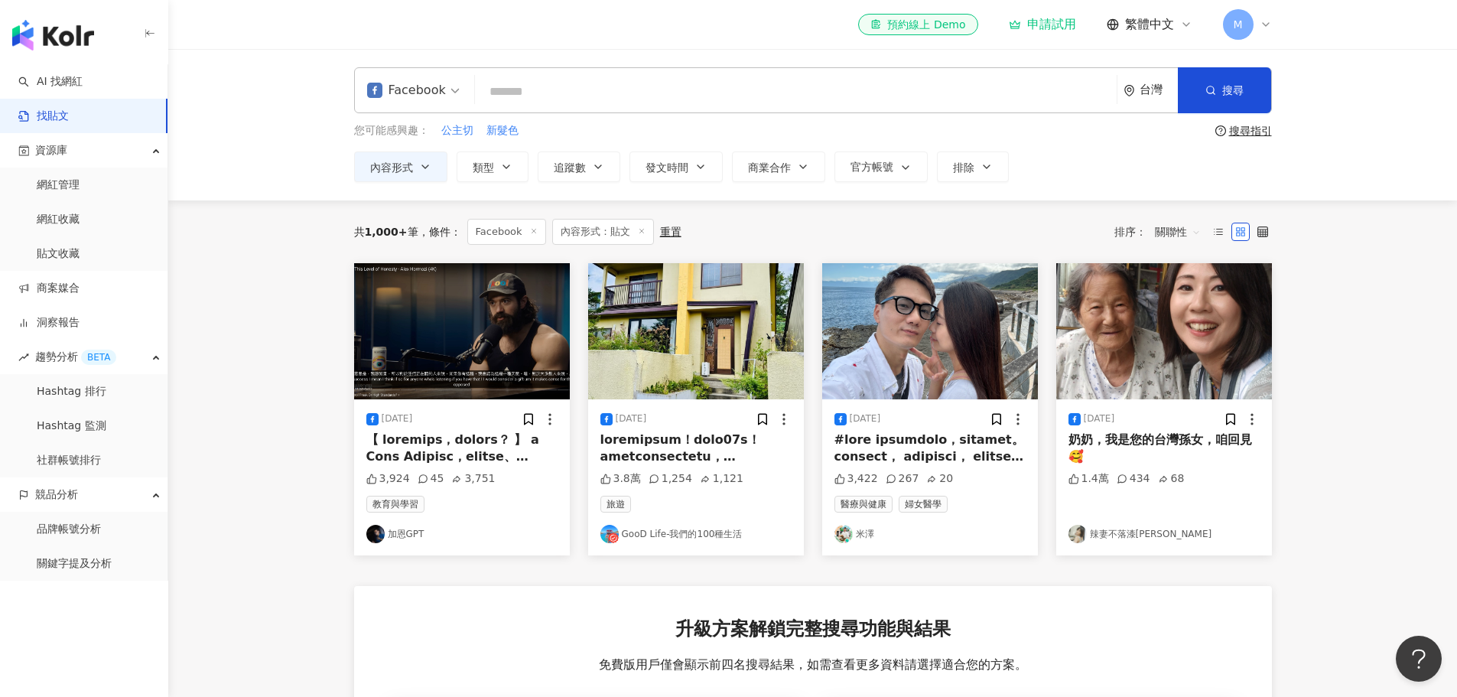
click at [408, 93] on div "Facebook" at bounding box center [406, 90] width 79 height 24
click at [412, 217] on div "YouTube" at bounding box center [415, 217] width 89 height 19
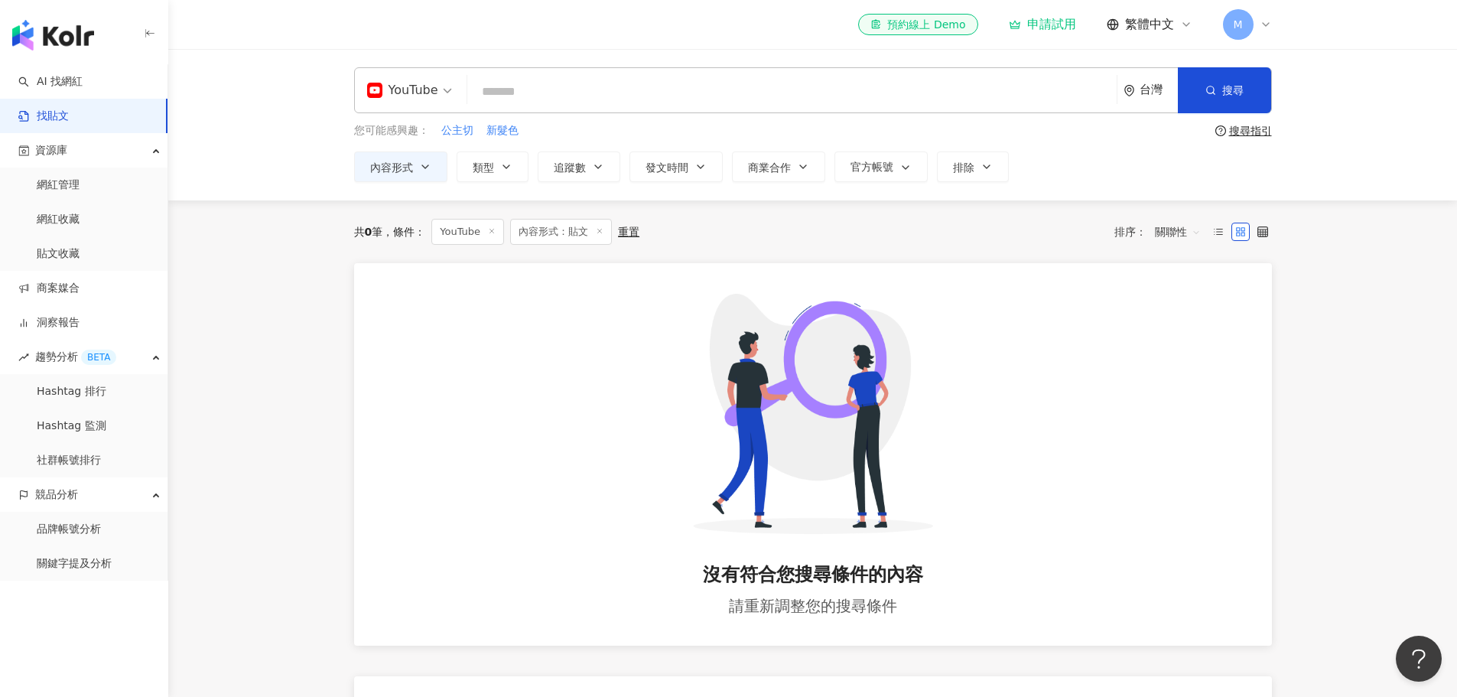
click at [392, 96] on div "YouTube" at bounding box center [402, 90] width 71 height 24
click at [444, 249] on div "Threads" at bounding box center [414, 246] width 86 height 19
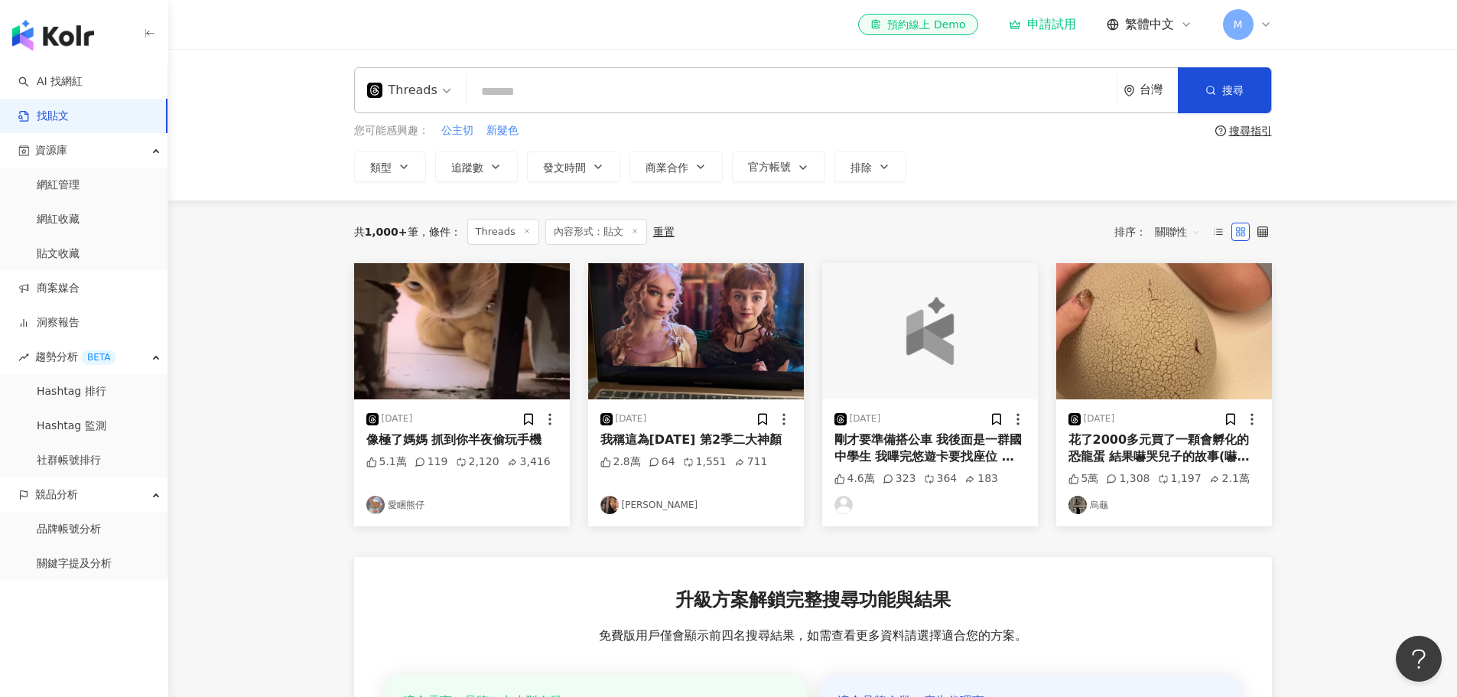
click at [411, 95] on div "Threads" at bounding box center [402, 90] width 70 height 24
click at [411, 164] on div "Instagram" at bounding box center [414, 160] width 86 height 19
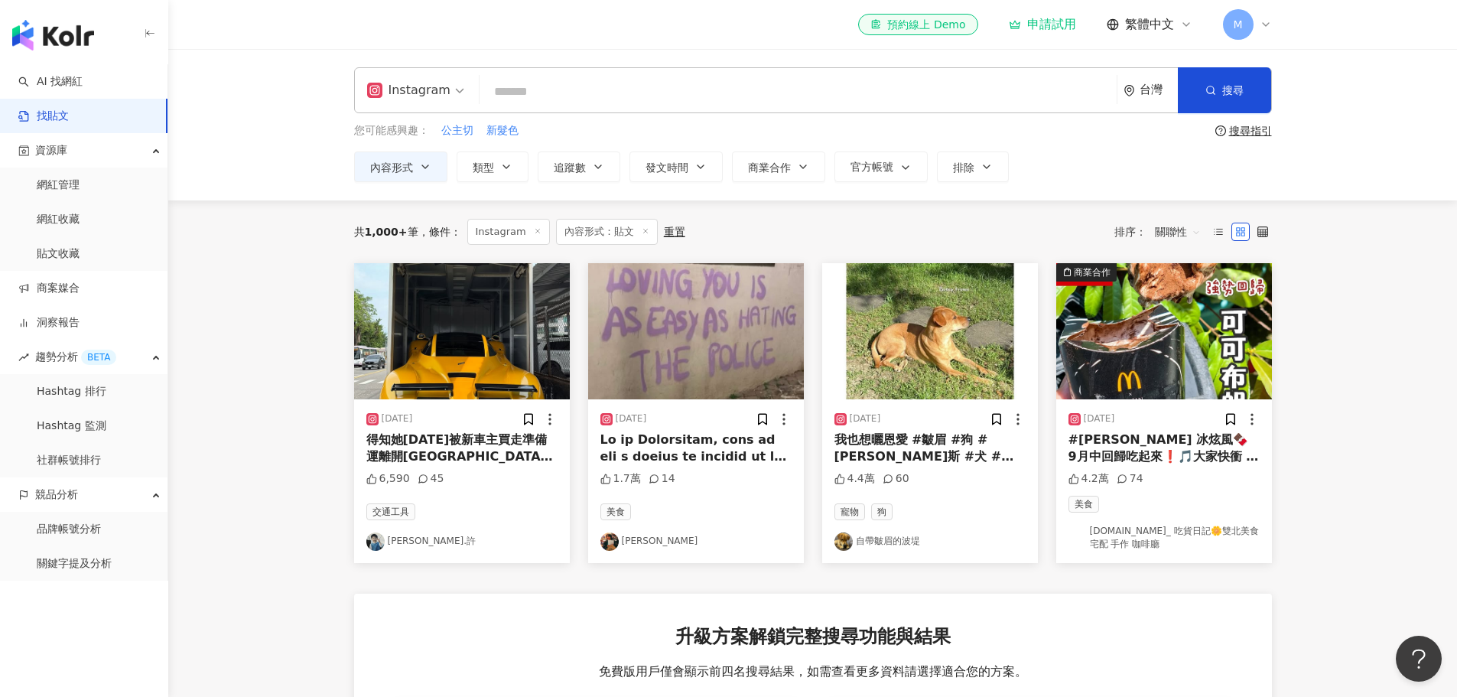
click at [286, 311] on main "ig Instagram 台灣 搜尋 您可能感興趣： 公主切 新髮色 搜尋指引 內容形式 類型 追蹤數 發文時間 Sep 2025 Su Mo Tu We T…" at bounding box center [812, 530] width 1289 height 962
click at [398, 101] on div "Instagram" at bounding box center [408, 90] width 83 height 24
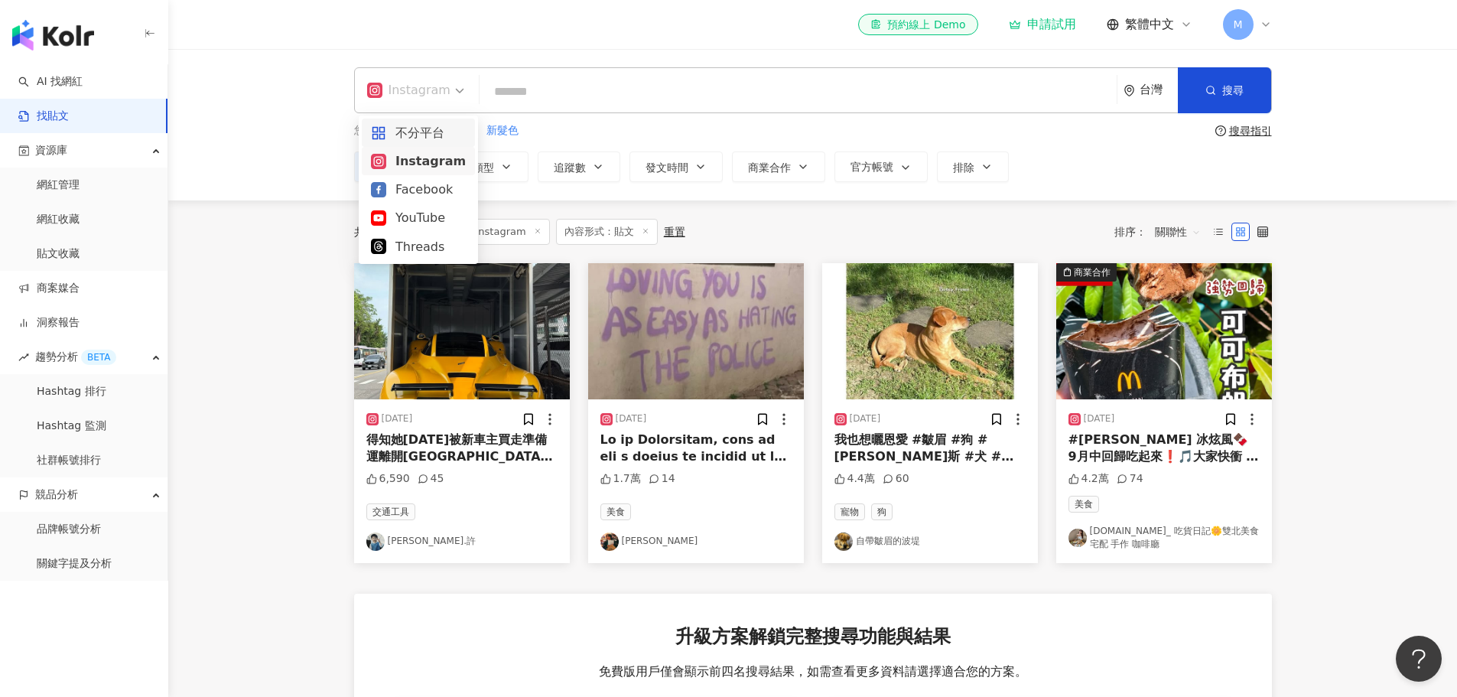
click at [1373, 98] on div "Instagram 台灣 搜尋 您可能感興趣： 公主切 新髮色 搜尋指引 內容形式 類型 追蹤數 發文時間 Sep 2025 Su Mo Tu We Th F…" at bounding box center [812, 124] width 1289 height 151
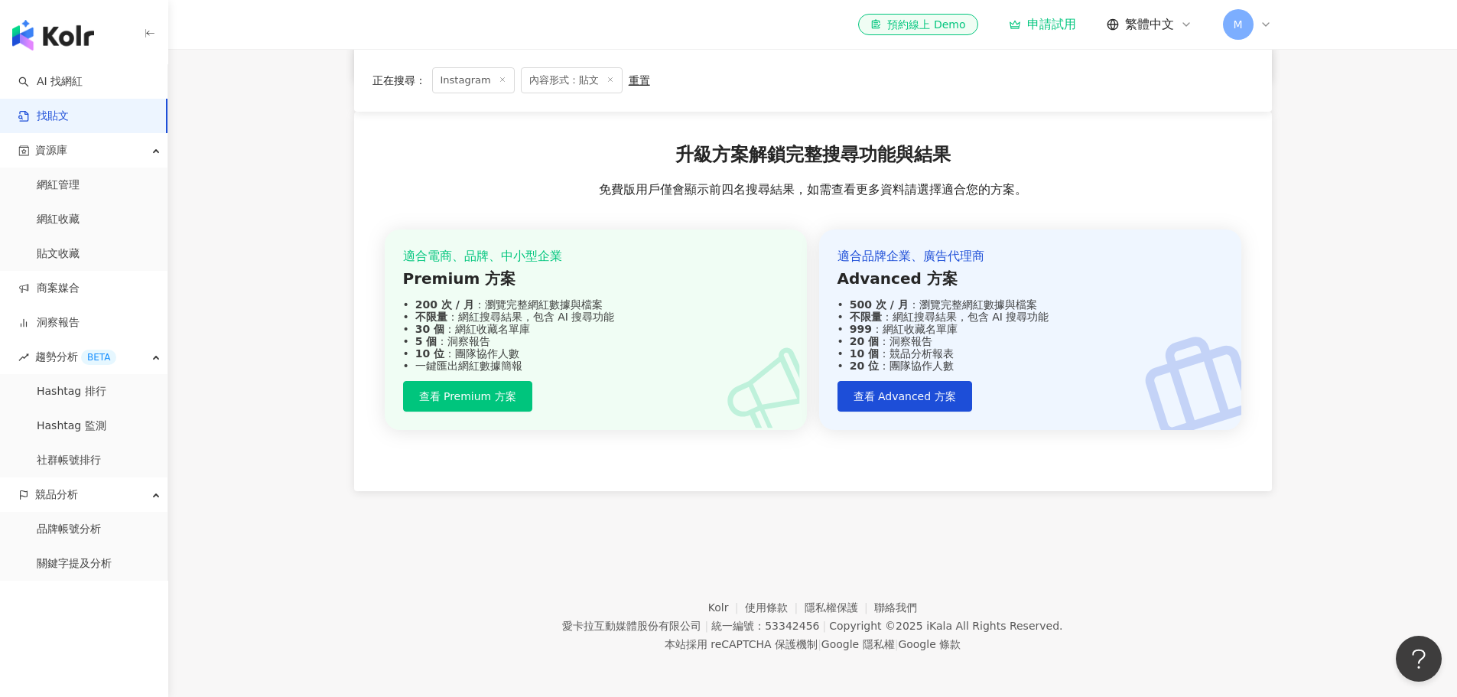
scroll to position [484, 0]
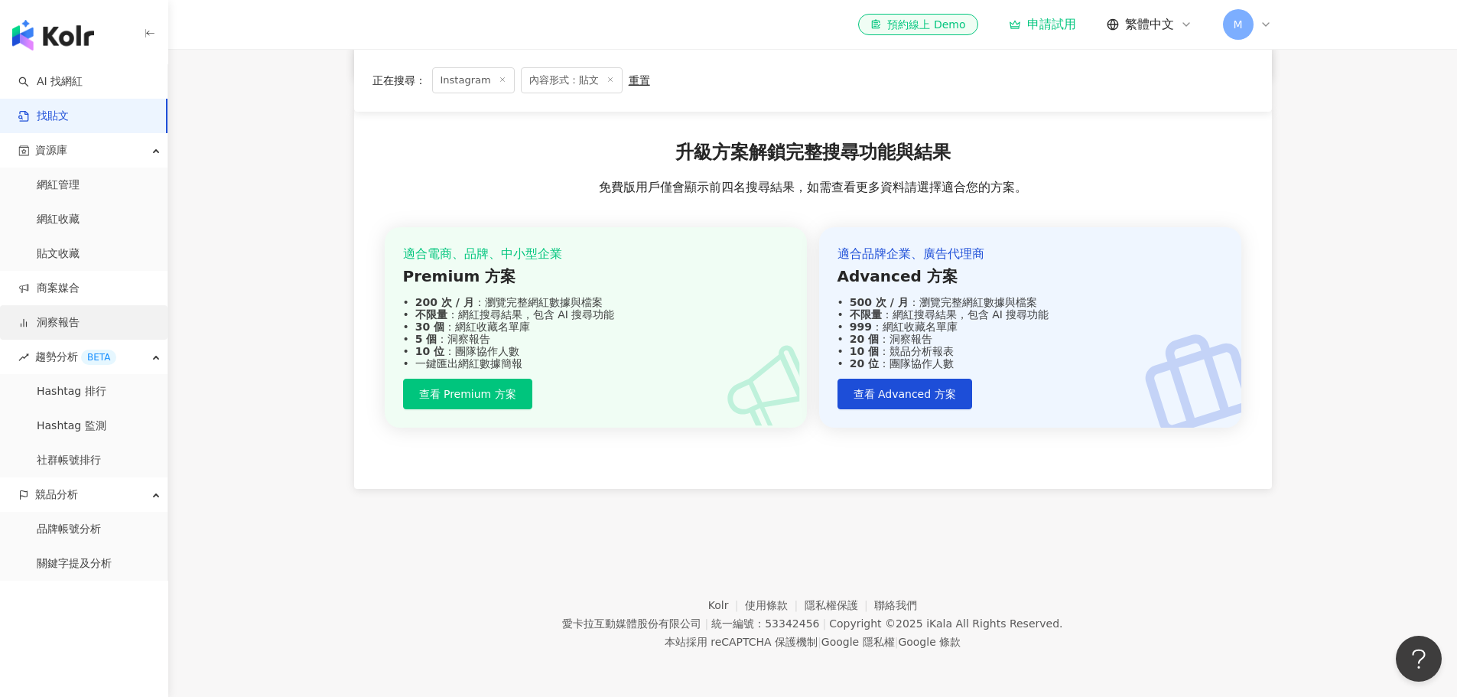
click at [80, 330] on link "洞察報告" at bounding box center [48, 322] width 61 height 15
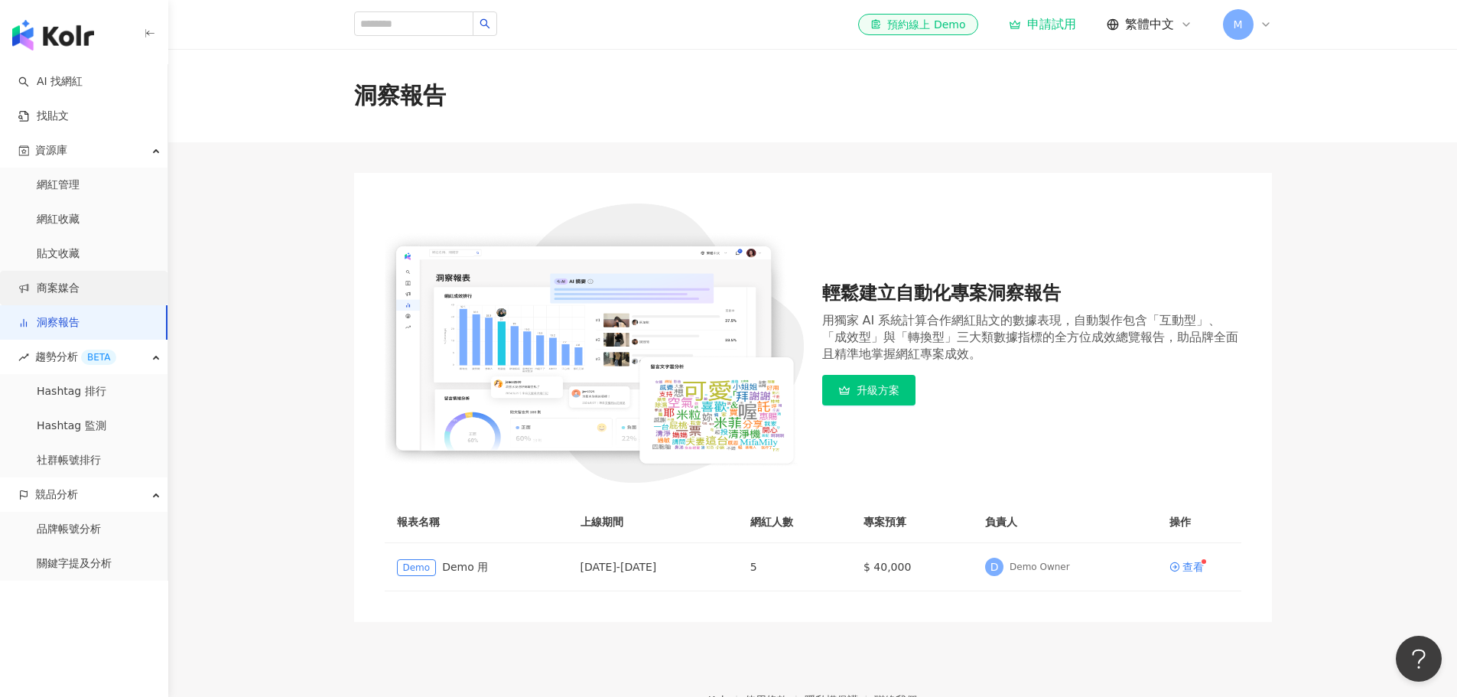
click at [80, 296] on link "商案媒合" at bounding box center [48, 288] width 61 height 15
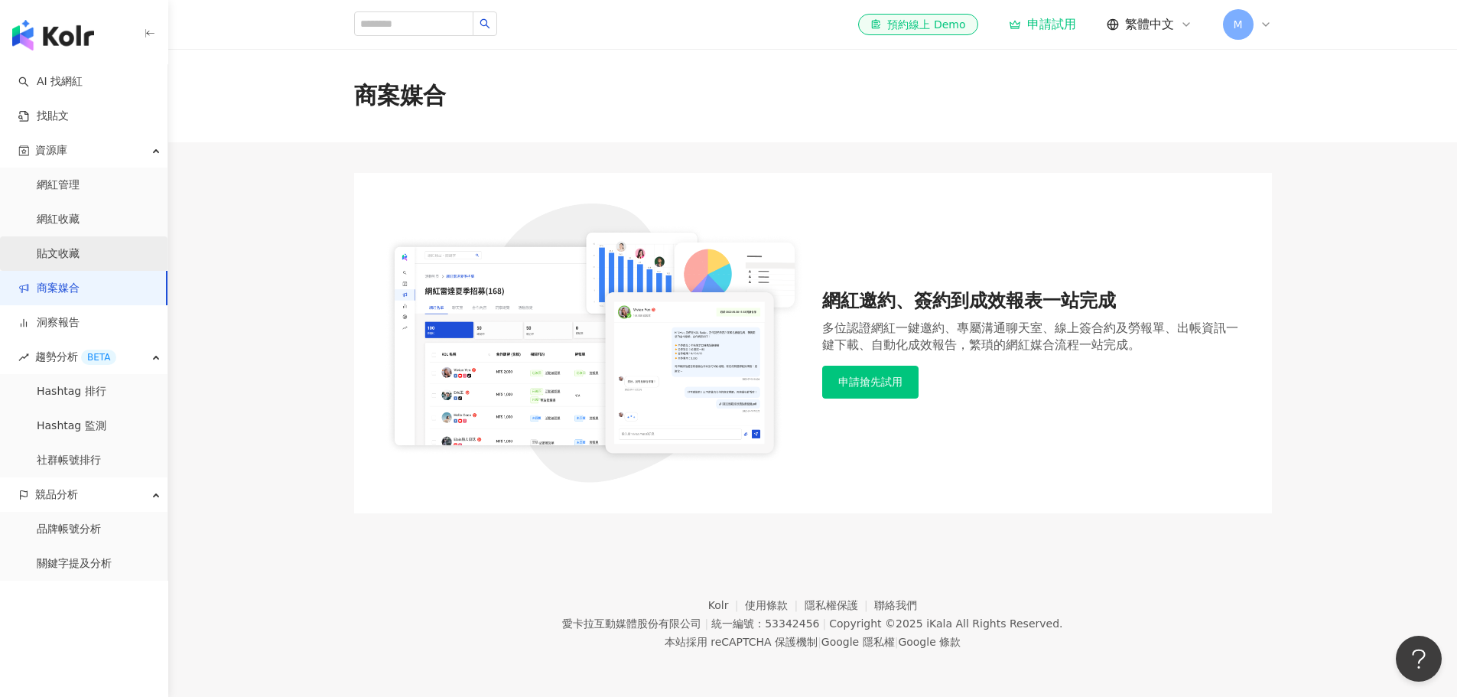
click at [80, 246] on link "貼文收藏" at bounding box center [58, 253] width 43 height 15
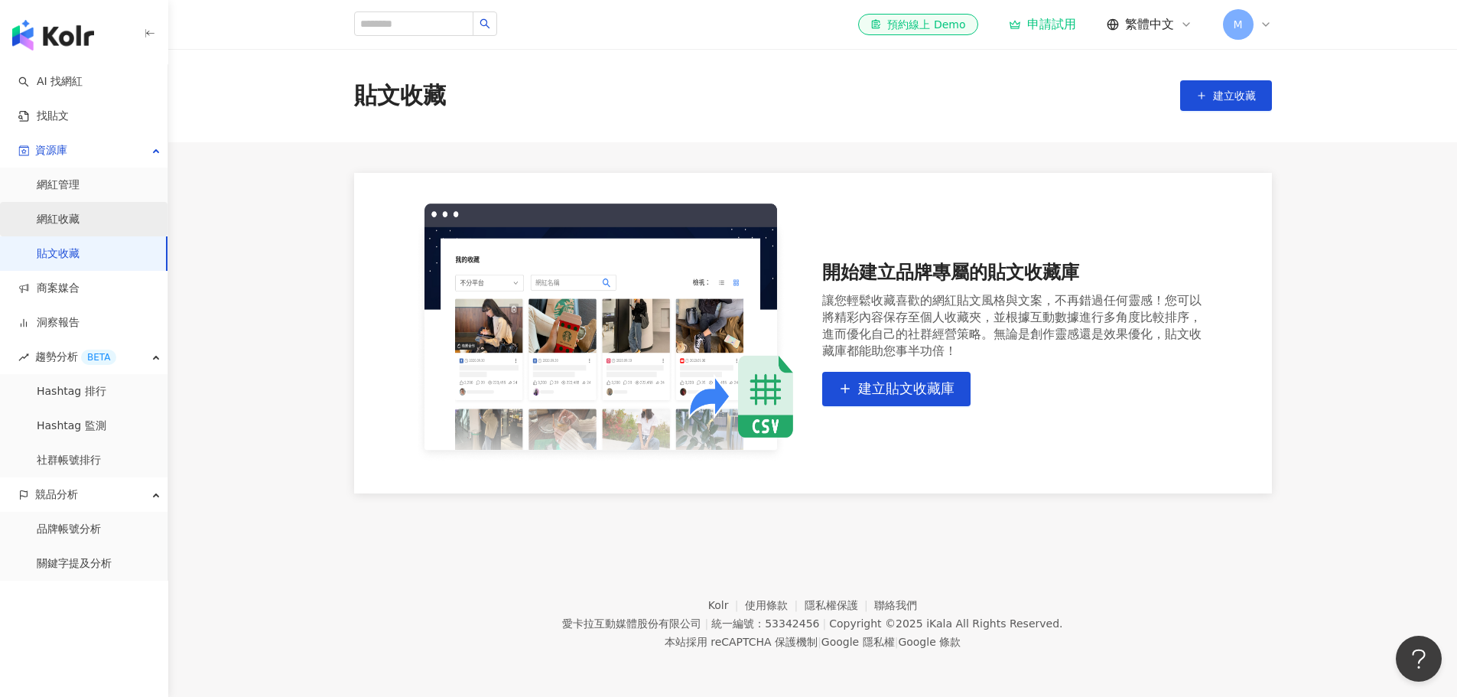
click at [80, 221] on link "網紅收藏" at bounding box center [58, 219] width 43 height 15
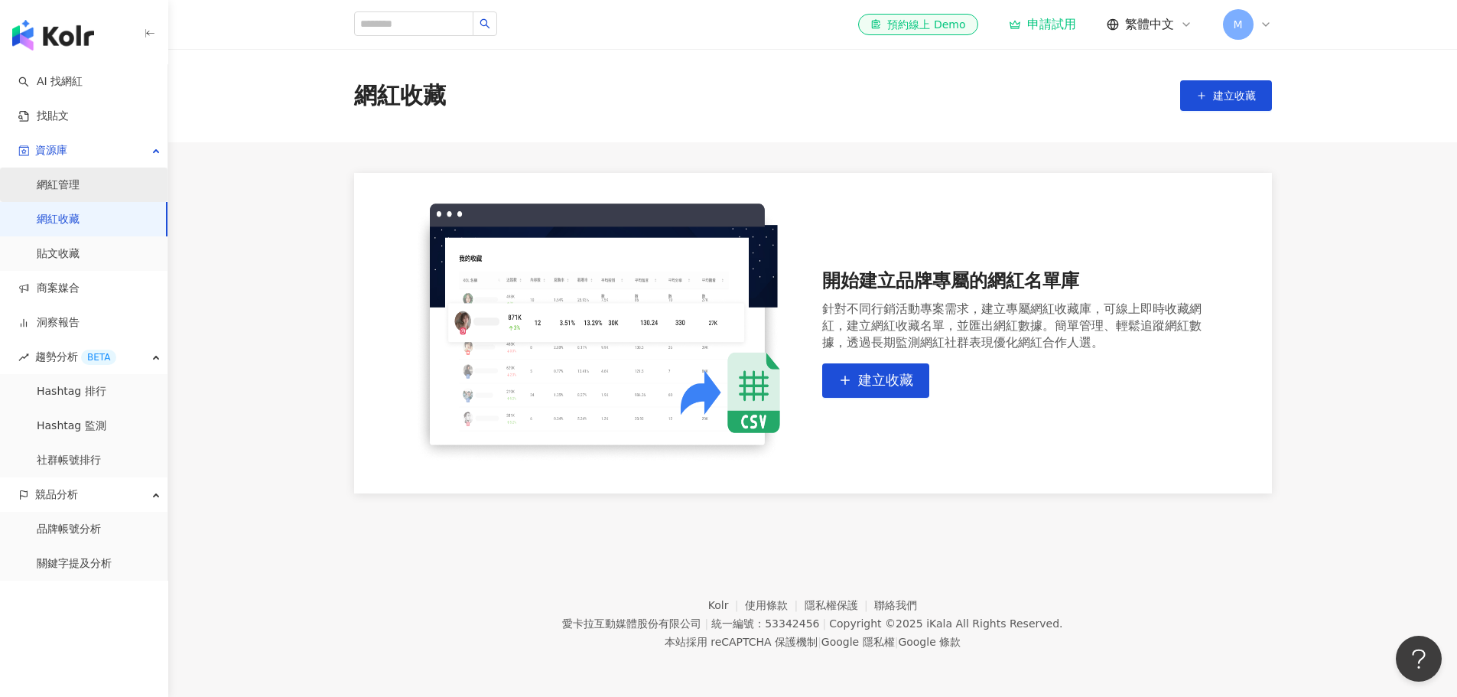
click at [80, 191] on link "網紅管理" at bounding box center [58, 184] width 43 height 15
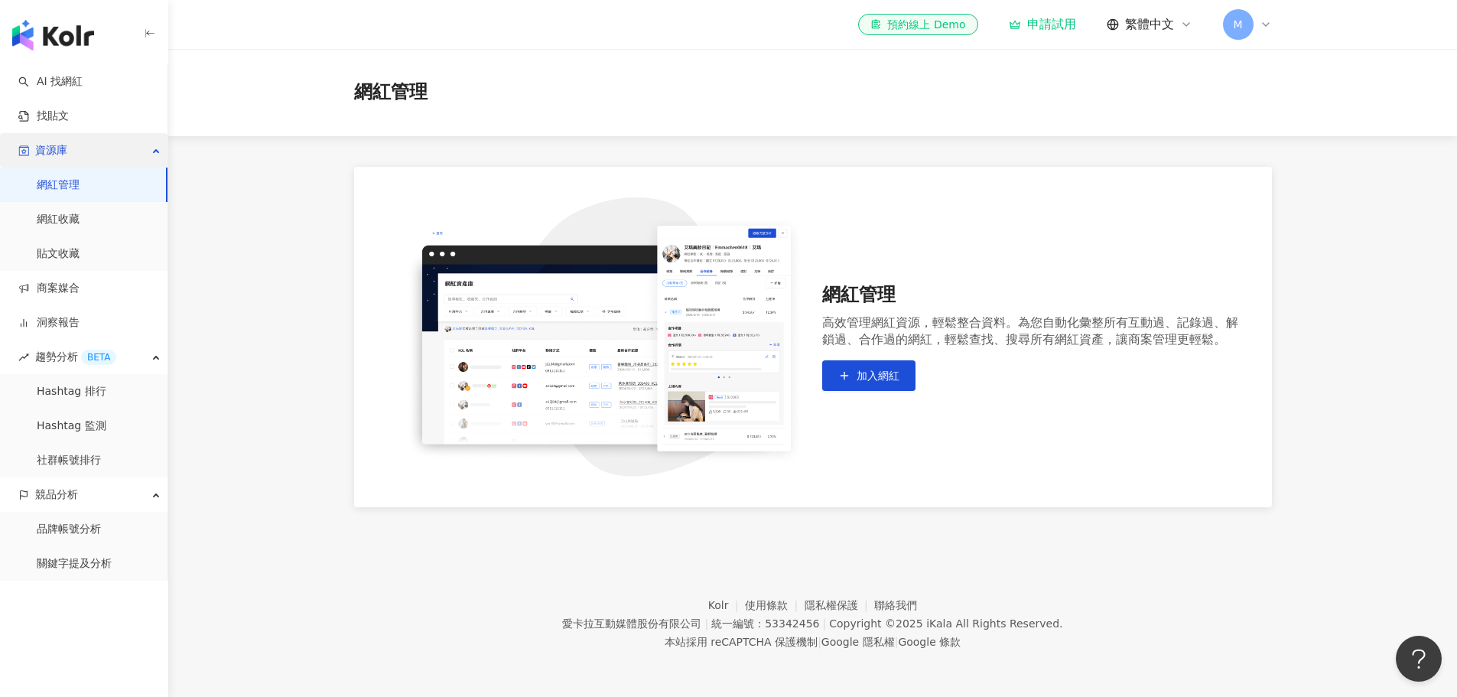
click at [109, 155] on div "資源庫" at bounding box center [84, 150] width 168 height 34
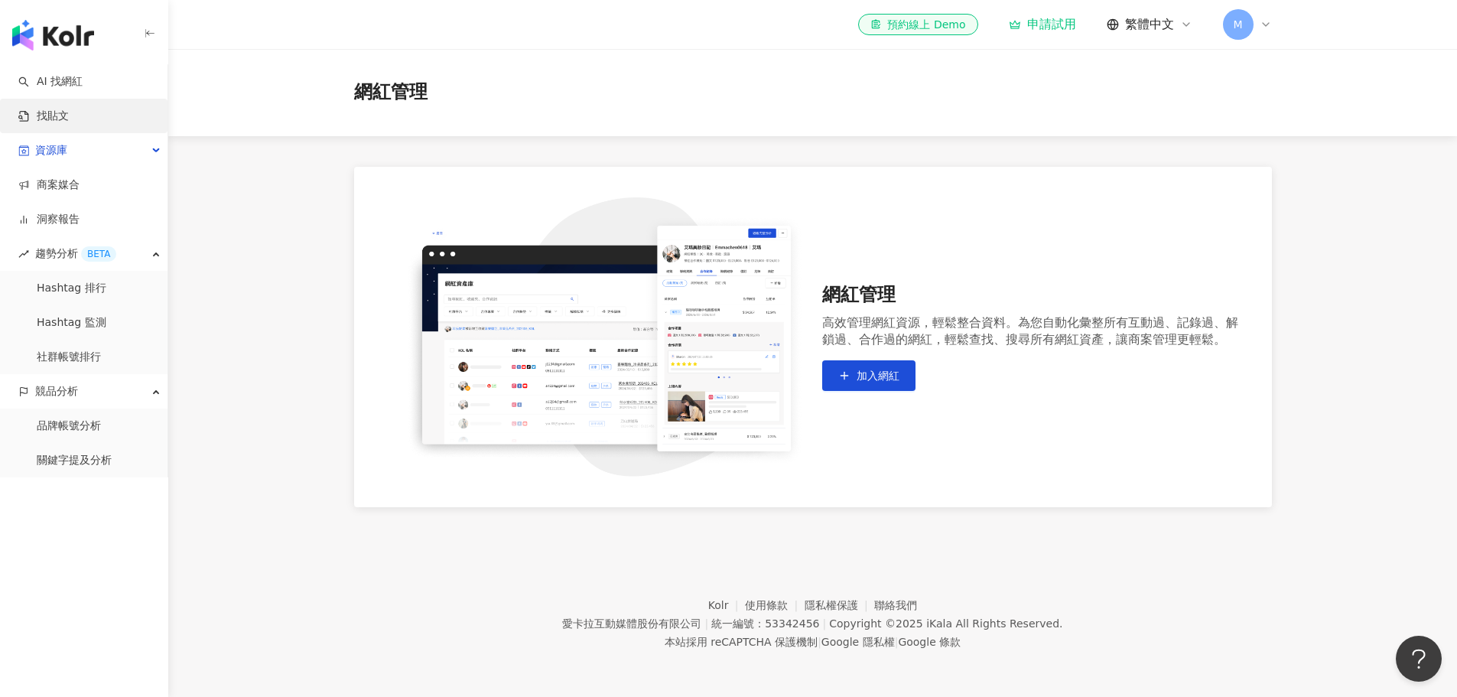
click at [69, 112] on link "找貼文" at bounding box center [43, 116] width 50 height 15
click at [83, 79] on link "AI 找網紅" at bounding box center [50, 81] width 64 height 15
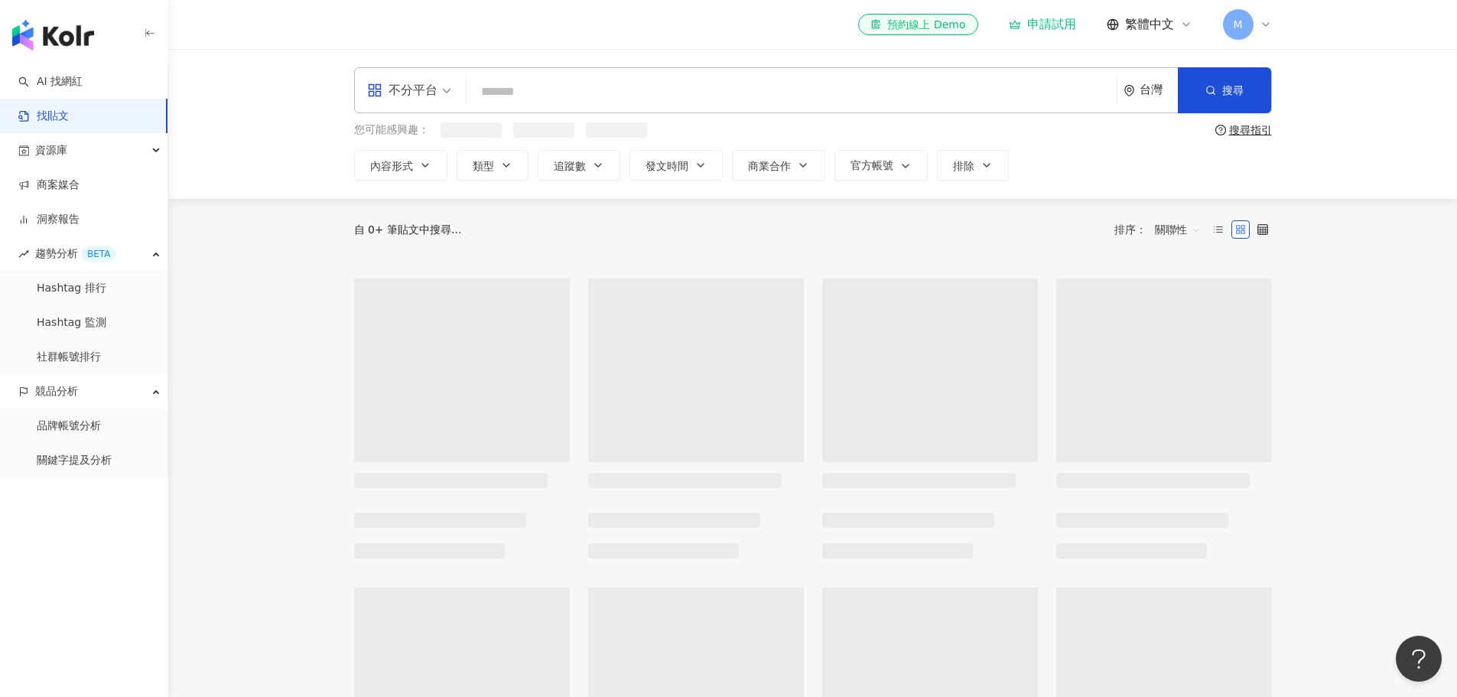
click at [9, 37] on div "button" at bounding box center [84, 32] width 168 height 64
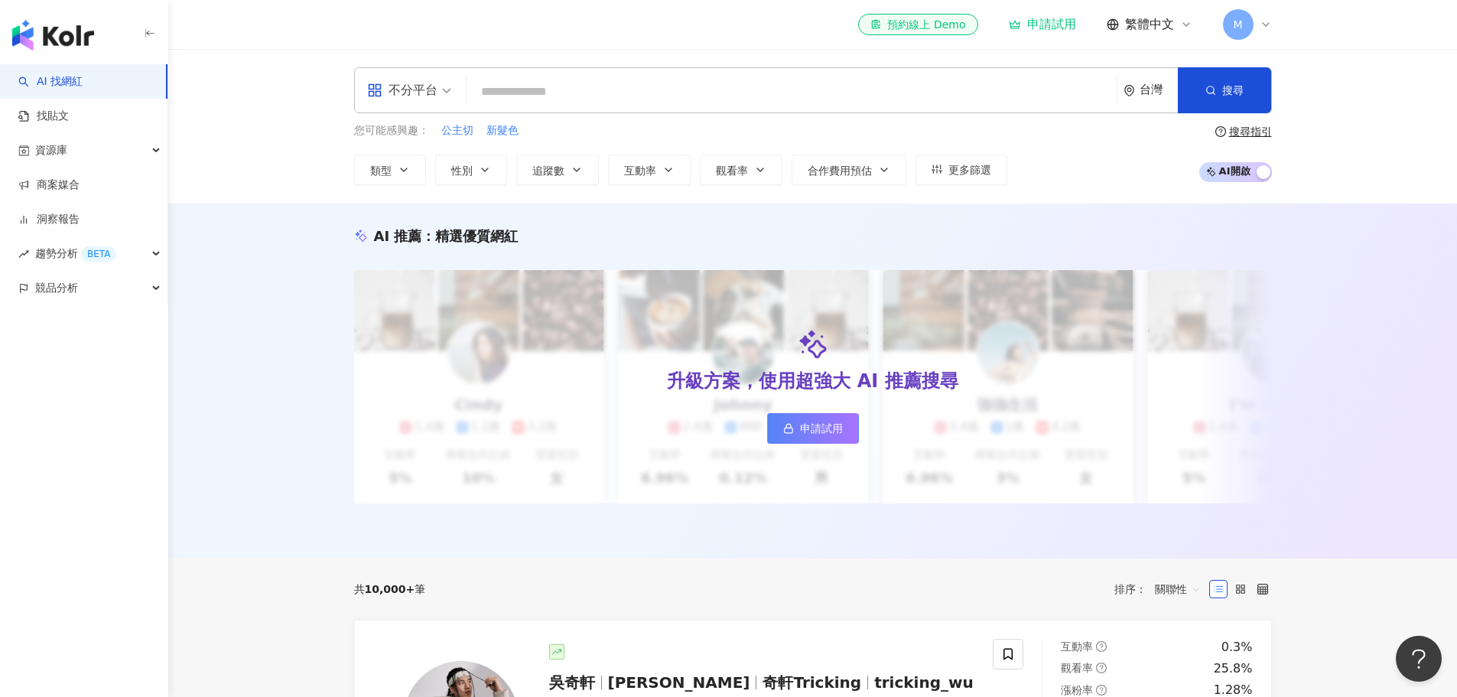
click at [1064, 31] on div "申請試用" at bounding box center [1042, 24] width 67 height 15
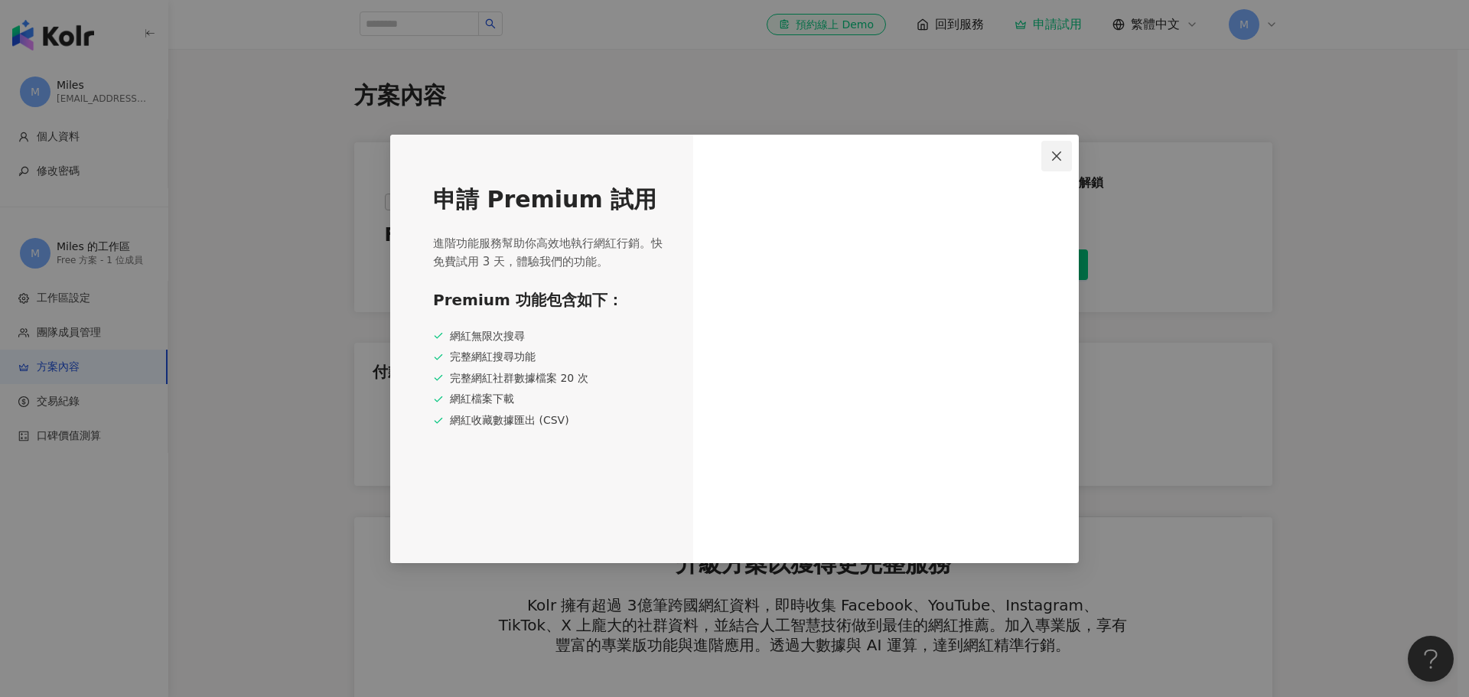
click at [1049, 155] on span "Close" at bounding box center [1056, 156] width 31 height 12
click at [1052, 156] on icon "close" at bounding box center [1056, 156] width 12 height 12
